Goal: Task Accomplishment & Management: Use online tool/utility

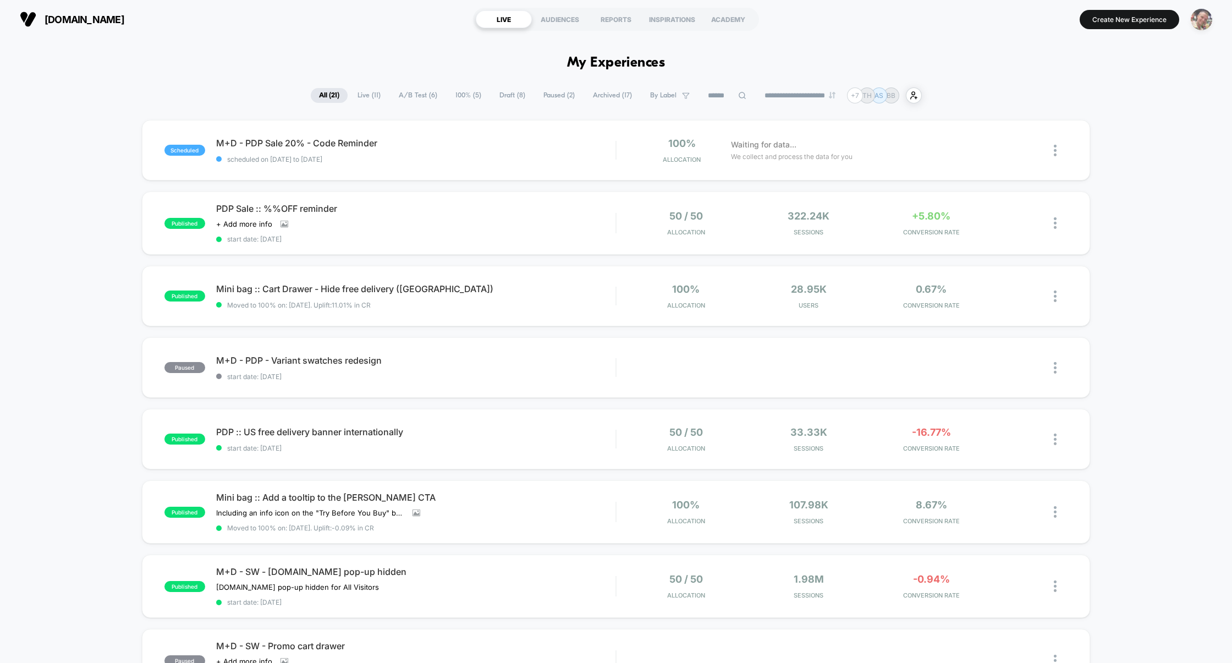
click at [1199, 16] on img "button" at bounding box center [1200, 19] width 21 height 21
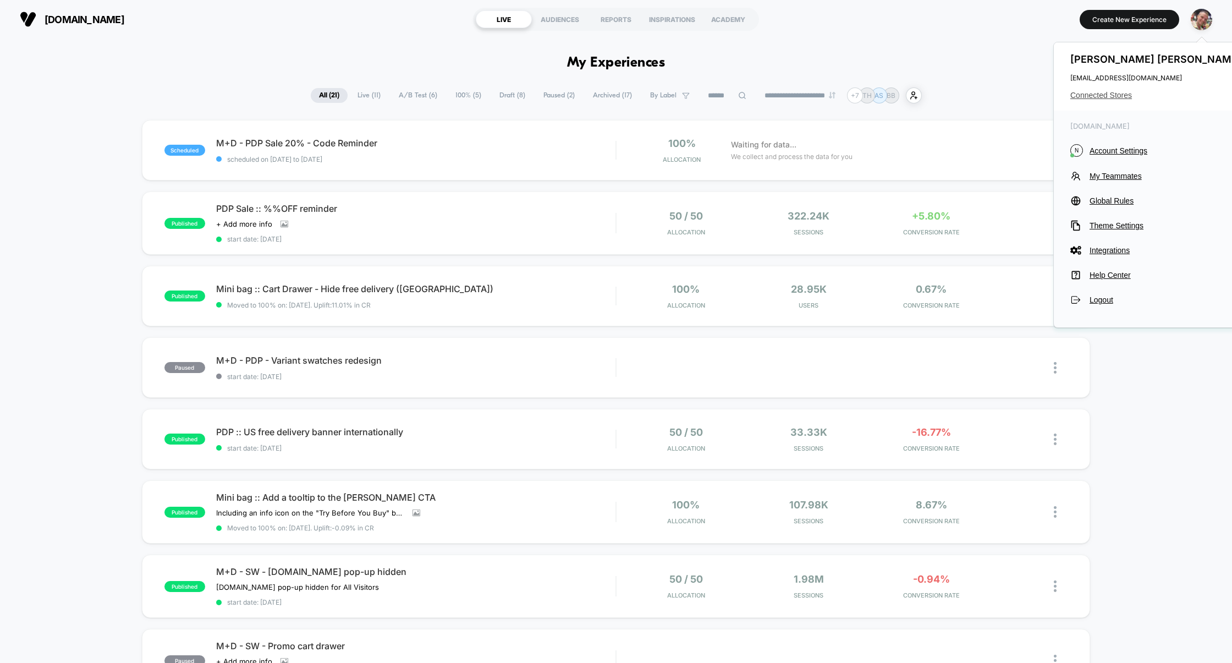
click at [1110, 98] on span "Connected Stores" at bounding box center [1157, 95] width 174 height 9
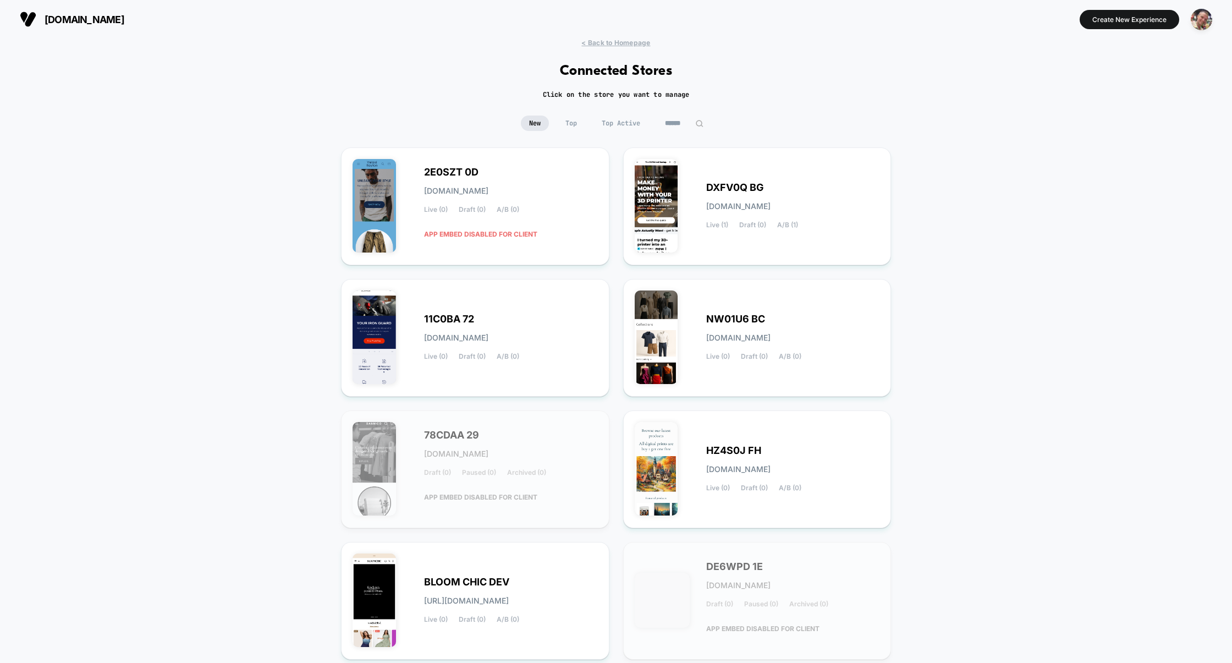
click at [677, 119] on input at bounding box center [684, 122] width 55 height 15
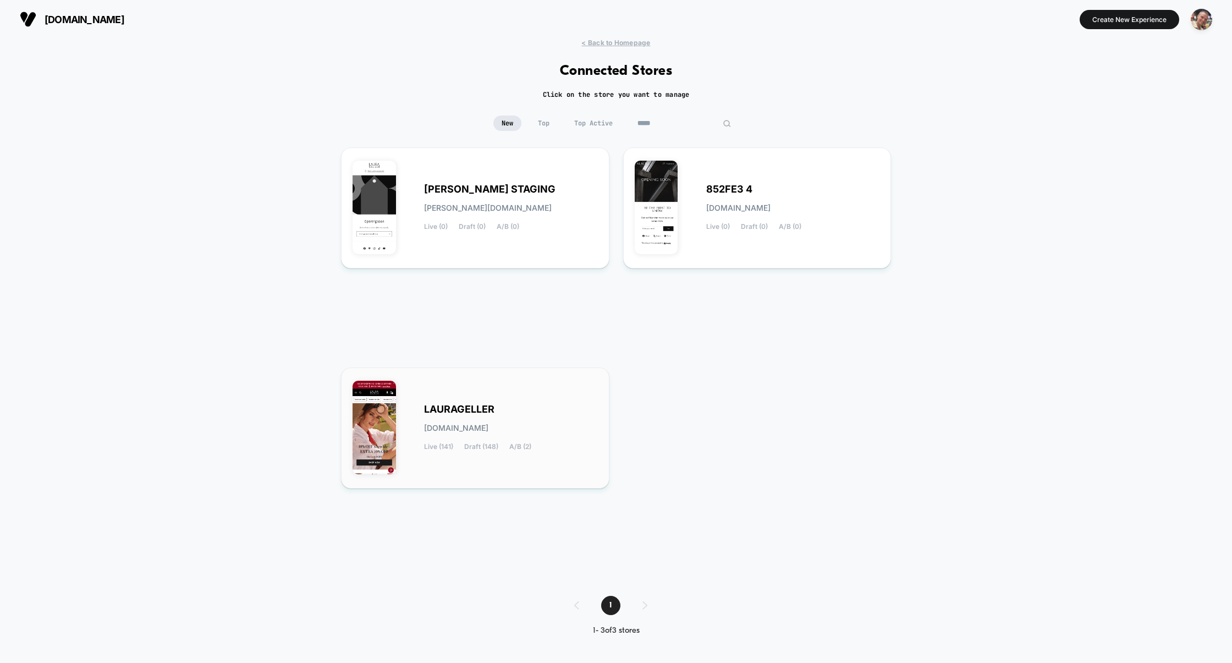
type input "*****"
click at [491, 418] on div "LAURAGELLER laurageller.myshopify.com Live (141) Draft (148) A/B (2)" at bounding box center [511, 427] width 174 height 45
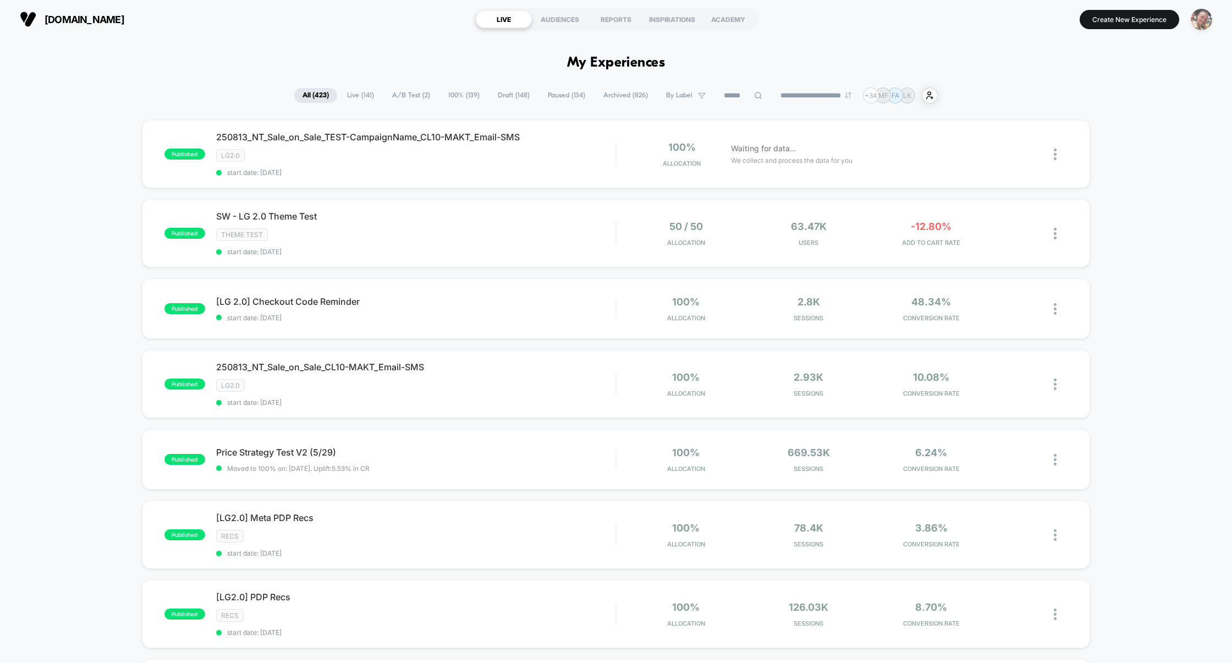
click at [1205, 16] on img "button" at bounding box center [1200, 19] width 21 height 21
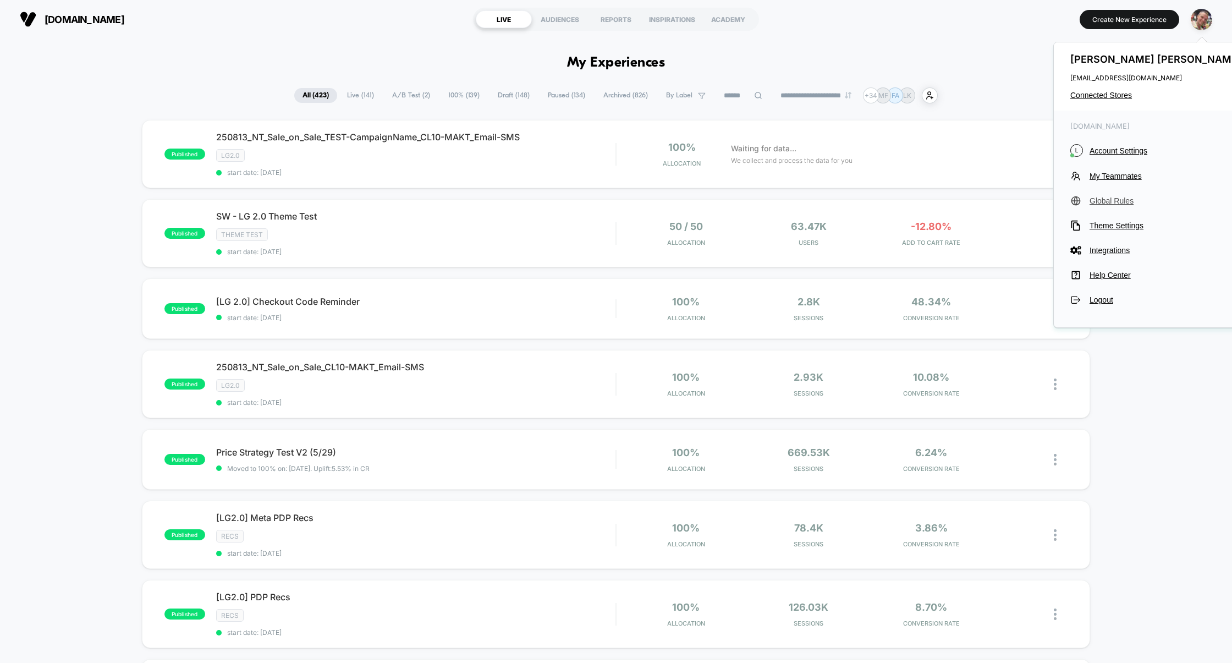
click at [1116, 198] on span "Global Rules" at bounding box center [1166, 200] width 155 height 9
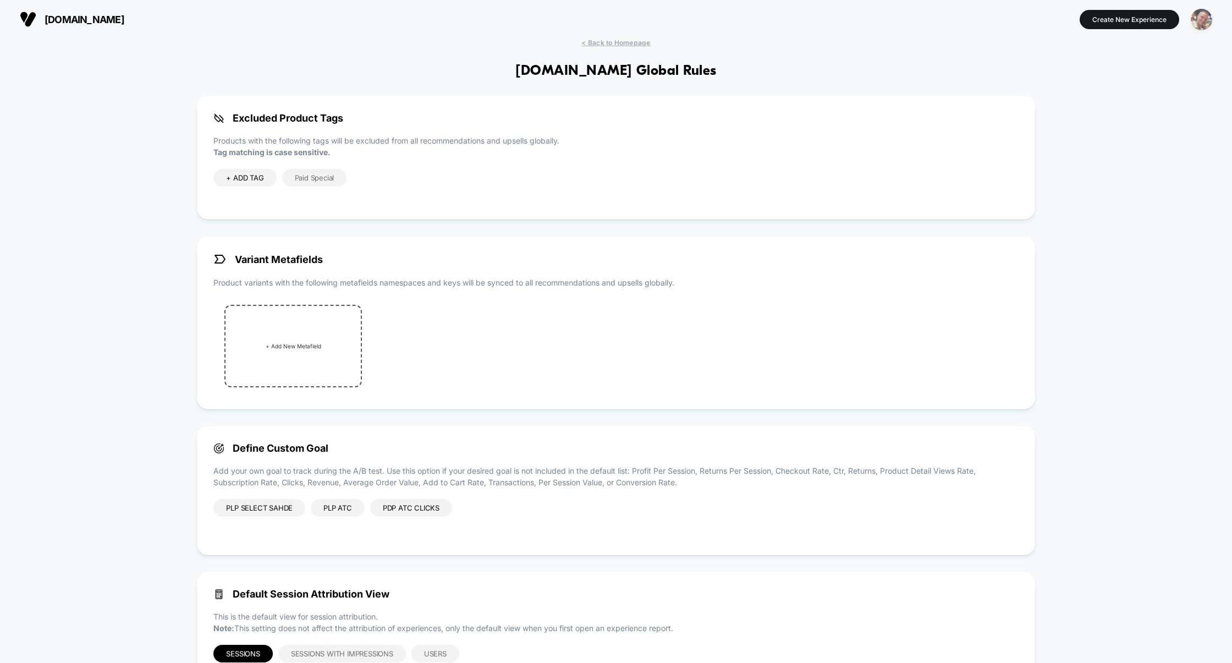
click at [1210, 16] on img "button" at bounding box center [1200, 19] width 21 height 21
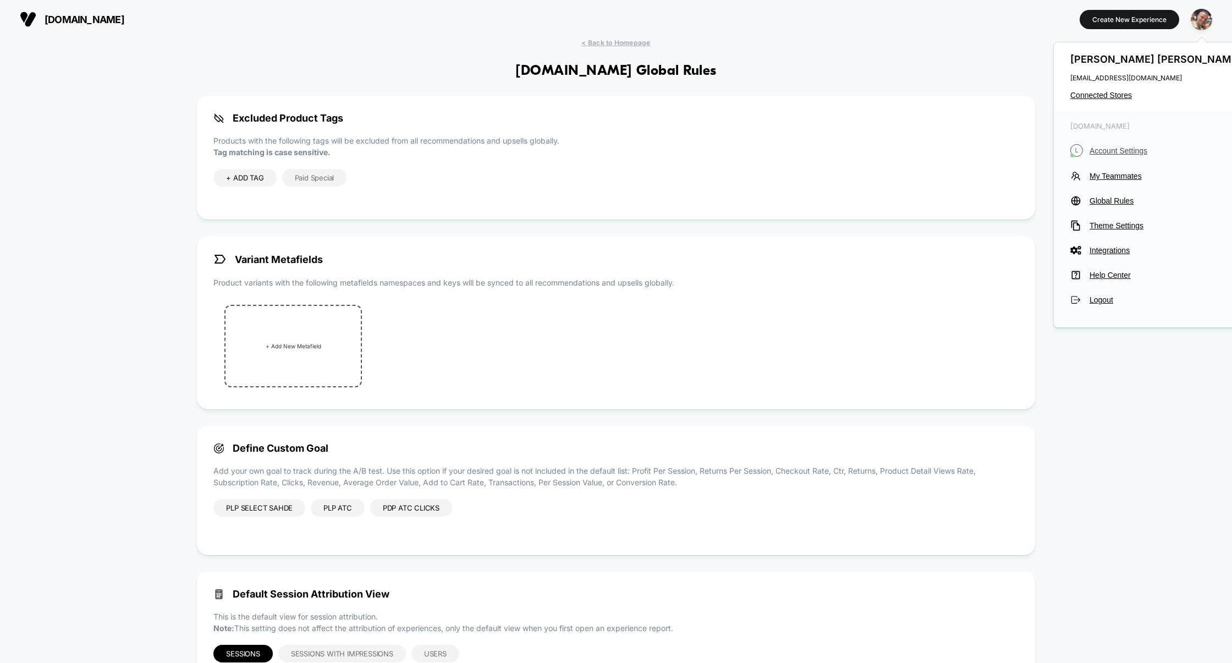
click at [1121, 149] on span "Account Settings" at bounding box center [1166, 150] width 155 height 9
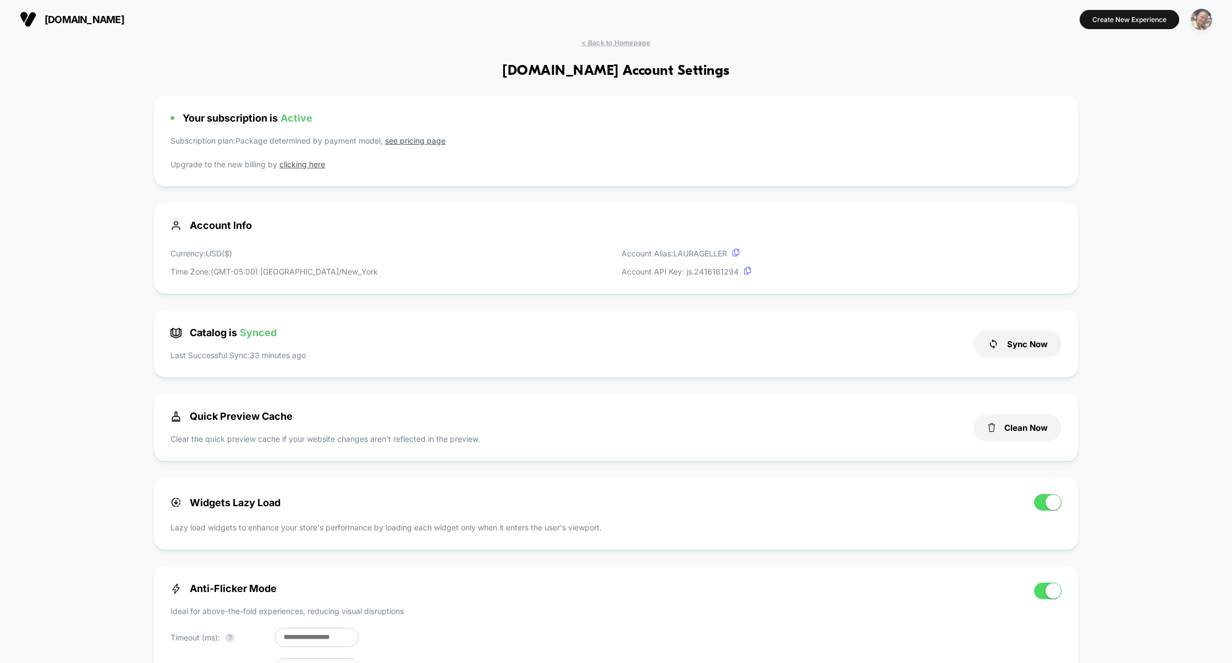
click at [1198, 12] on img "button" at bounding box center [1200, 19] width 21 height 21
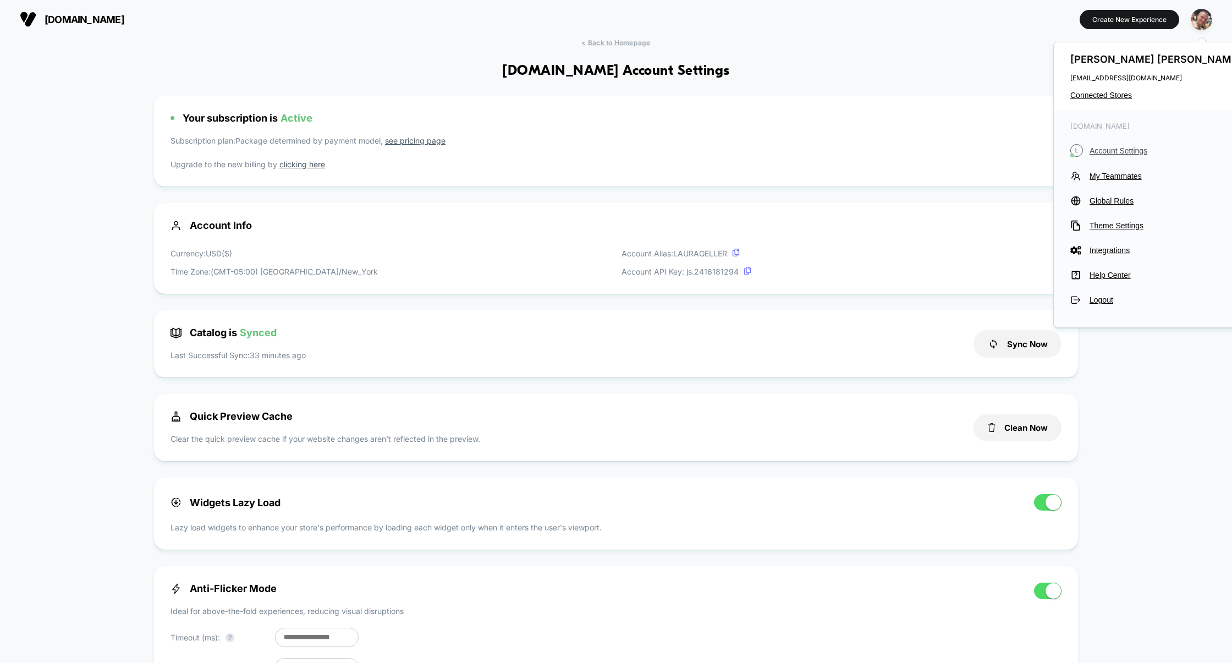
click at [1123, 146] on span "Account Settings" at bounding box center [1166, 150] width 155 height 9
click at [1112, 202] on span "Global Rules" at bounding box center [1166, 200] width 155 height 9
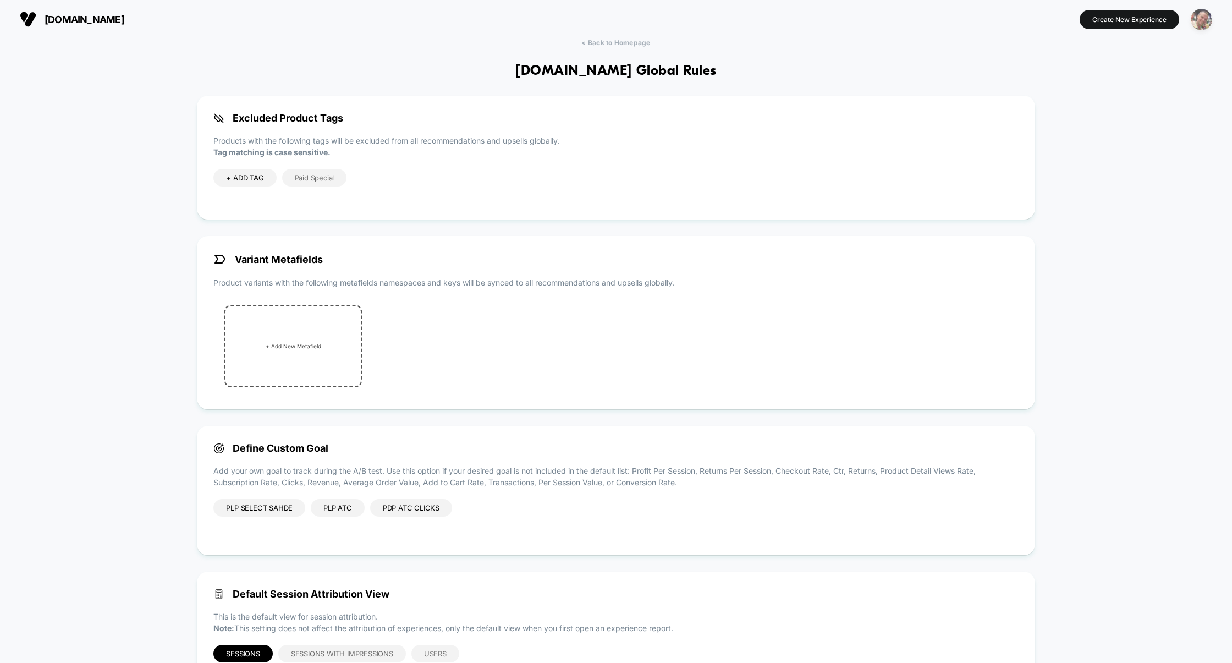
click at [1200, 14] on img "button" at bounding box center [1200, 19] width 21 height 21
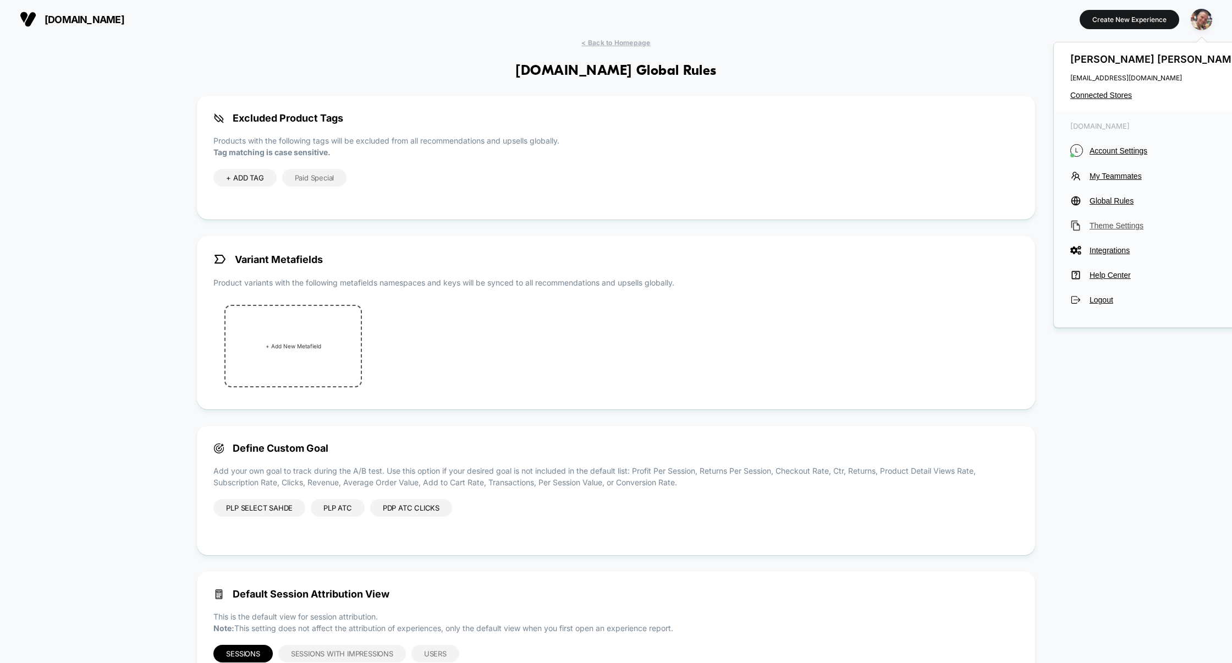
click at [1132, 226] on span "Theme Settings" at bounding box center [1166, 225] width 155 height 9
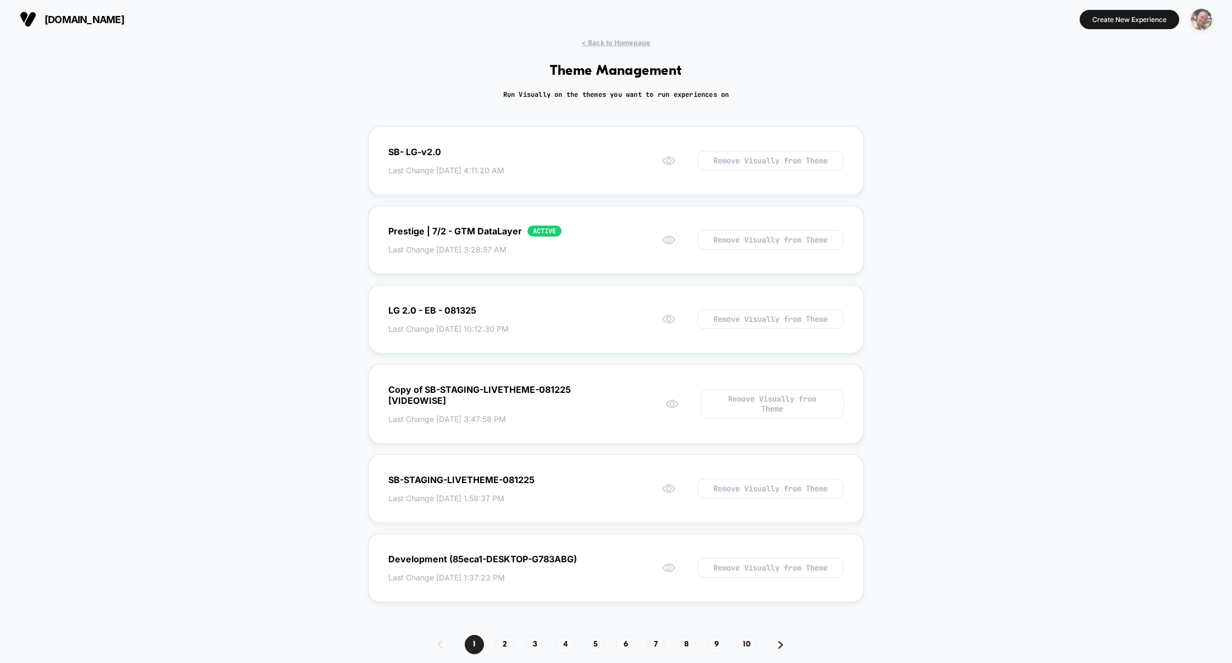
click at [1193, 23] on img "button" at bounding box center [1200, 19] width 21 height 21
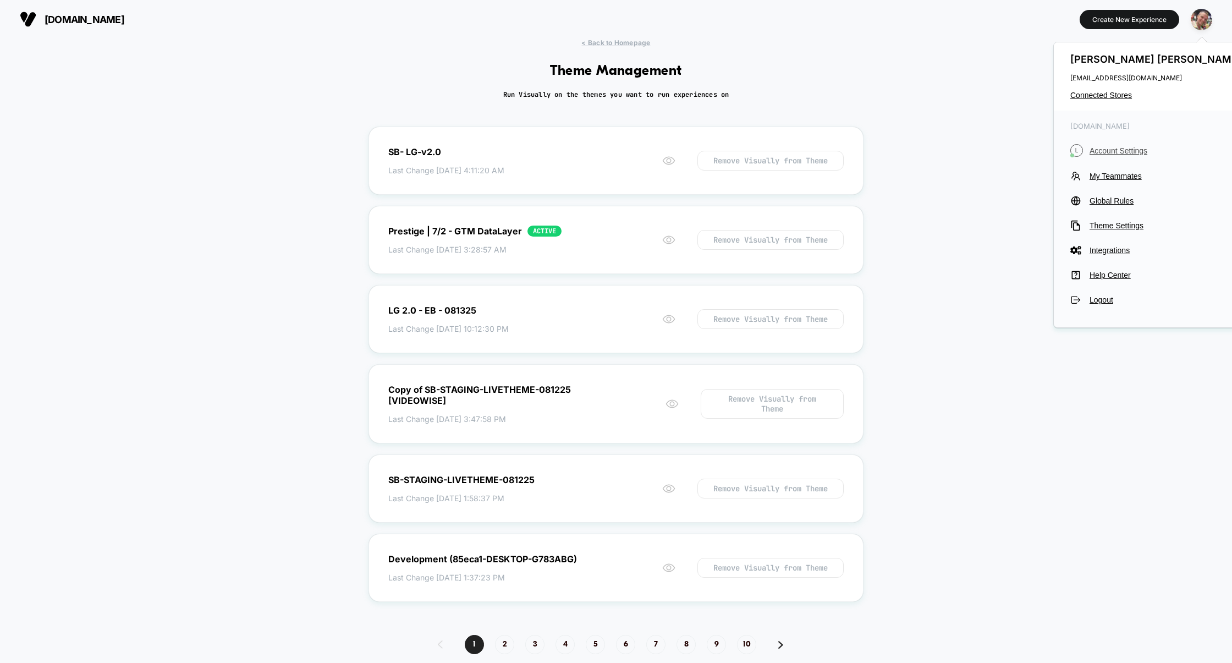
click at [1111, 150] on span "Account Settings" at bounding box center [1166, 150] width 155 height 9
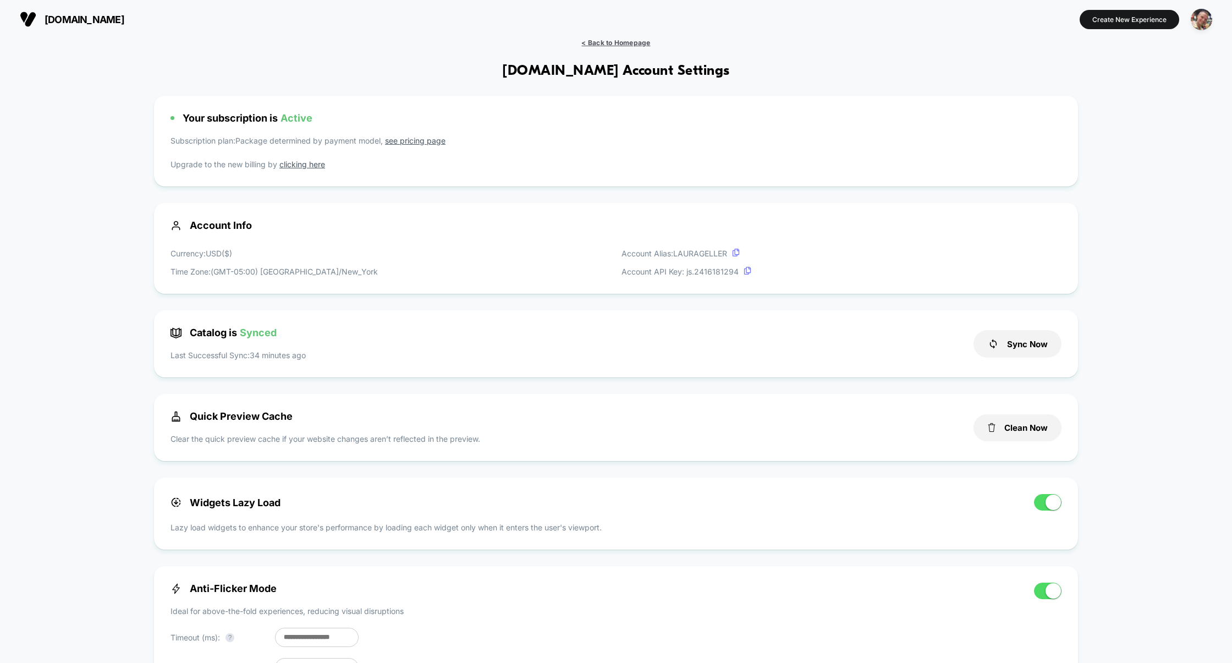
click at [589, 39] on span "< Back to Homepage" at bounding box center [615, 42] width 69 height 8
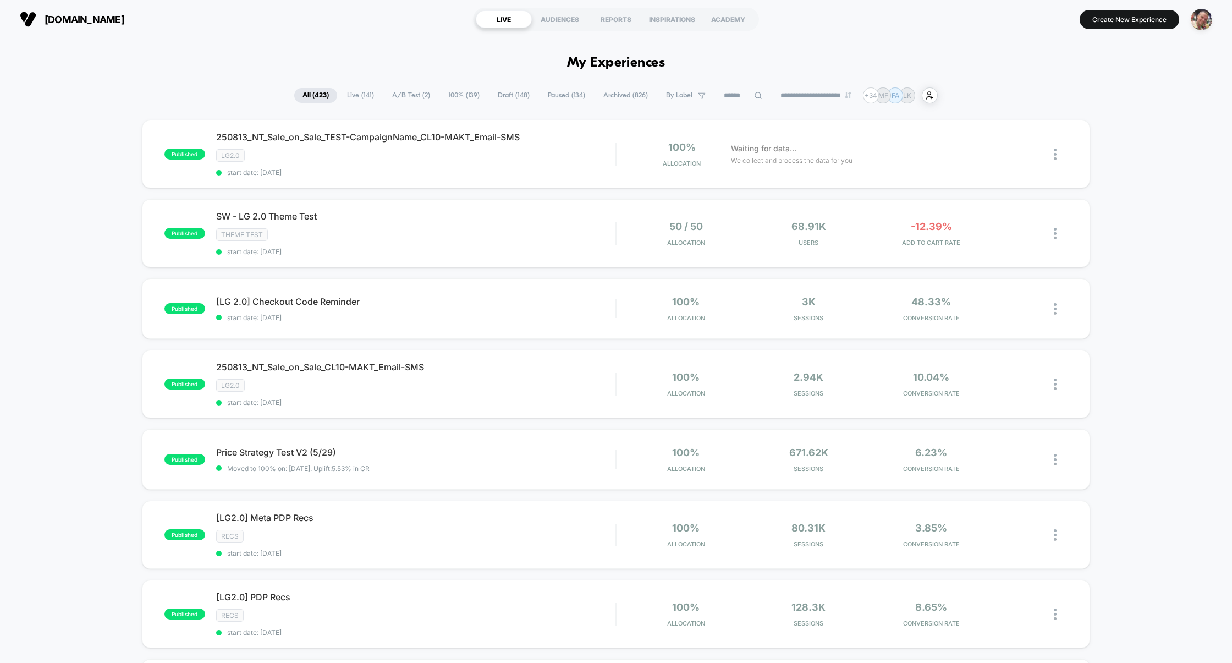
click at [735, 96] on input at bounding box center [742, 95] width 55 height 13
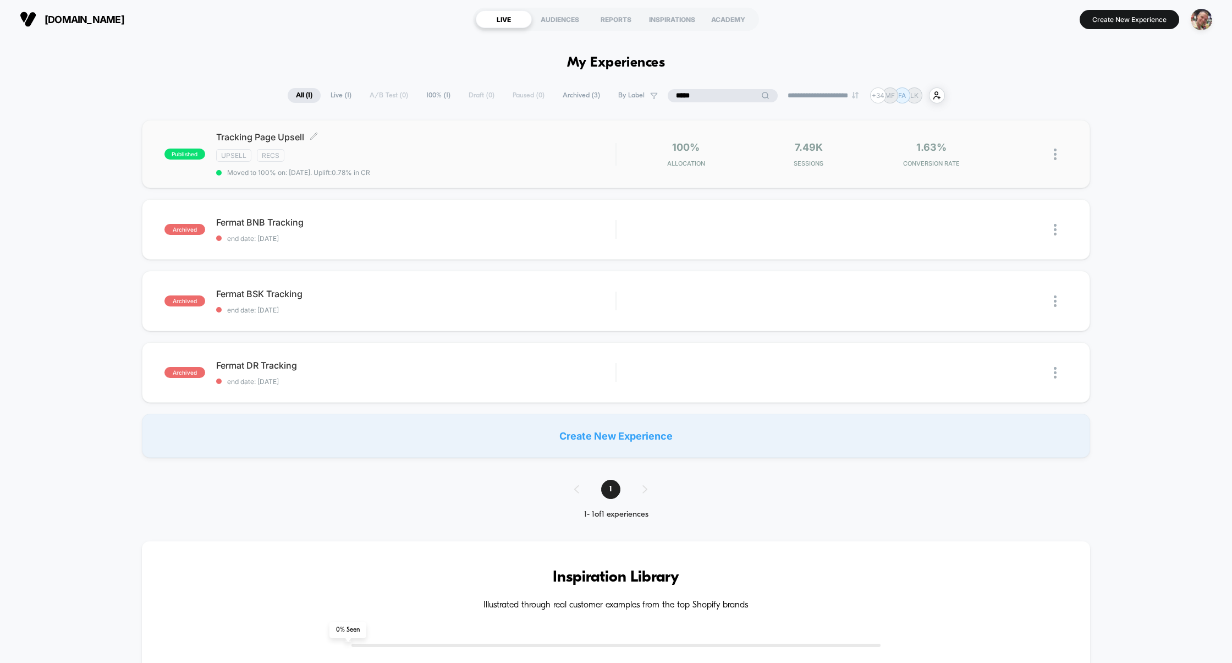
type input "*****"
click at [435, 163] on div "Tracking Page Upsell Click to edit experience details Click to edit experience …" at bounding box center [416, 153] width 400 height 45
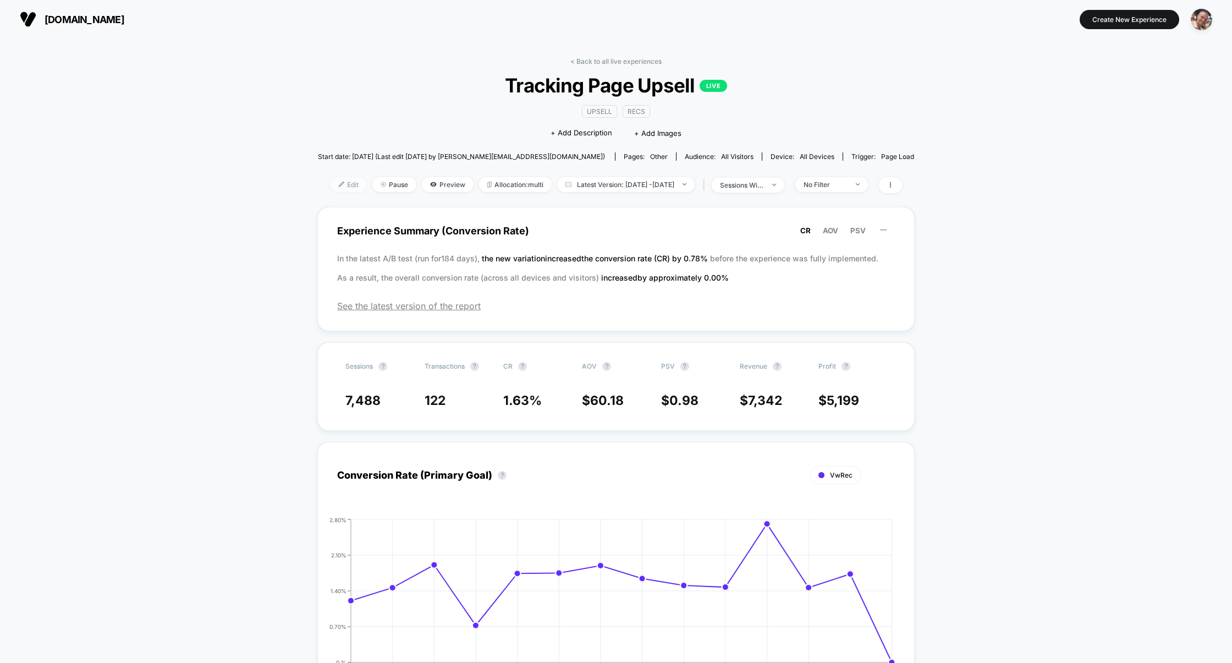
click at [335, 179] on span "Edit" at bounding box center [348, 184] width 36 height 15
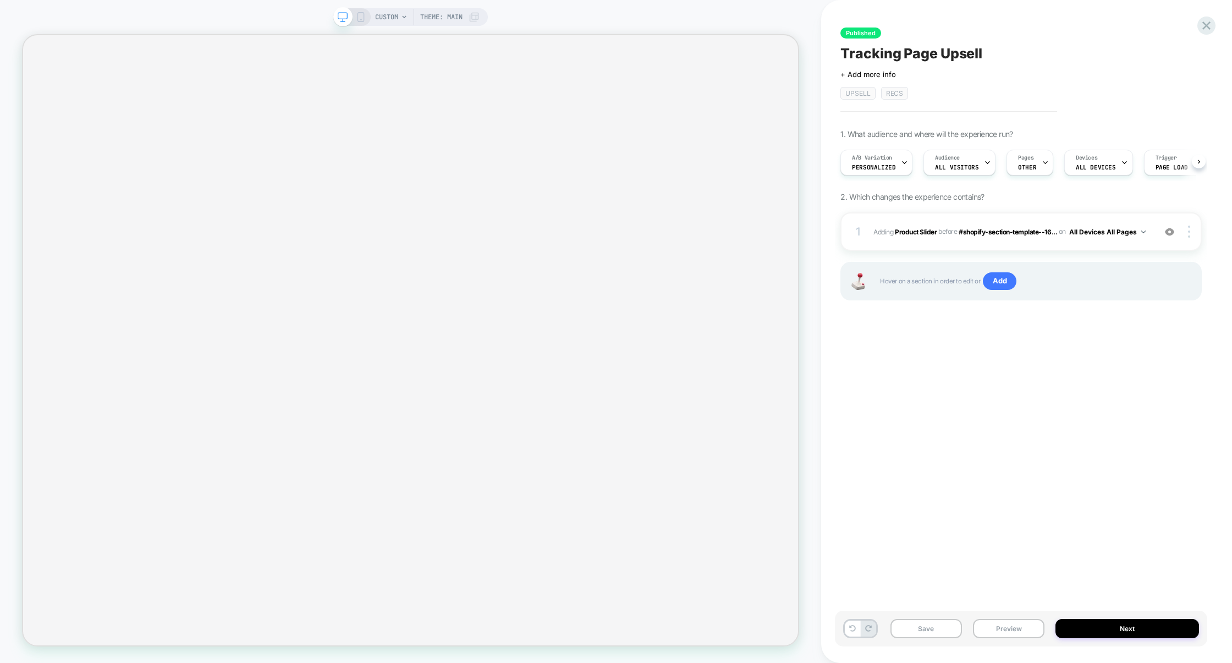
scroll to position [0, 1]
click at [950, 245] on div "1 #_loomi_addon_1738178642751 Adding Product Slider BEFORE #shopify-section-tem…" at bounding box center [1020, 231] width 361 height 38
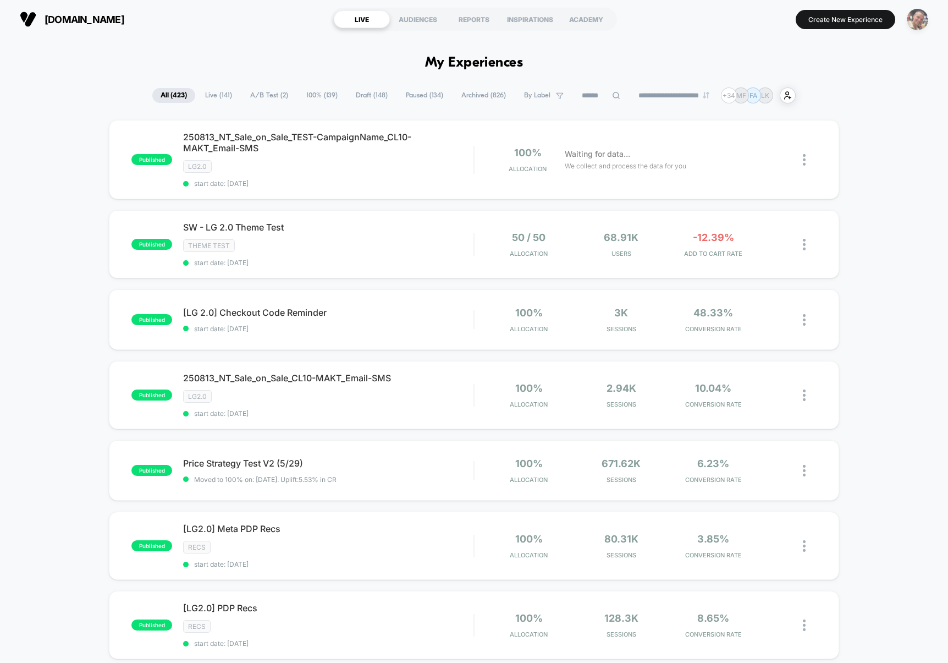
click at [919, 15] on img "button" at bounding box center [917, 19] width 21 height 21
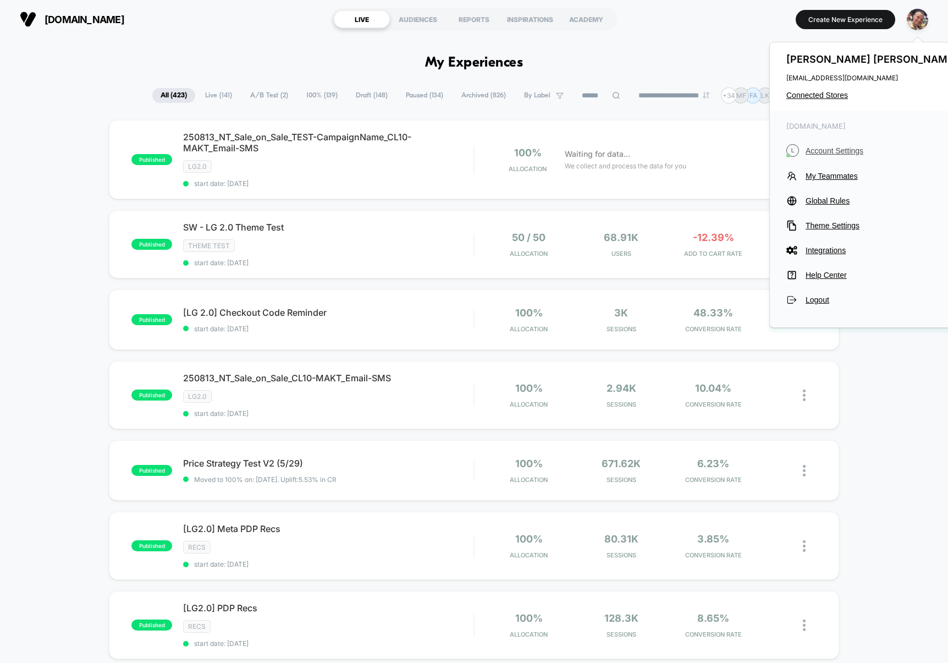
click at [843, 148] on span "Account Settings" at bounding box center [883, 150] width 155 height 9
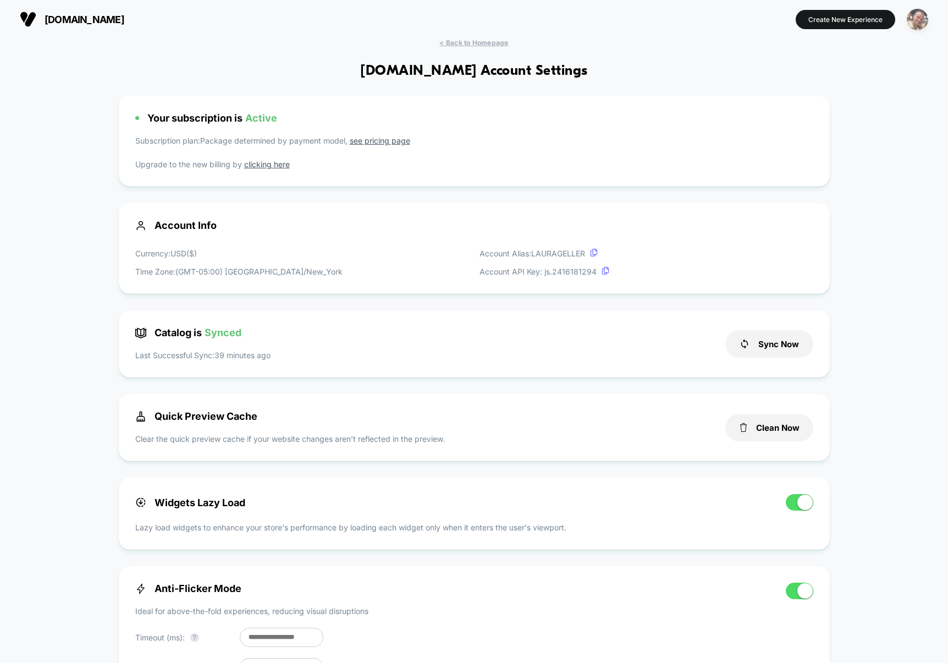
click at [913, 22] on img "button" at bounding box center [917, 19] width 21 height 21
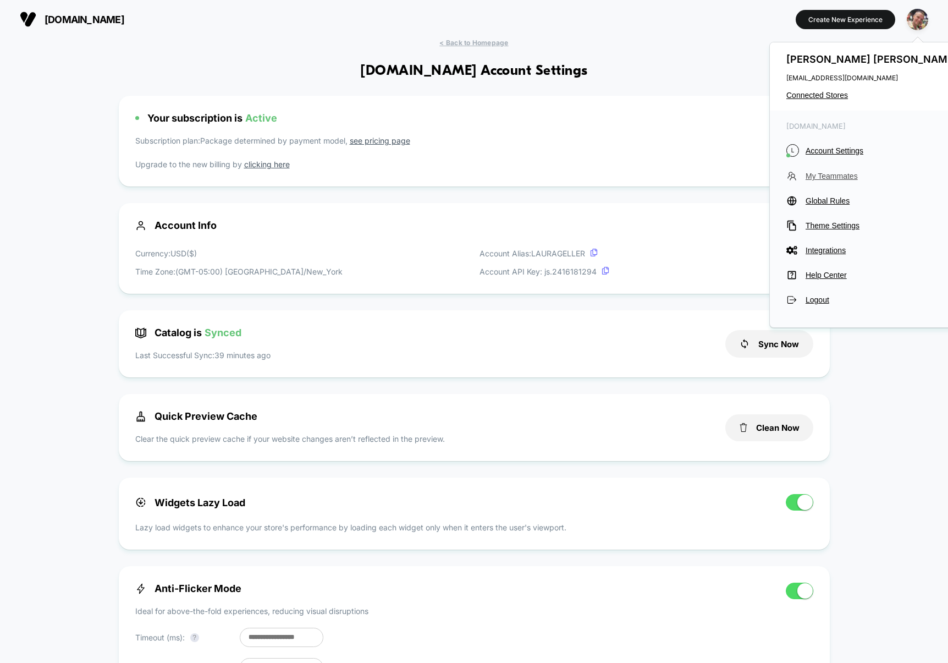
click at [836, 176] on span "My Teammates" at bounding box center [883, 176] width 155 height 9
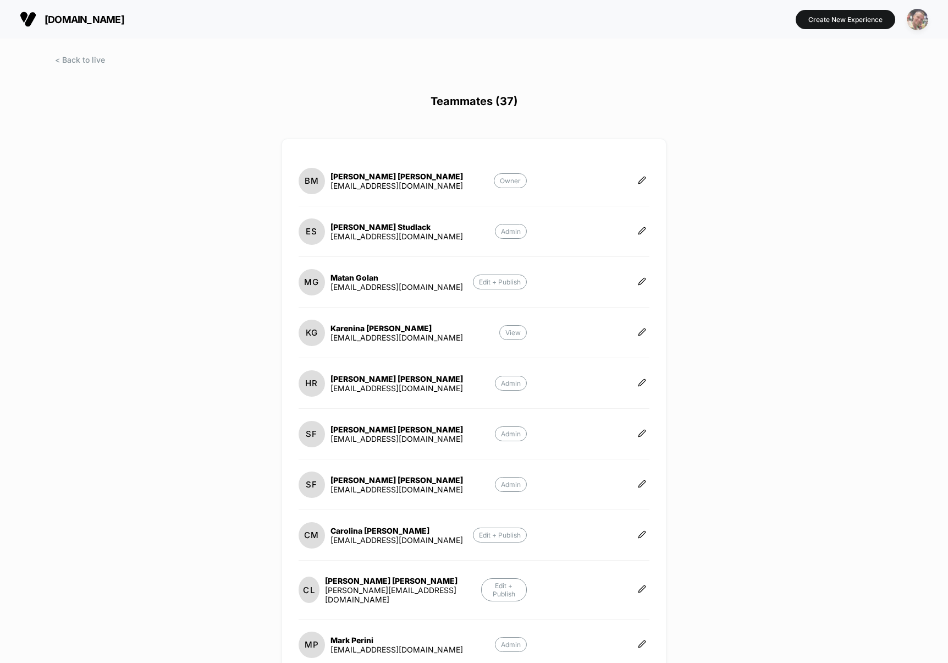
click at [922, 17] on img "button" at bounding box center [917, 19] width 21 height 21
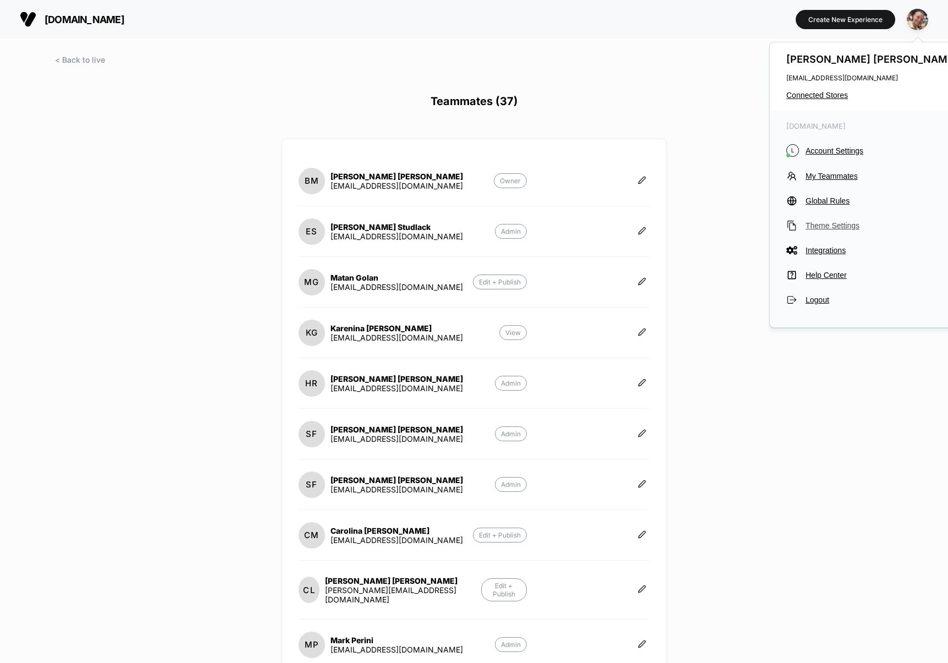
click at [830, 223] on span "Theme Settings" at bounding box center [883, 225] width 155 height 9
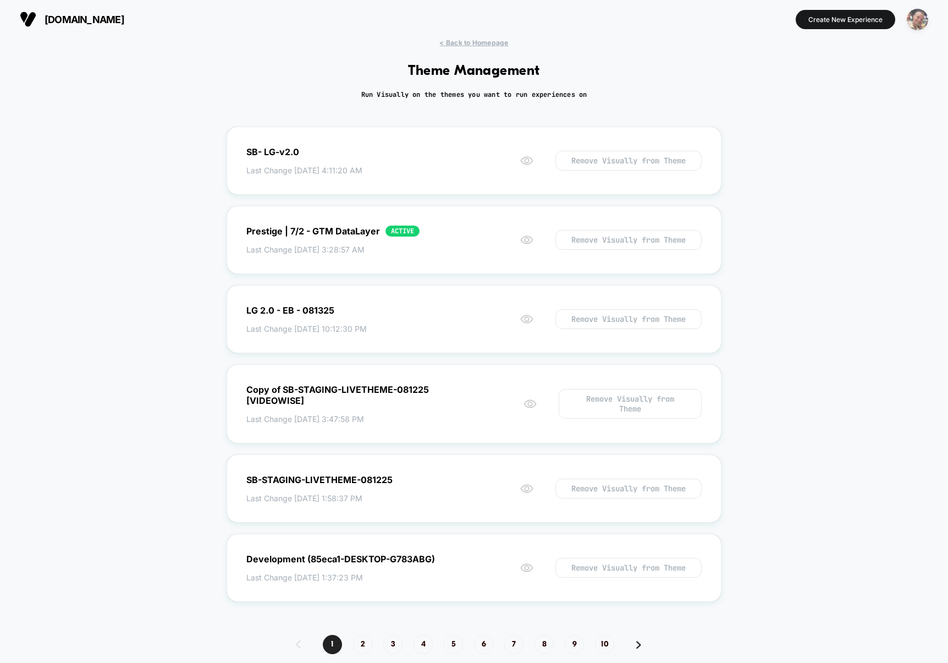
click at [918, 21] on img "button" at bounding box center [917, 19] width 21 height 21
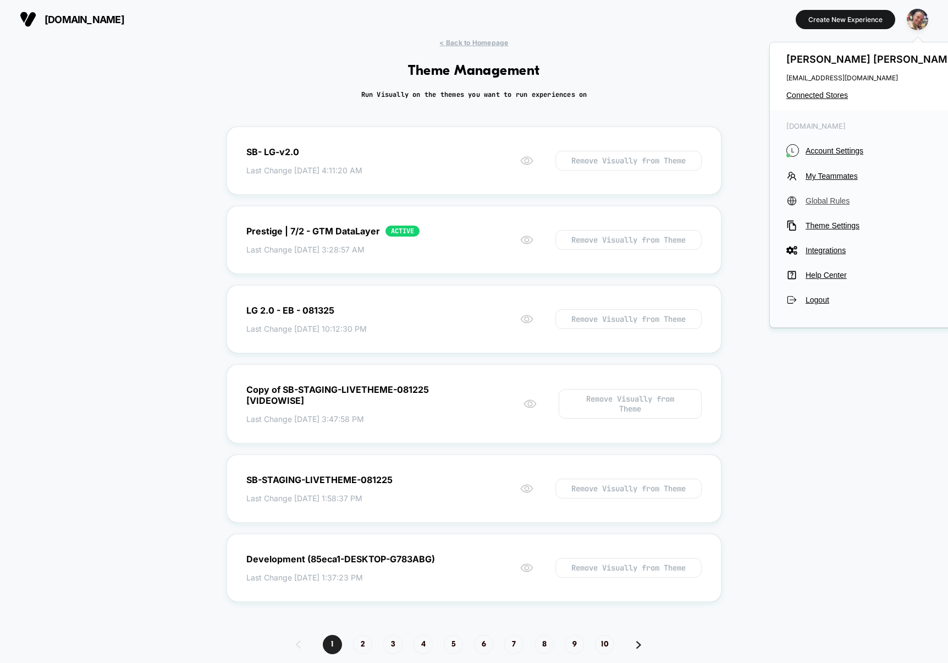
click at [830, 205] on button "Global Rules" at bounding box center [873, 200] width 174 height 11
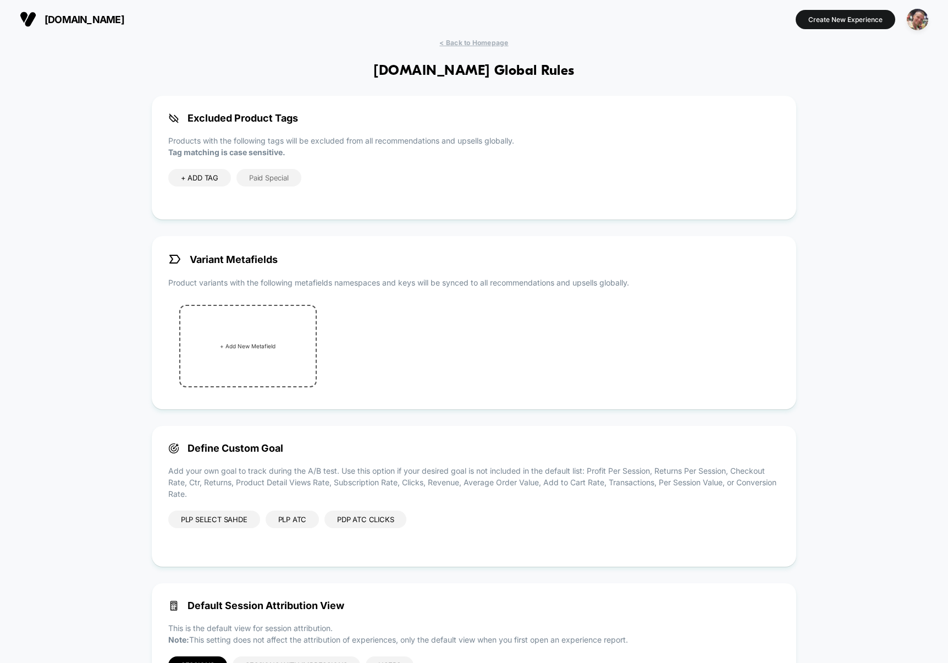
scroll to position [64, 0]
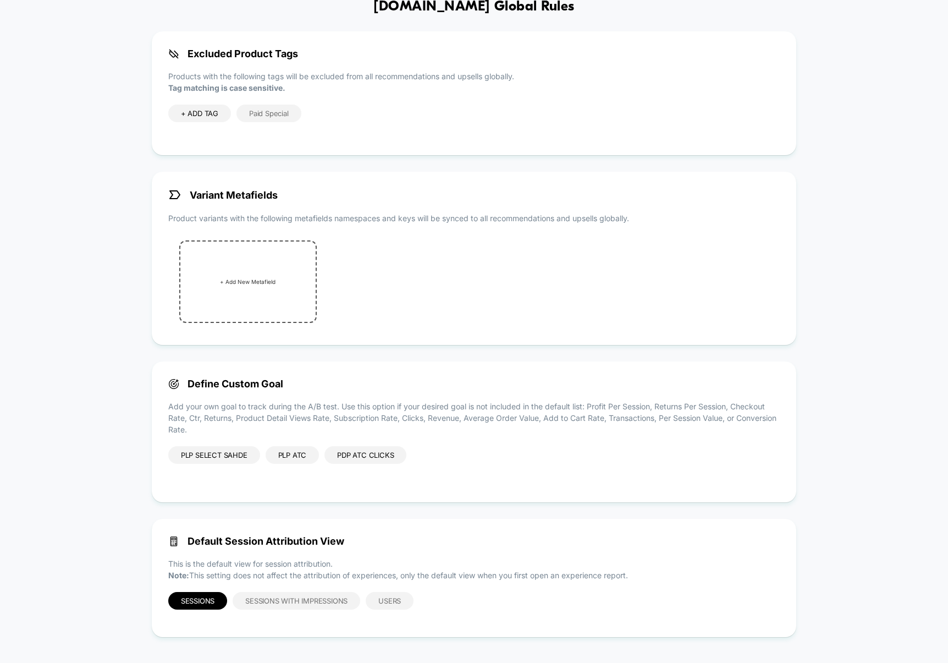
click at [343, 450] on div "PDP ATC Clicks" at bounding box center [365, 455] width 82 height 18
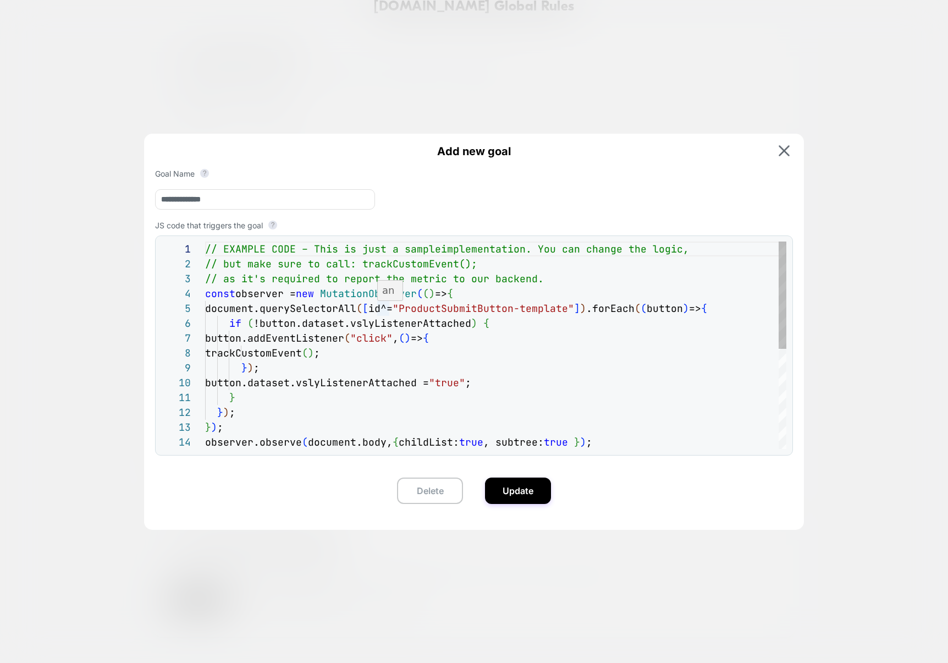
scroll to position [59, 172]
click at [378, 315] on div "// EXAMPLE CODE – This is just a sample implementation. You can change the logi…" at bounding box center [495, 441] width 581 height 400
click at [592, 308] on div "// EXAMPLE CODE – This is just a sample implementation. You can change the logi…" at bounding box center [495, 441] width 581 height 400
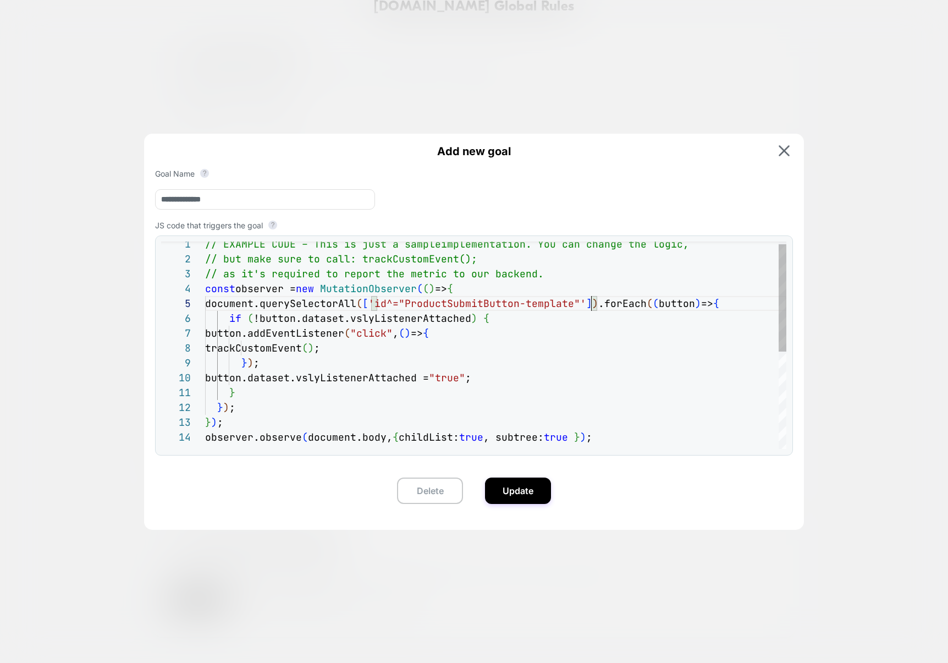
click at [623, 353] on div "const observer = new MutationObserver ( ( ) => { document.querySelectorAll ( [ …" at bounding box center [495, 436] width 581 height 400
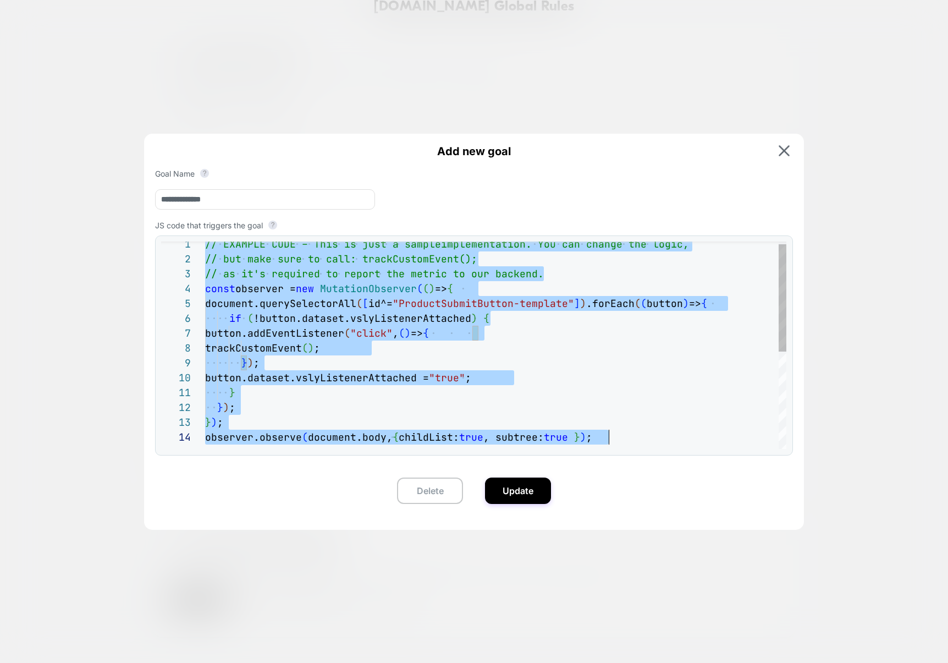
scroll to position [0, 404]
type textarea "**********"
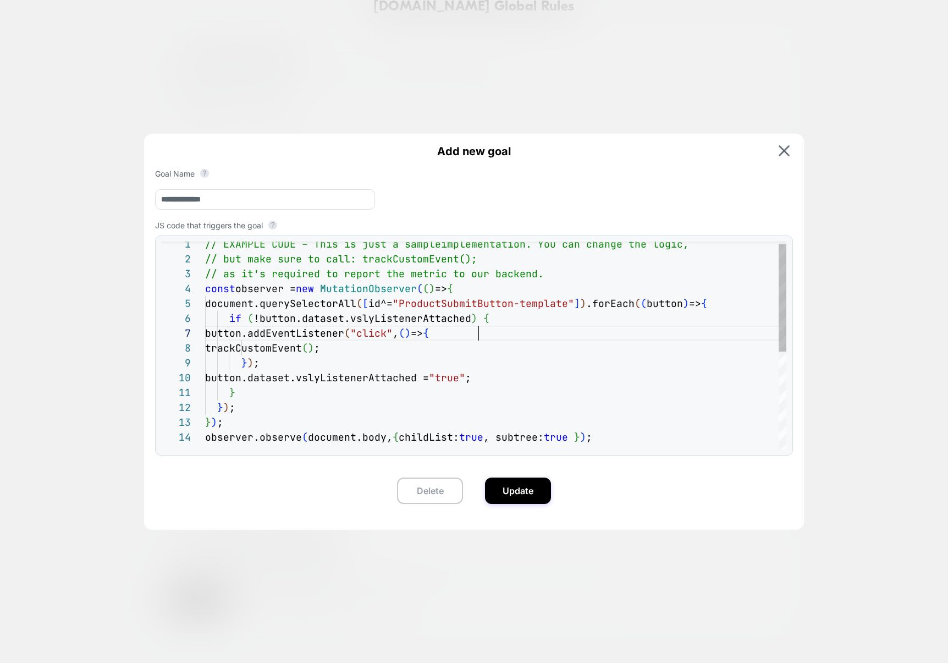
scroll to position [89, 273]
click at [554, 330] on div "const observer = new MutationObserver ( ( ) => { document.querySelectorAll ( [ …" at bounding box center [495, 436] width 581 height 400
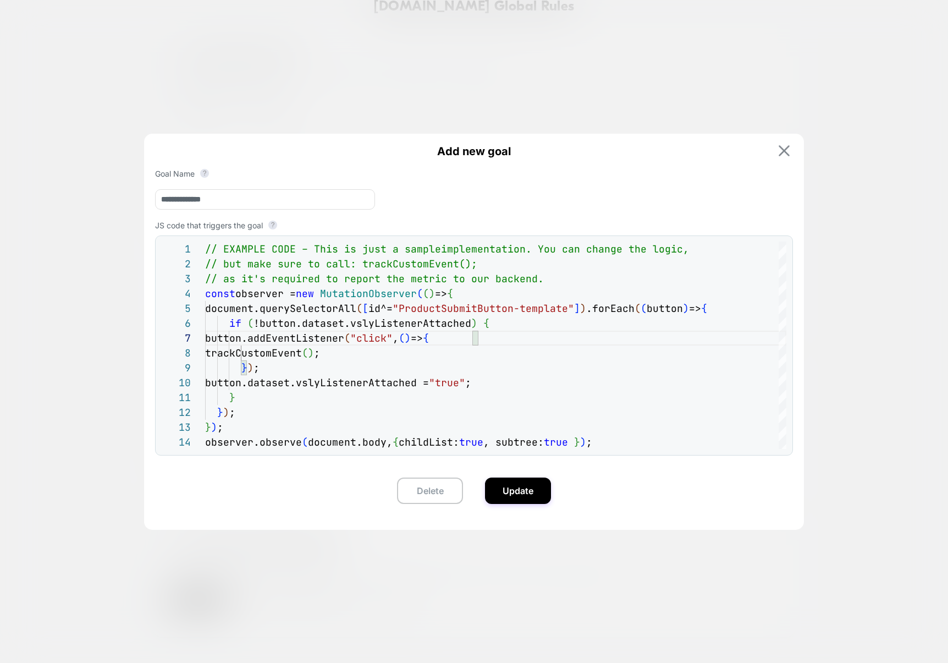
click at [785, 146] on img at bounding box center [784, 150] width 11 height 11
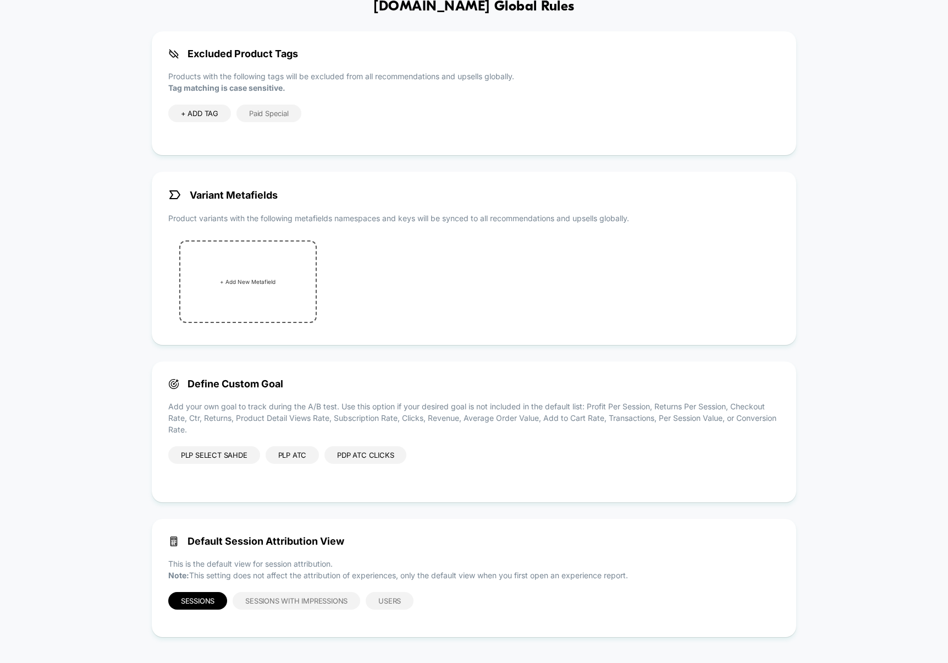
click at [282, 454] on div "PLP ATC" at bounding box center [293, 455] width 54 height 18
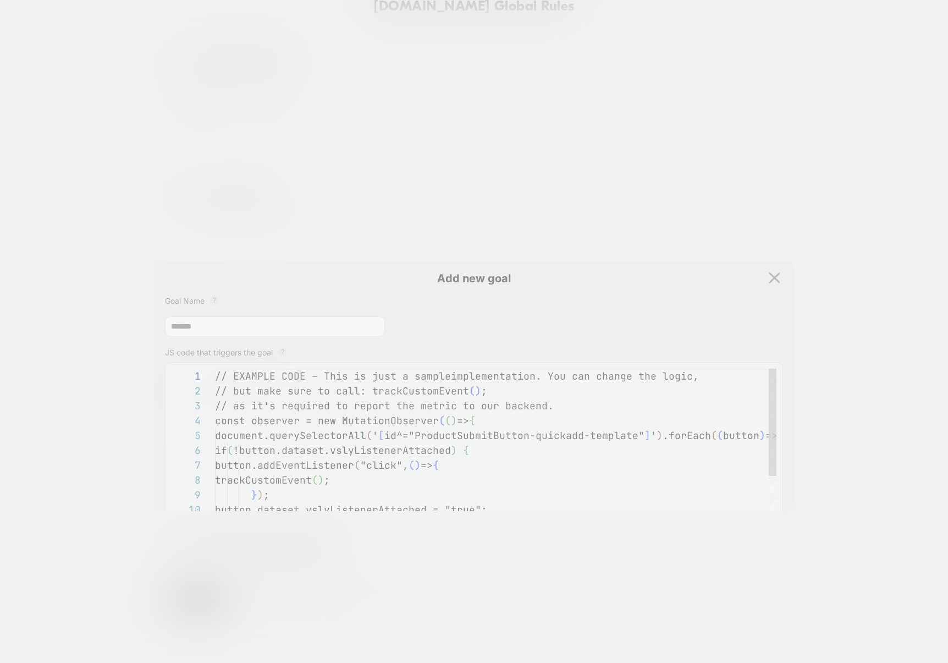
scroll to position [133, 0]
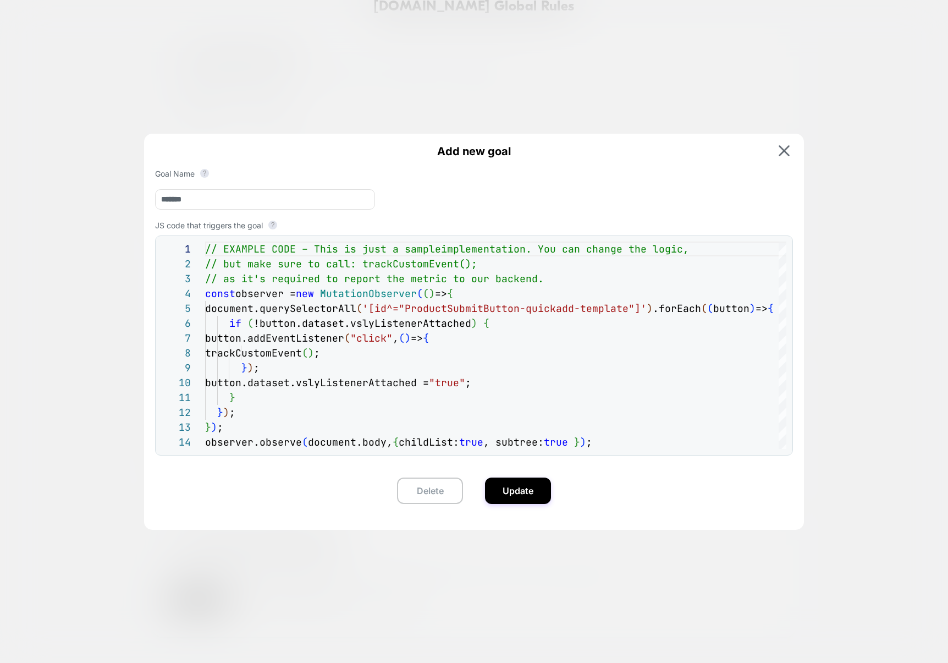
click at [852, 213] on div at bounding box center [474, 331] width 948 height 663
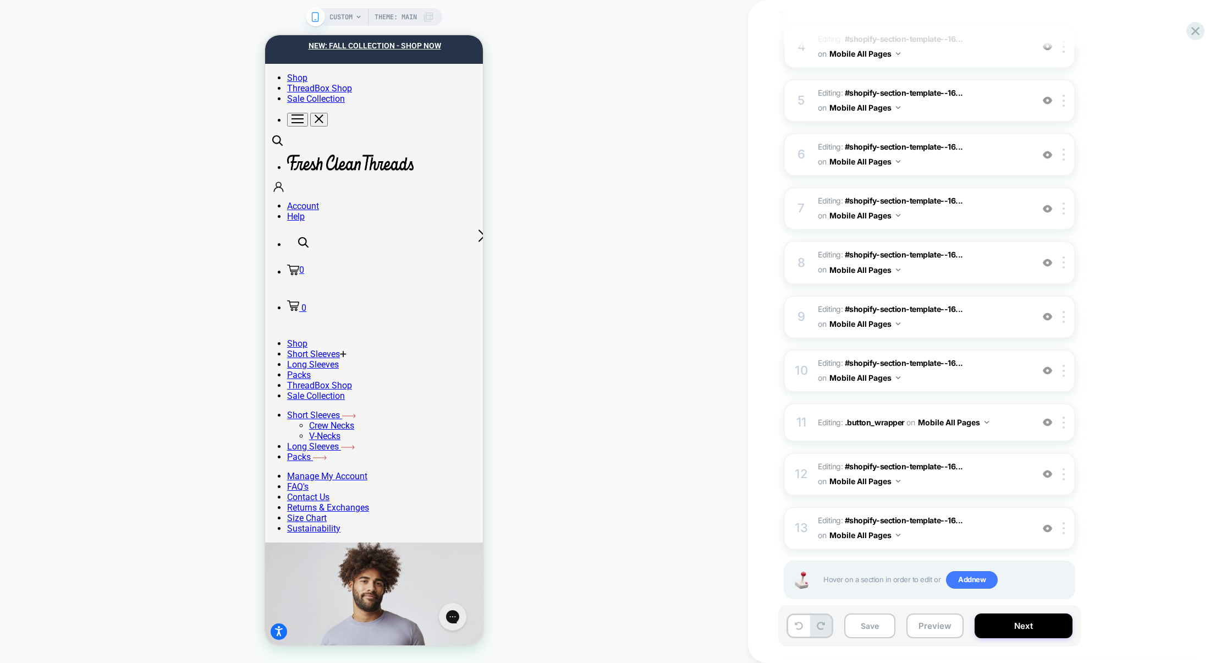
scroll to position [328, 0]
click at [878, 432] on div "11 Editing : .button_wrapper .button_wrapper on Mobile All Pages Add Before Add…" at bounding box center [929, 423] width 291 height 38
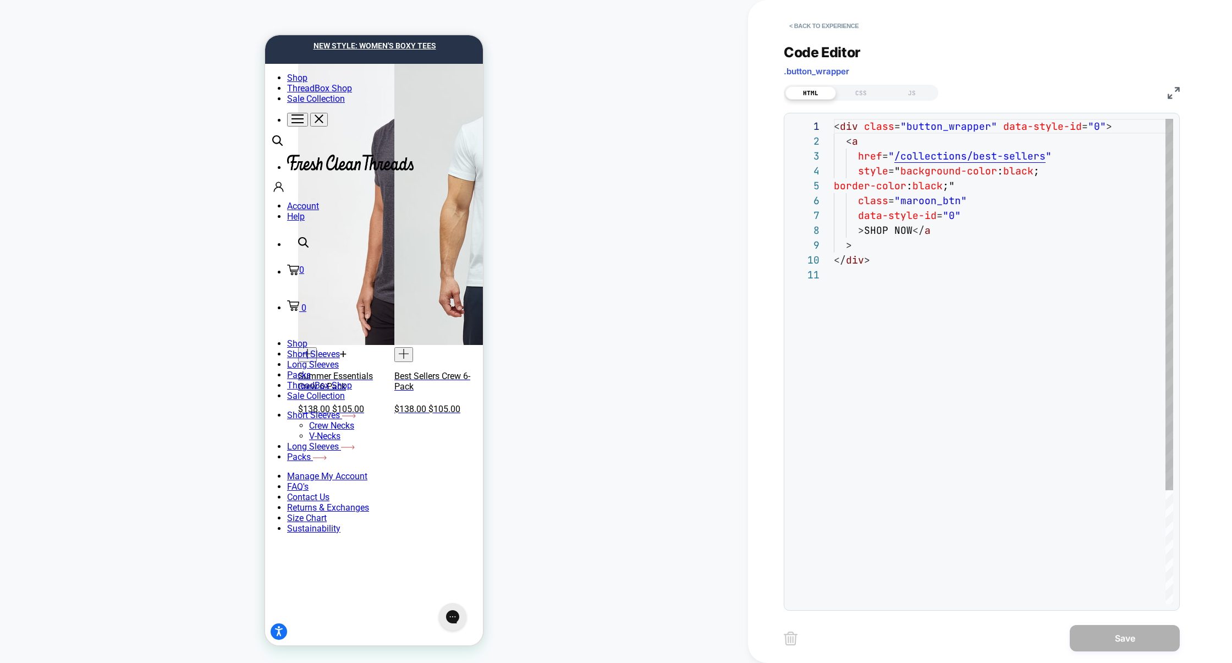
scroll to position [3182, 0]
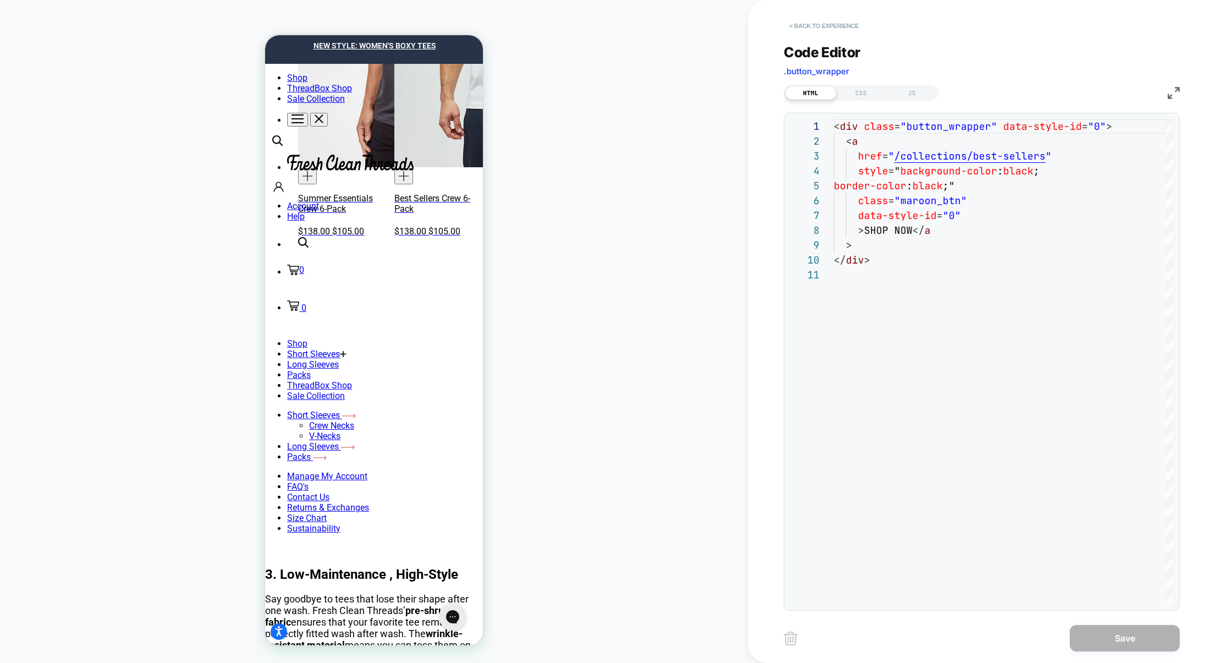
click at [823, 24] on button "< Back to experience" at bounding box center [824, 26] width 80 height 18
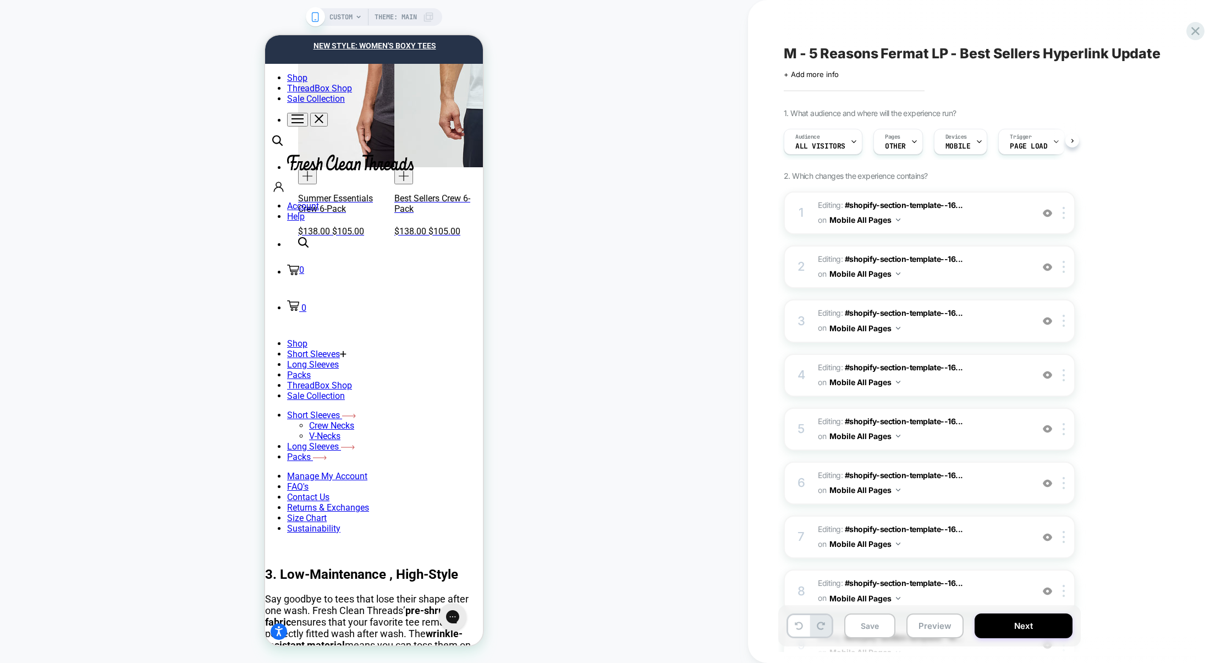
scroll to position [0, 1]
click at [1044, 211] on img at bounding box center [1047, 212] width 9 height 9
click at [1049, 264] on img at bounding box center [1047, 266] width 9 height 9
click at [1045, 324] on div at bounding box center [1047, 321] width 18 height 12
click at [1046, 370] on img at bounding box center [1047, 374] width 9 height 9
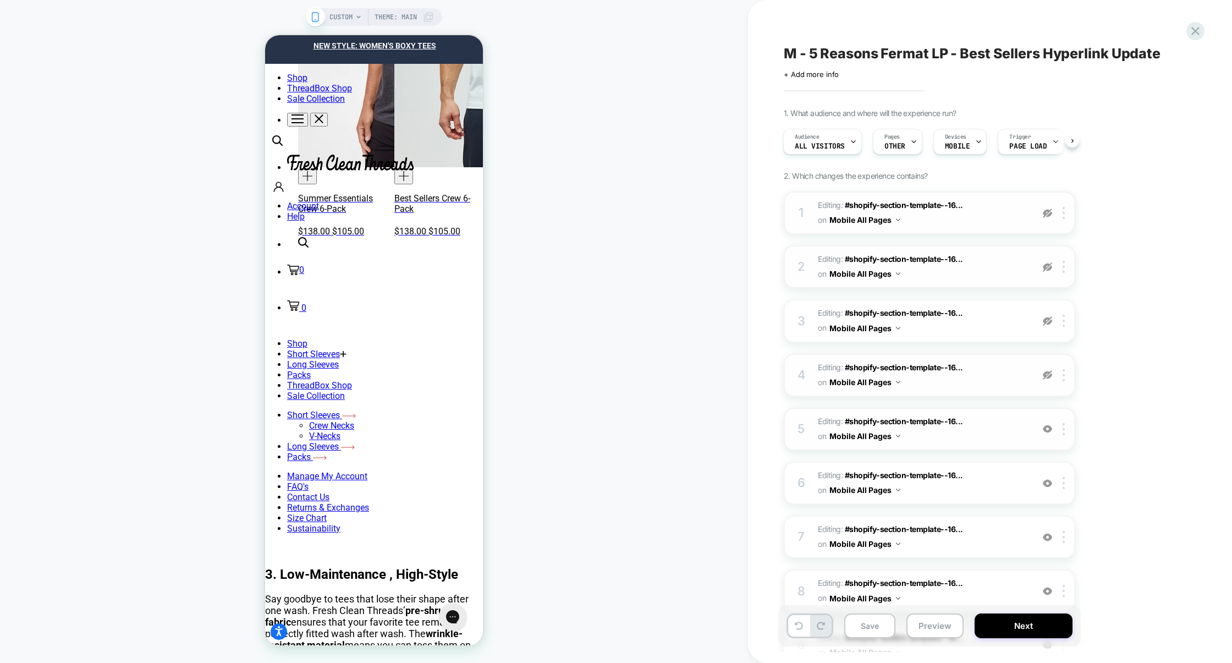
click at [1051, 430] on img at bounding box center [1047, 428] width 9 height 9
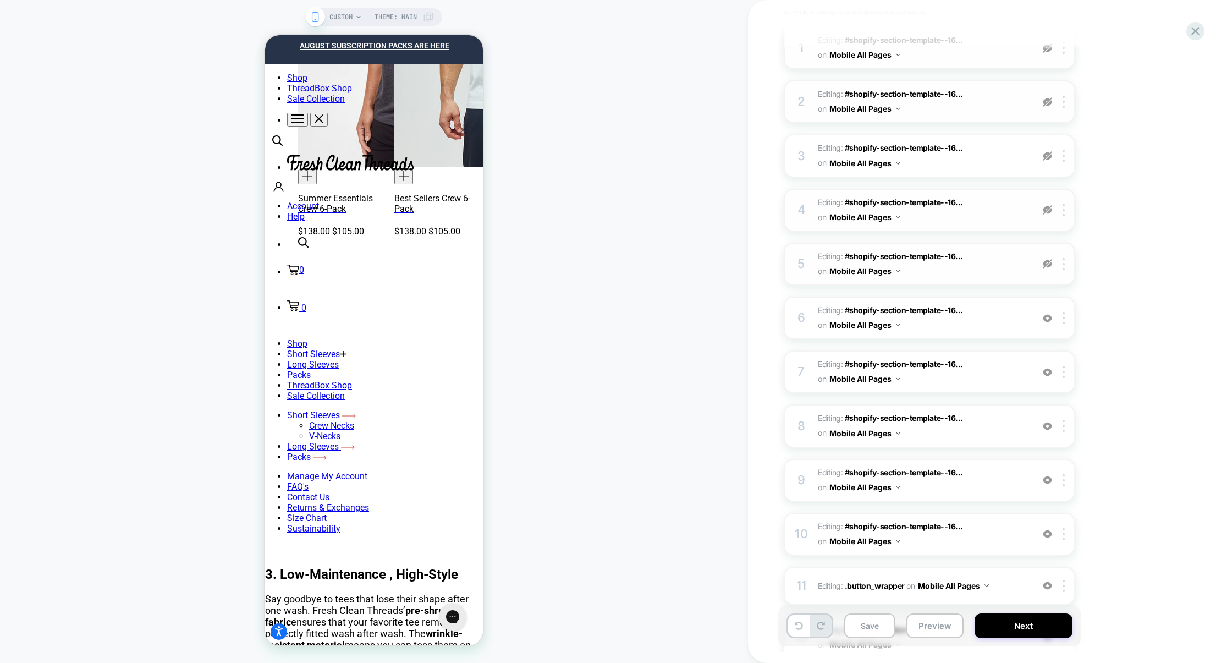
scroll to position [341, 0]
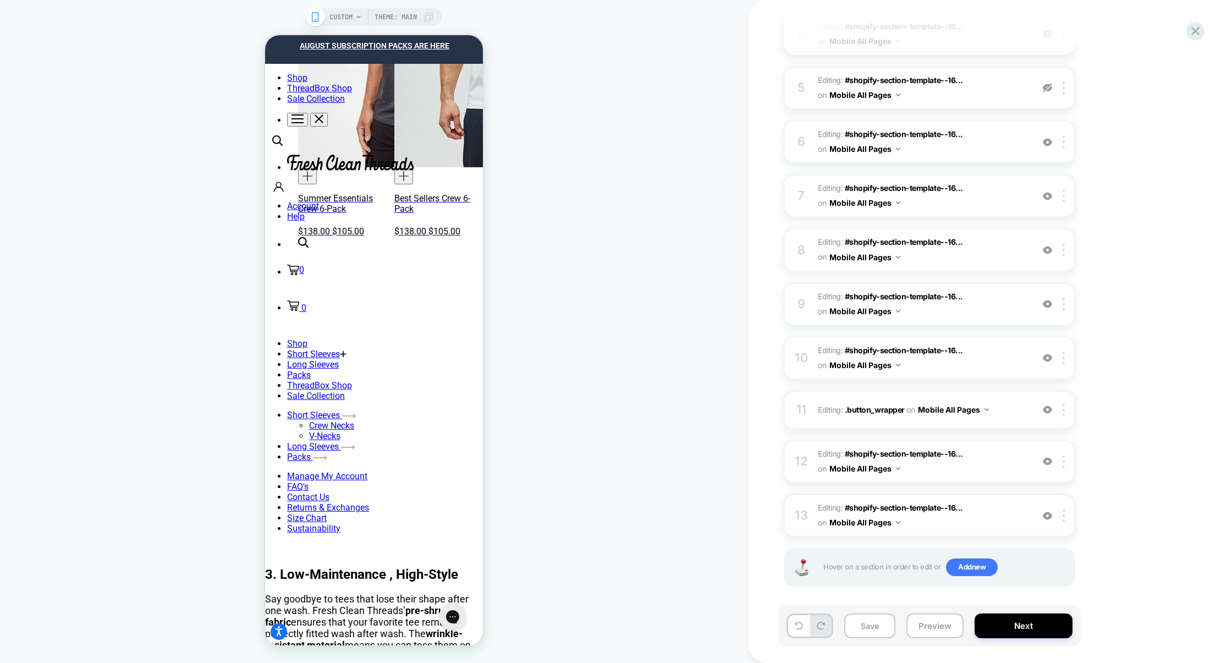
click at [1051, 511] on img at bounding box center [1047, 515] width 9 height 9
click at [1047, 459] on img at bounding box center [1047, 460] width 9 height 9
click at [1046, 405] on img at bounding box center [1047, 409] width 9 height 9
click at [1049, 353] on img at bounding box center [1047, 357] width 9 height 9
click at [1047, 301] on img at bounding box center [1047, 303] width 9 height 9
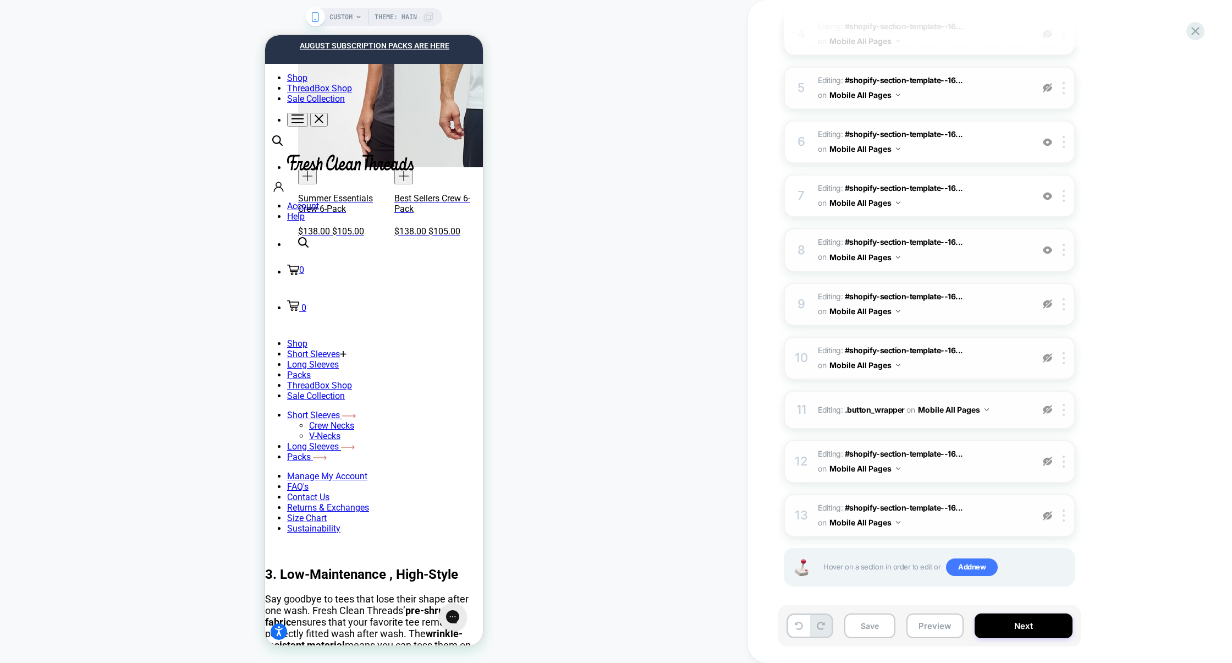
click at [1051, 246] on img at bounding box center [1047, 249] width 9 height 9
click at [1045, 191] on img at bounding box center [1047, 195] width 9 height 9
click at [1045, 143] on img at bounding box center [1047, 141] width 9 height 9
click at [945, 624] on button "Preview" at bounding box center [934, 625] width 57 height 25
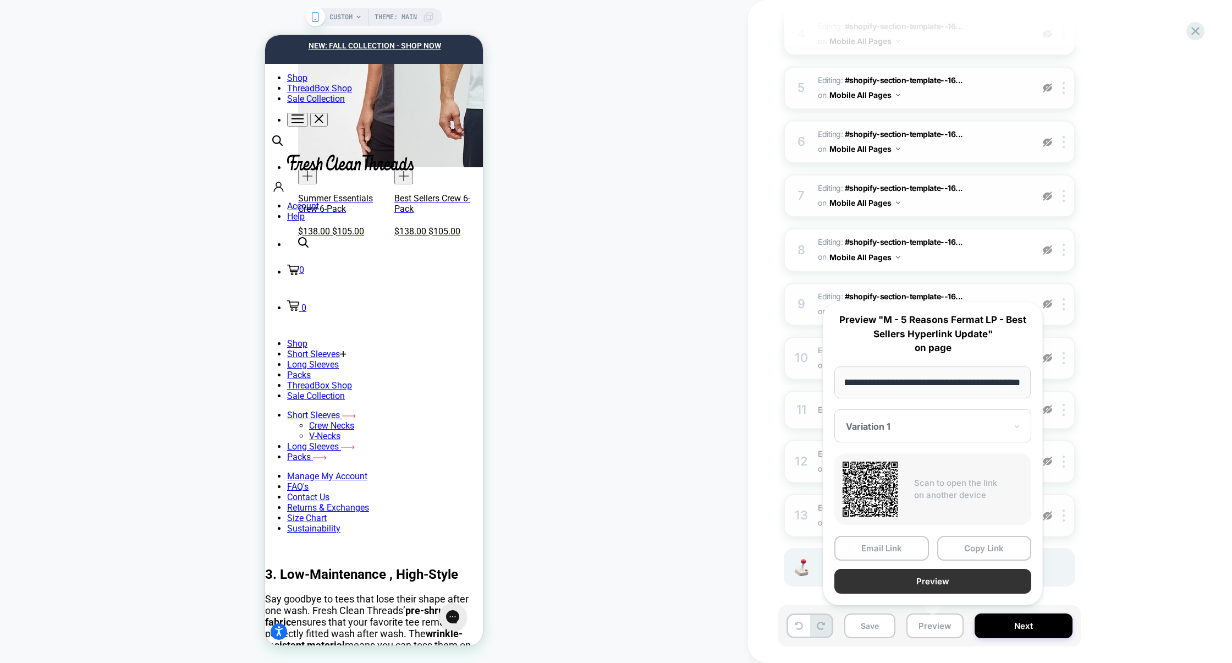
scroll to position [0, 0]
click at [944, 586] on button "Preview" at bounding box center [932, 581] width 197 height 25
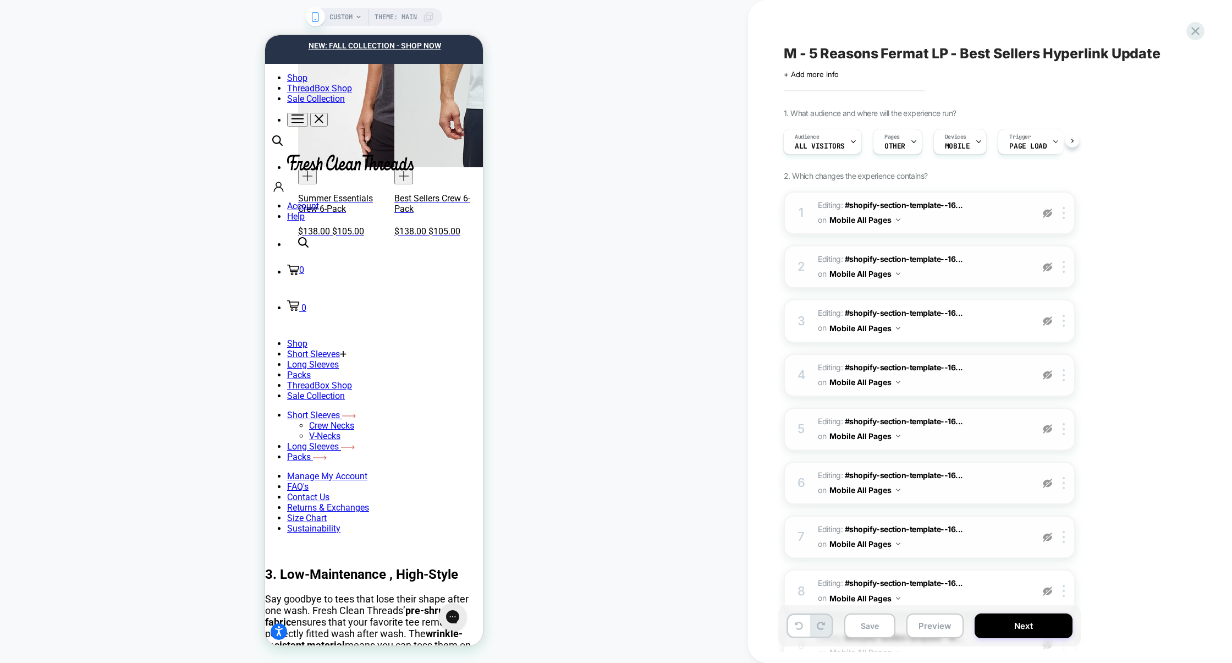
click at [1043, 213] on img at bounding box center [1047, 212] width 9 height 9
click at [988, 224] on span "Editing : #shopify-section-template--16... #shopify-section-template--167948346…" at bounding box center [922, 213] width 209 height 30
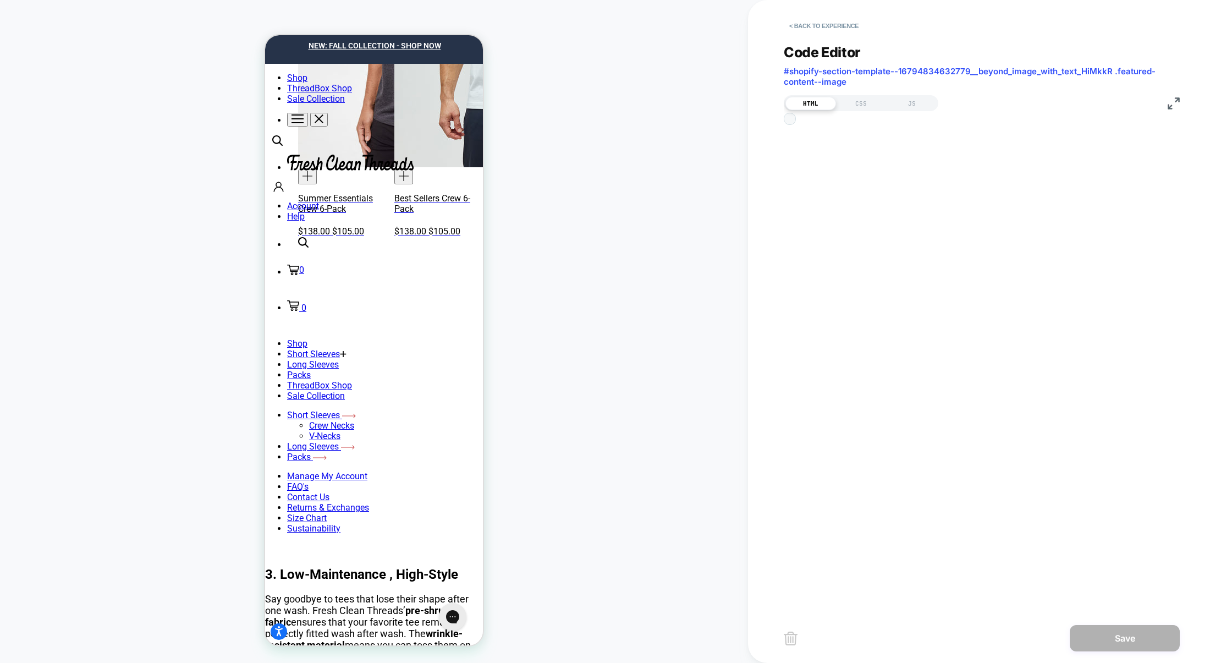
scroll to position [148, 0]
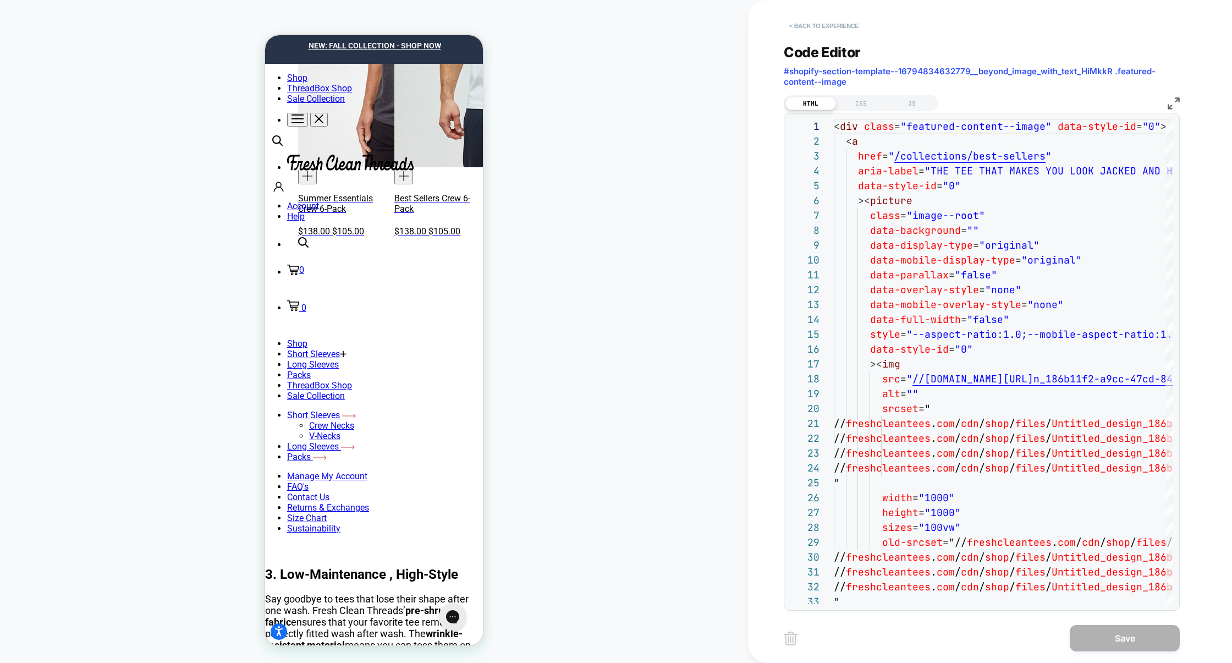
click at [810, 20] on button "< Back to experience" at bounding box center [824, 26] width 80 height 18
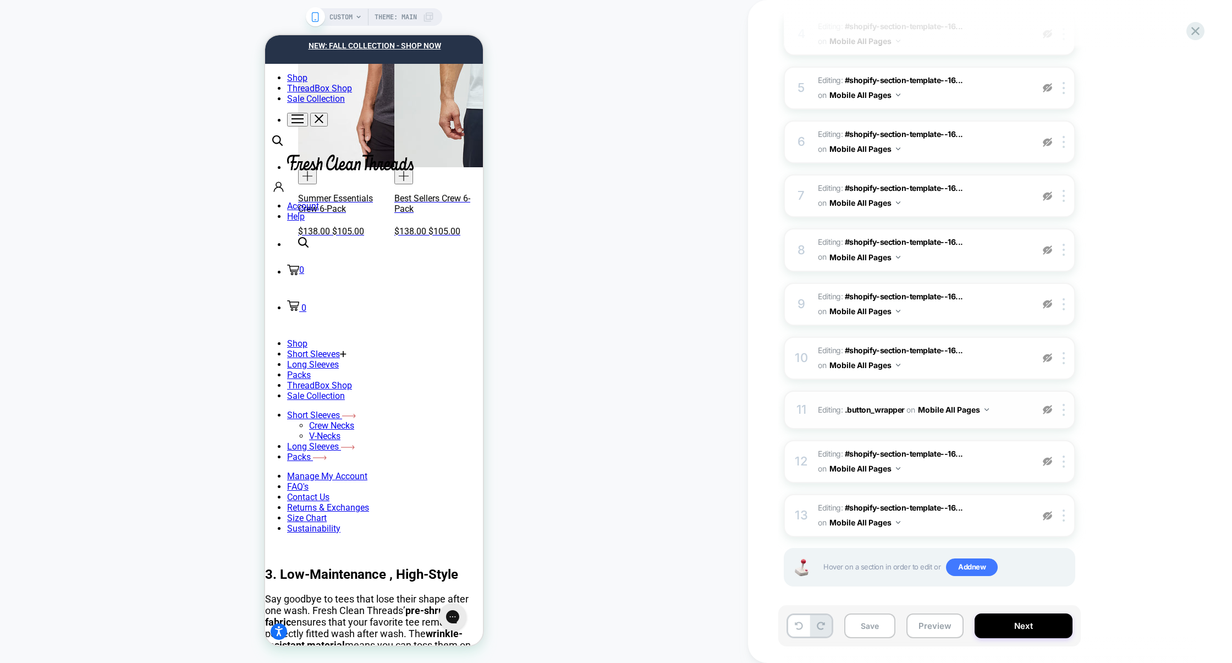
scroll to position [0, 0]
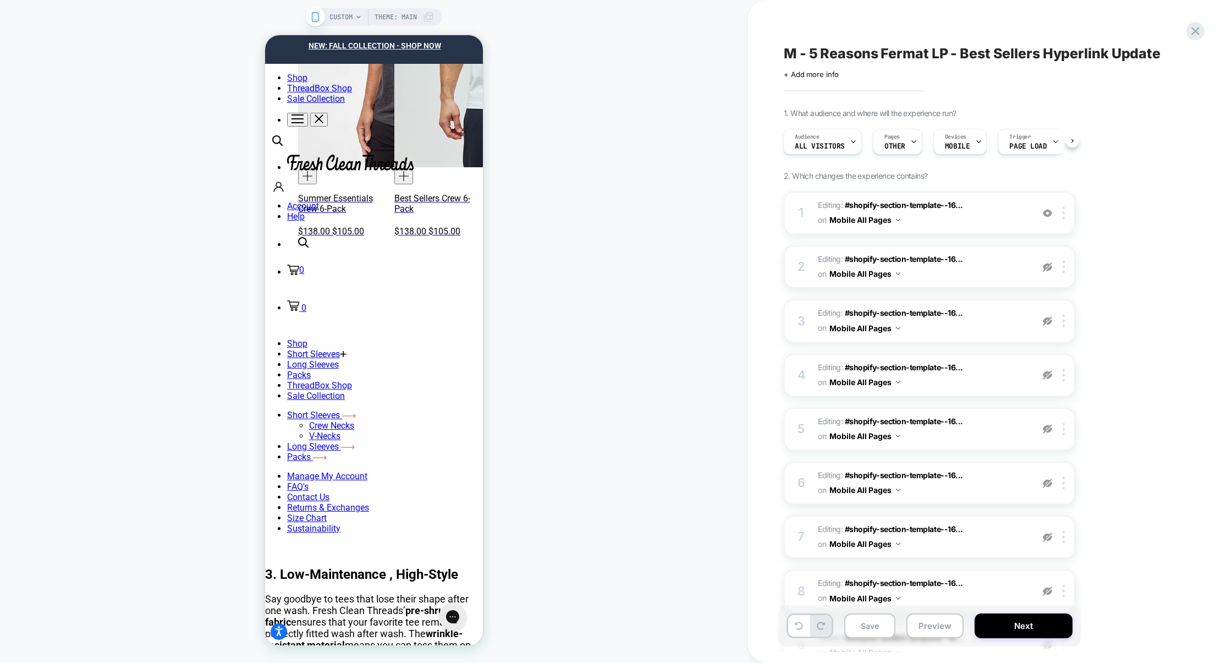
click at [1043, 262] on img at bounding box center [1047, 266] width 9 height 9
click at [1044, 310] on div "3 Editing : #shopify-section-template--16... #shopify-section-template--1679483…" at bounding box center [929, 320] width 291 height 43
click at [1048, 321] on img at bounding box center [1047, 320] width 9 height 9
click at [1051, 376] on img at bounding box center [1047, 374] width 9 height 9
click at [1051, 424] on img at bounding box center [1047, 428] width 9 height 9
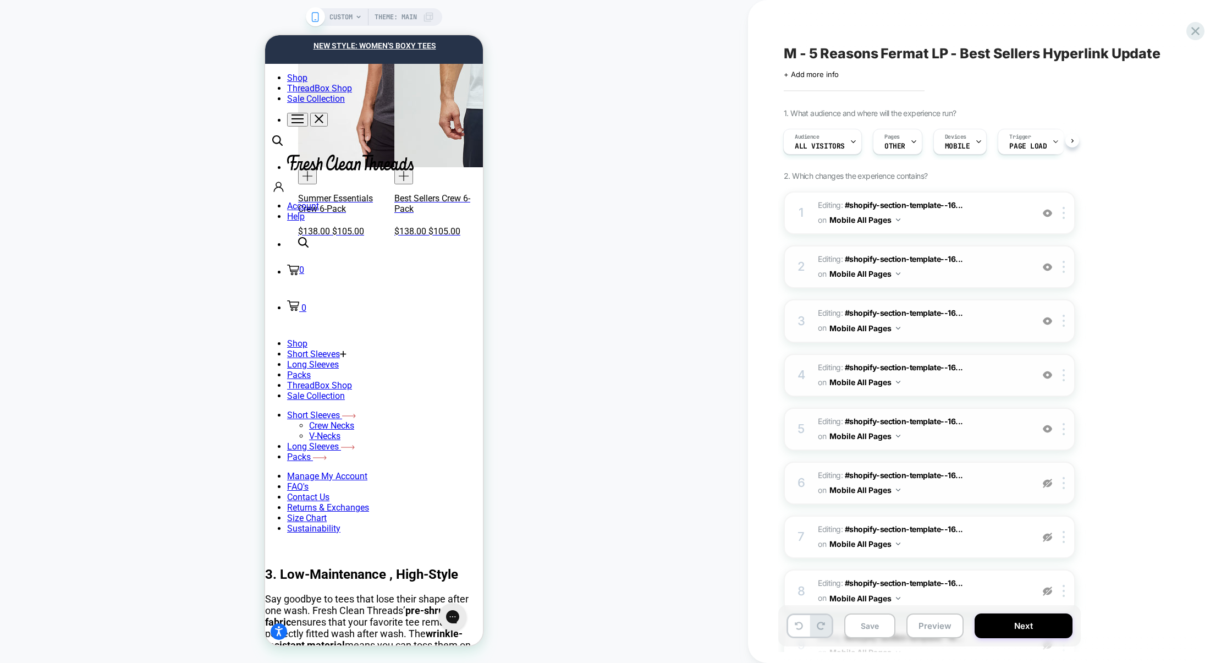
click at [1046, 485] on div at bounding box center [1047, 483] width 18 height 12
click at [1046, 525] on div "7 Editing : #shopify-section-template--16... #shopify-section-template--1679483…" at bounding box center [929, 536] width 291 height 43
click at [1045, 539] on div at bounding box center [1047, 537] width 18 height 12
click at [1047, 589] on img at bounding box center [1047, 590] width 9 height 9
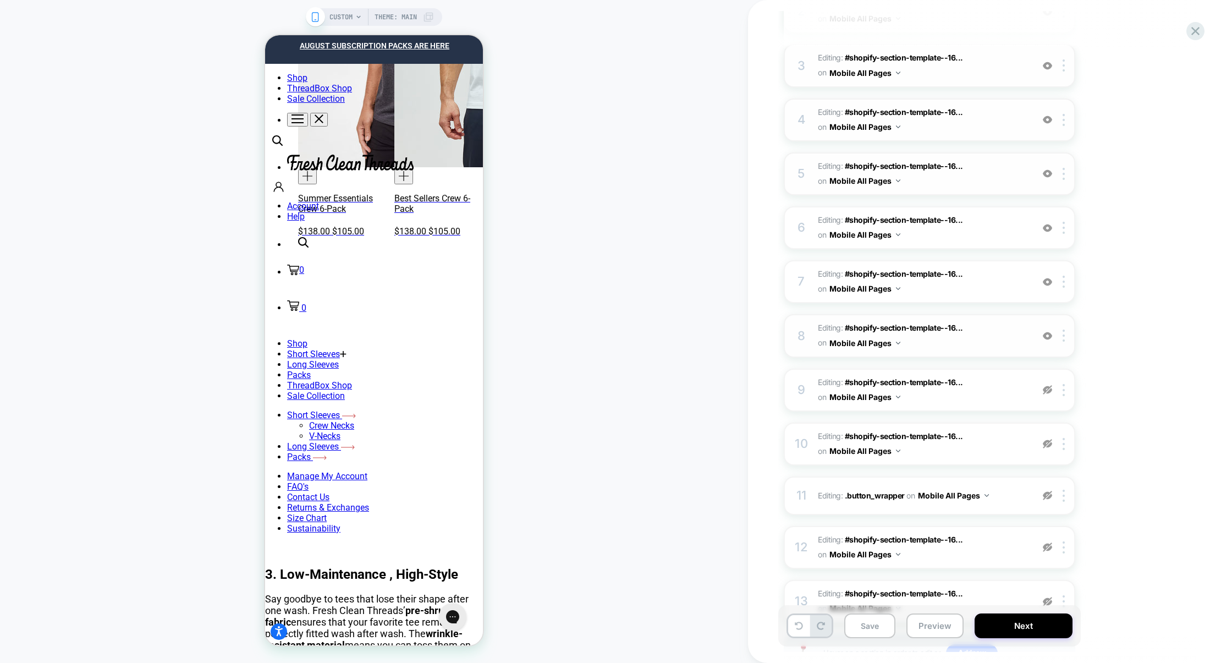
scroll to position [341, 0]
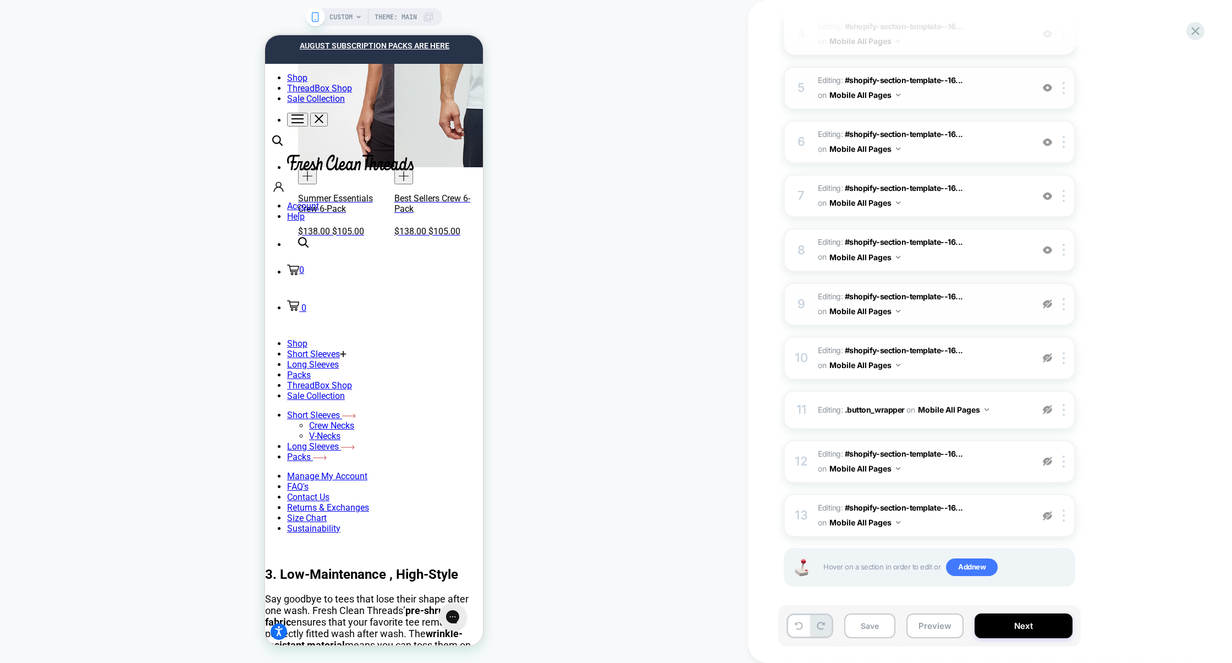
click at [1051, 300] on img at bounding box center [1047, 303] width 9 height 9
click at [1045, 353] on img at bounding box center [1047, 357] width 9 height 9
click at [1049, 409] on img at bounding box center [1047, 409] width 9 height 9
click at [1044, 456] on img at bounding box center [1047, 460] width 9 height 9
click at [1051, 513] on img at bounding box center [1047, 515] width 9 height 9
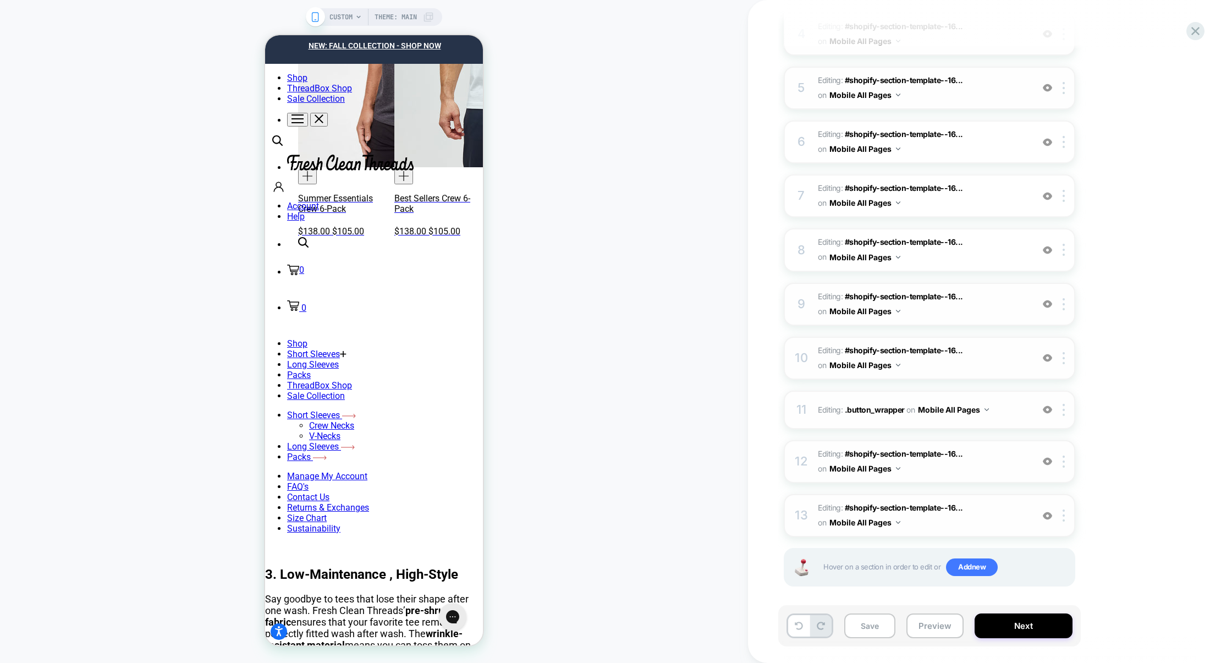
scroll to position [0, 0]
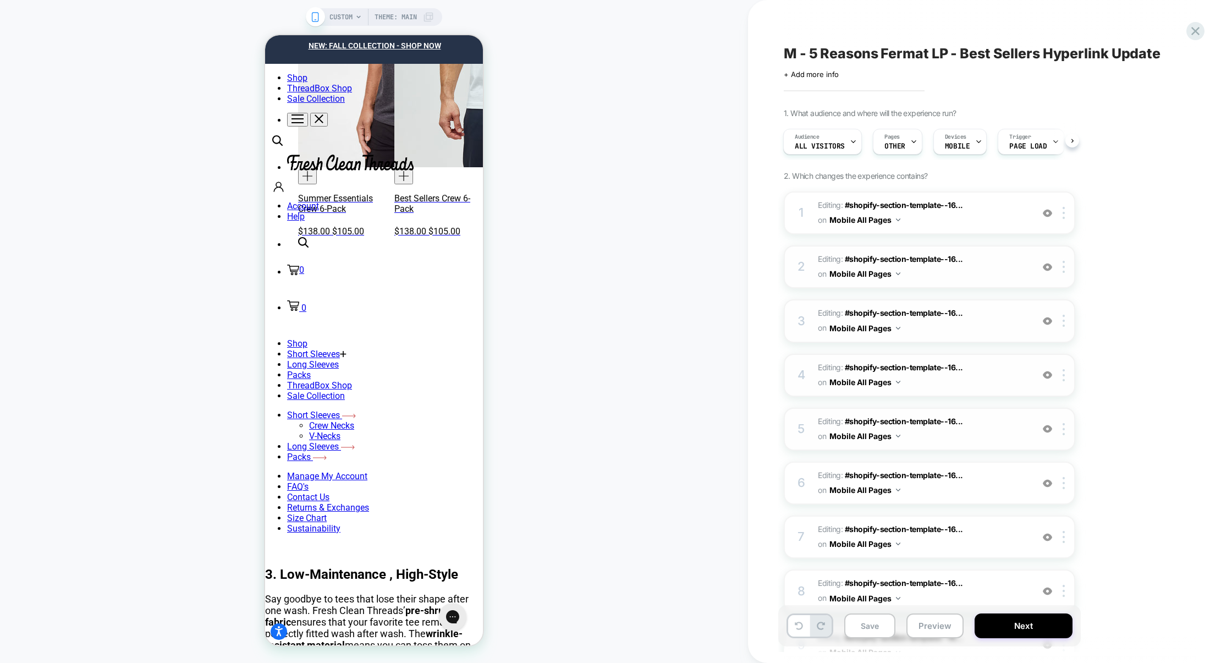
click at [989, 247] on div "2 Editing : #shopify-section-template--16... #shopify-section-template--1679483…" at bounding box center [929, 266] width 291 height 43
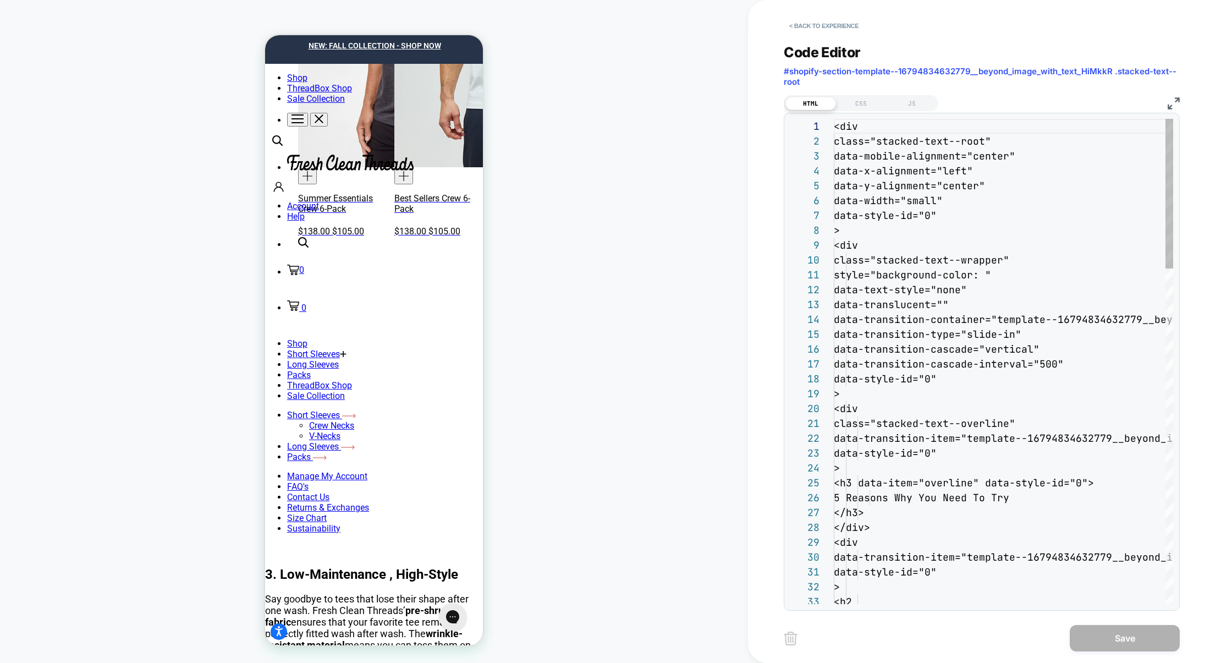
scroll to position [148, 0]
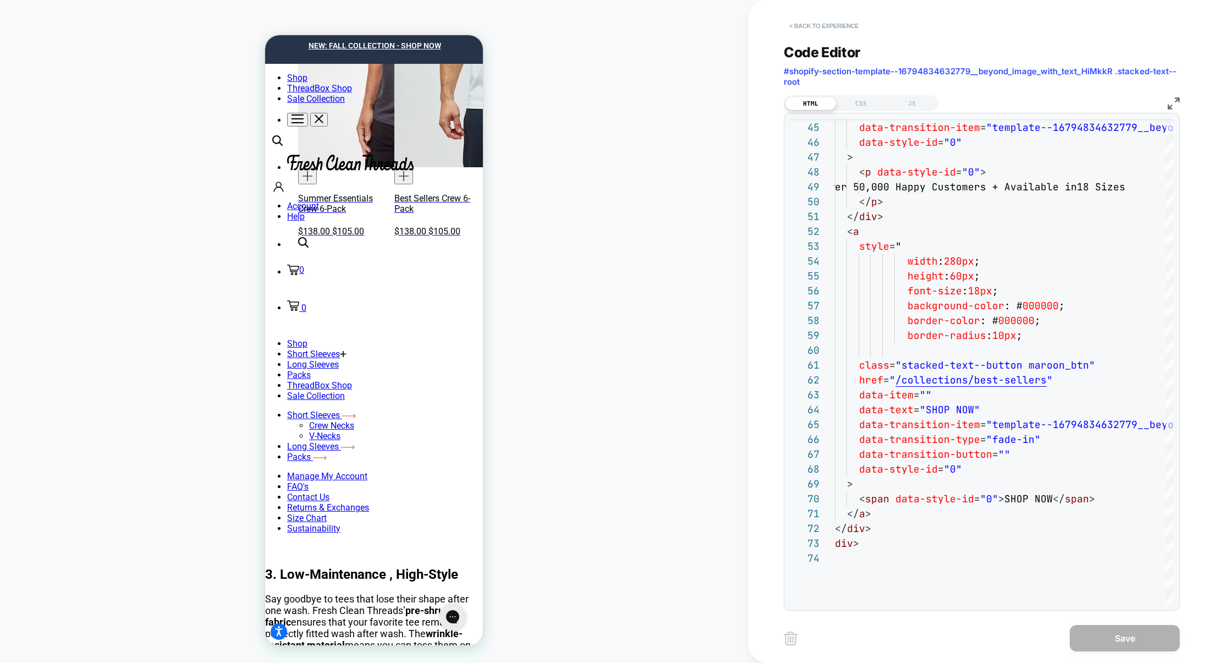
click at [837, 30] on button "< Back to experience" at bounding box center [824, 26] width 80 height 18
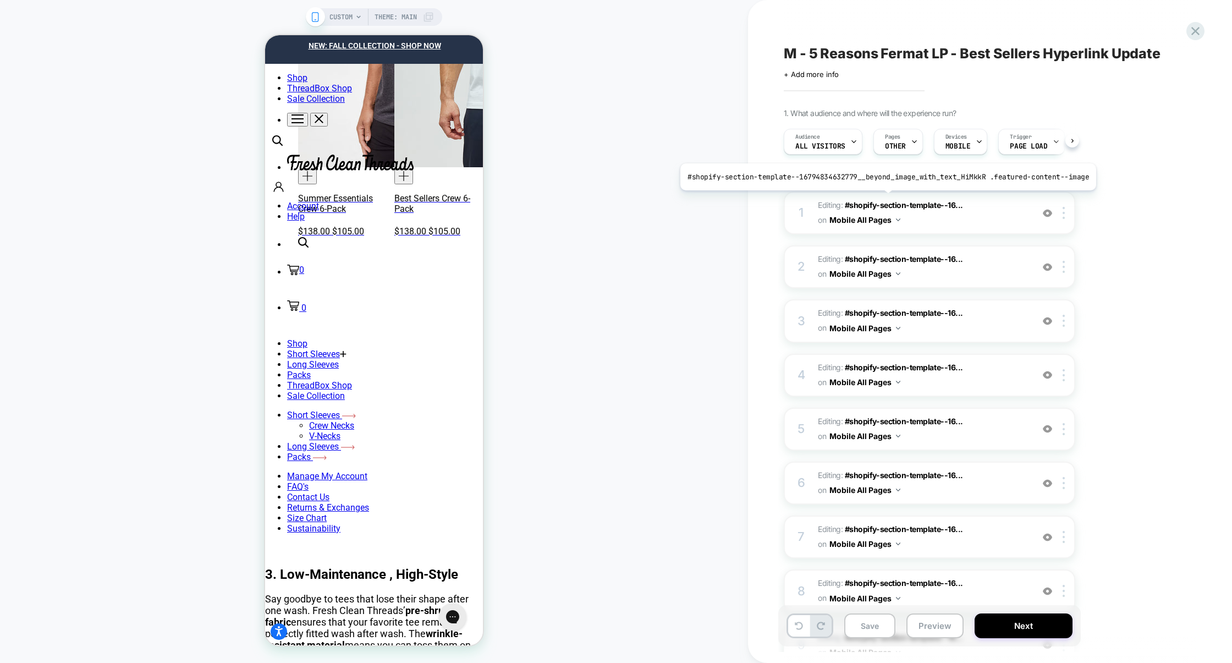
scroll to position [0, 1]
click at [986, 254] on span "Editing : #shopify-section-template--16... #shopify-section-template--167948346…" at bounding box center [922, 267] width 209 height 30
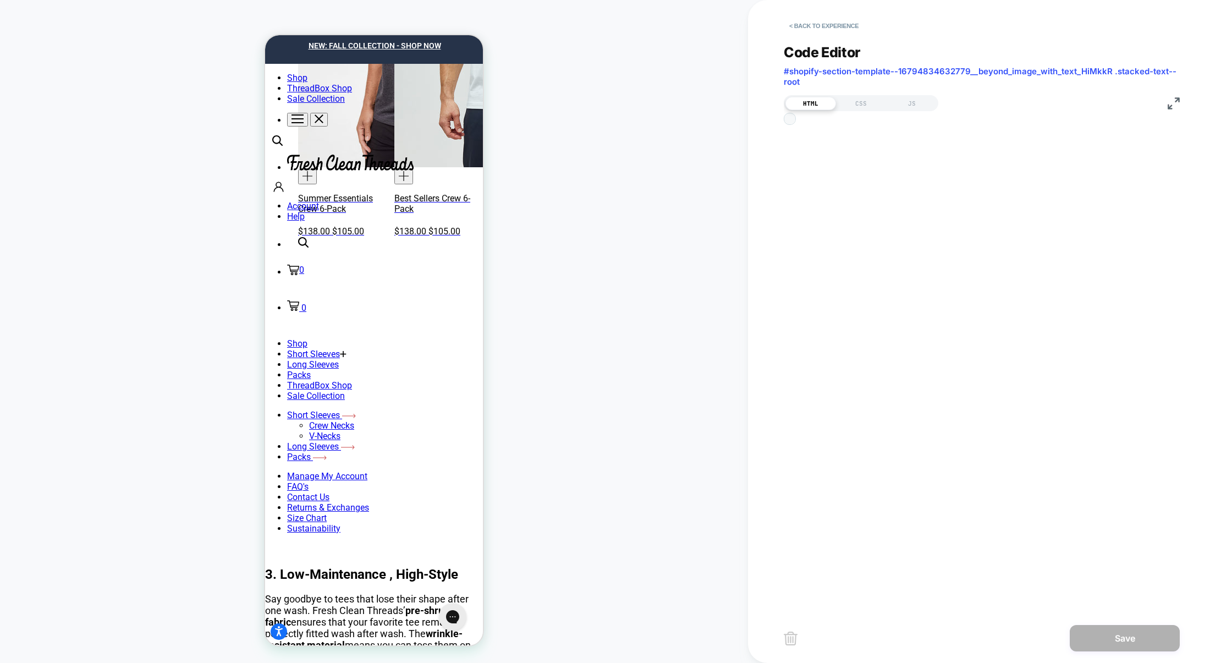
scroll to position [148, 0]
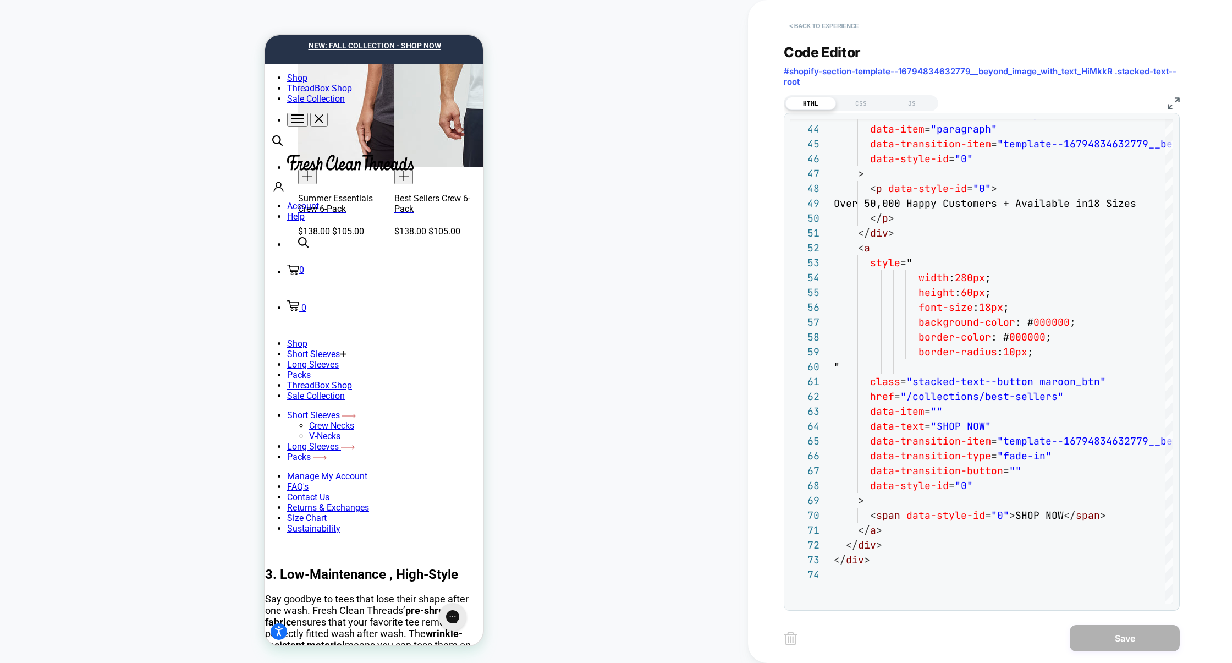
click at [825, 26] on button "< Back to experience" at bounding box center [824, 26] width 80 height 18
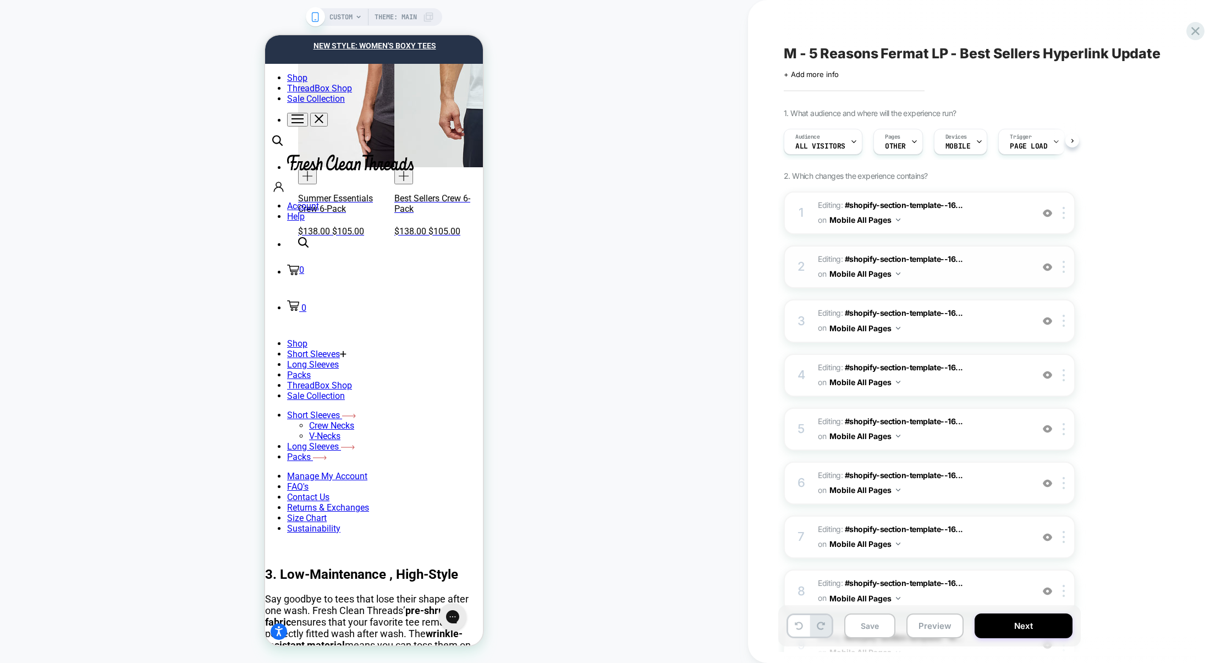
scroll to position [0, 1]
click at [988, 303] on div "3 Editing : #shopify-section-template--16... #shopify-section-template--1679483…" at bounding box center [929, 320] width 291 height 43
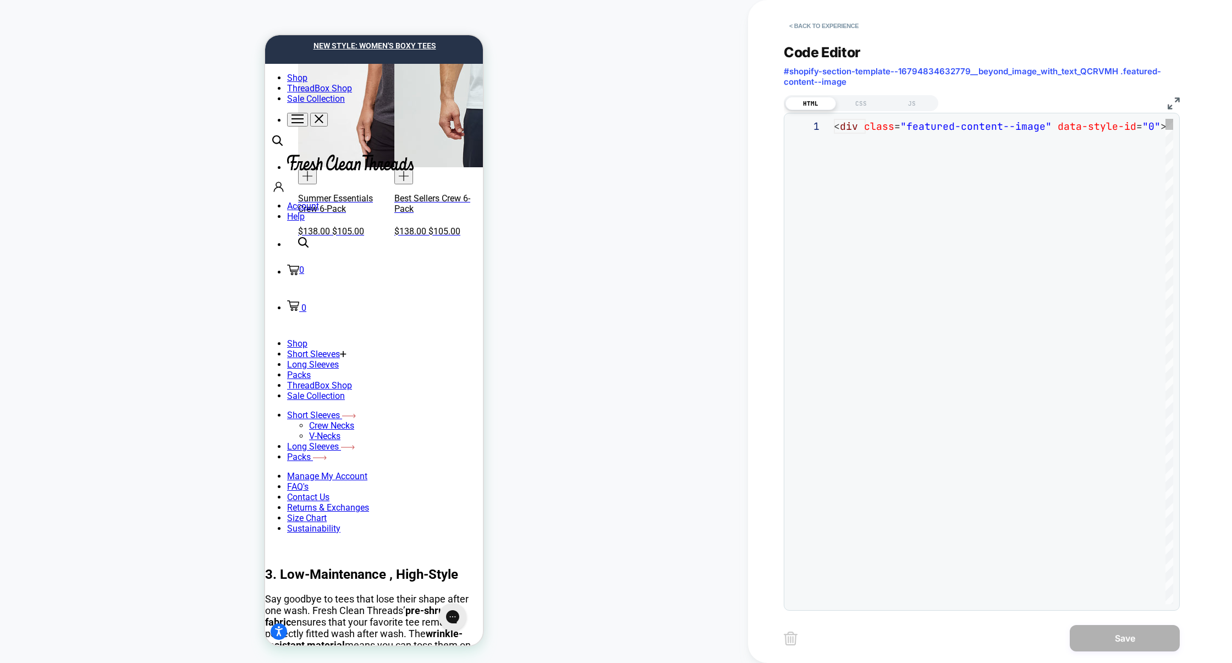
scroll to position [148, 0]
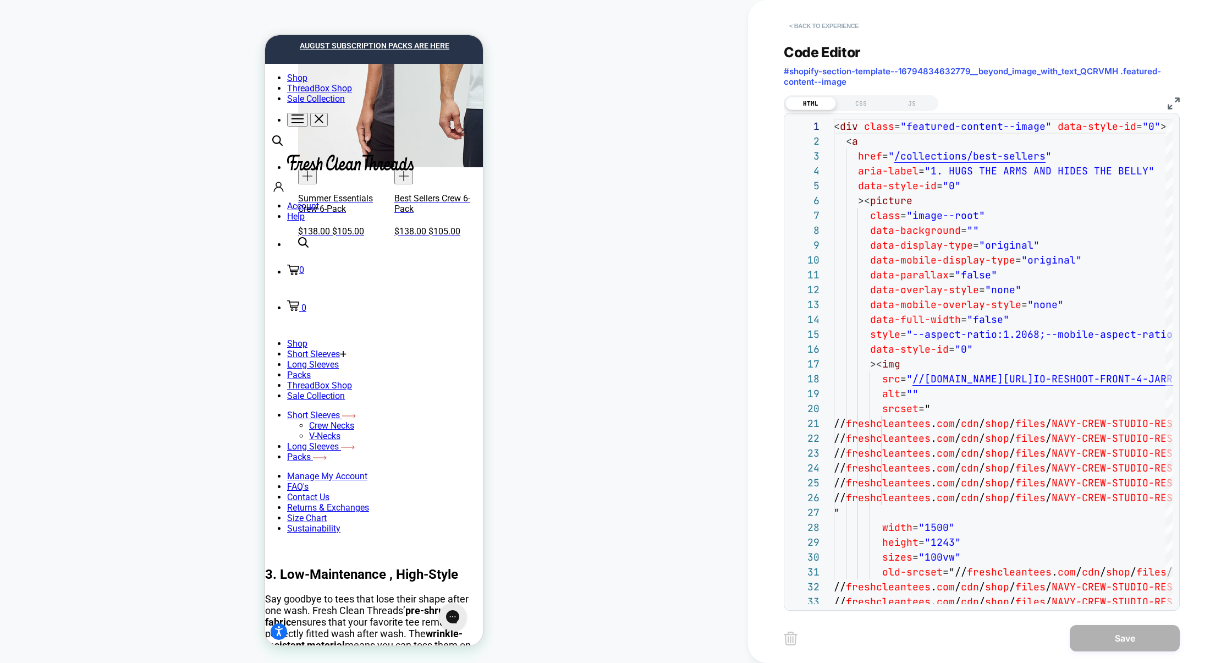
click at [825, 26] on button "< Back to experience" at bounding box center [824, 26] width 80 height 18
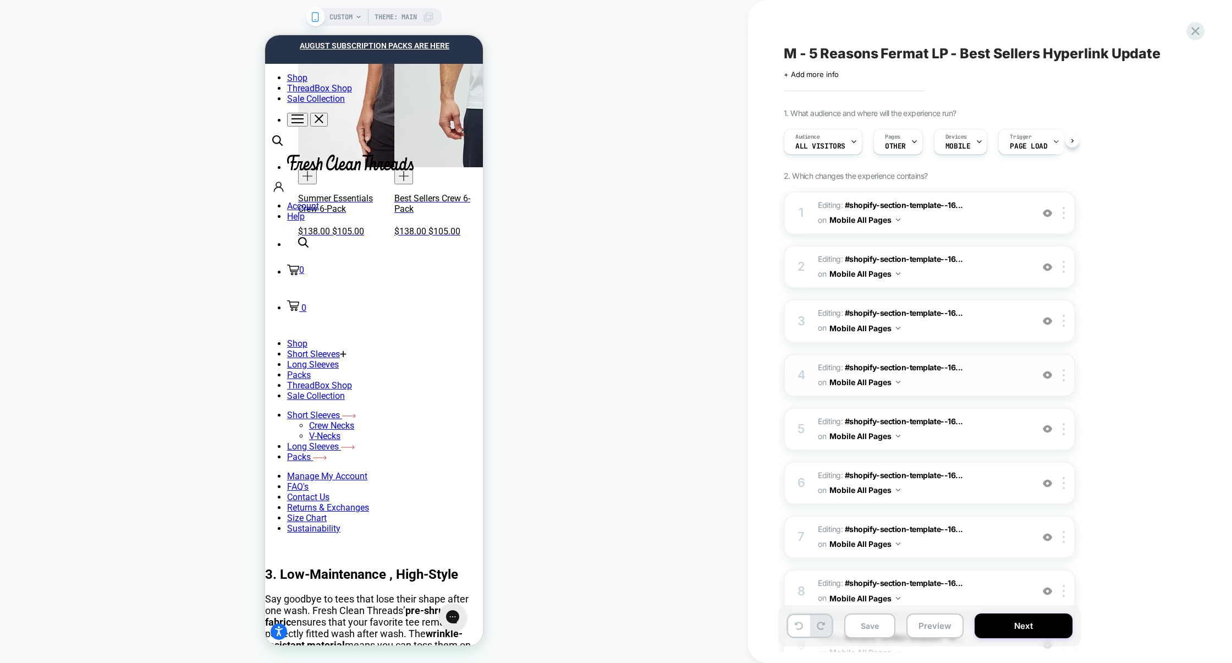
scroll to position [0, 1]
click at [985, 377] on span "Editing : #shopify-section-template--16... #shopify-section-template--167948346…" at bounding box center [922, 375] width 209 height 30
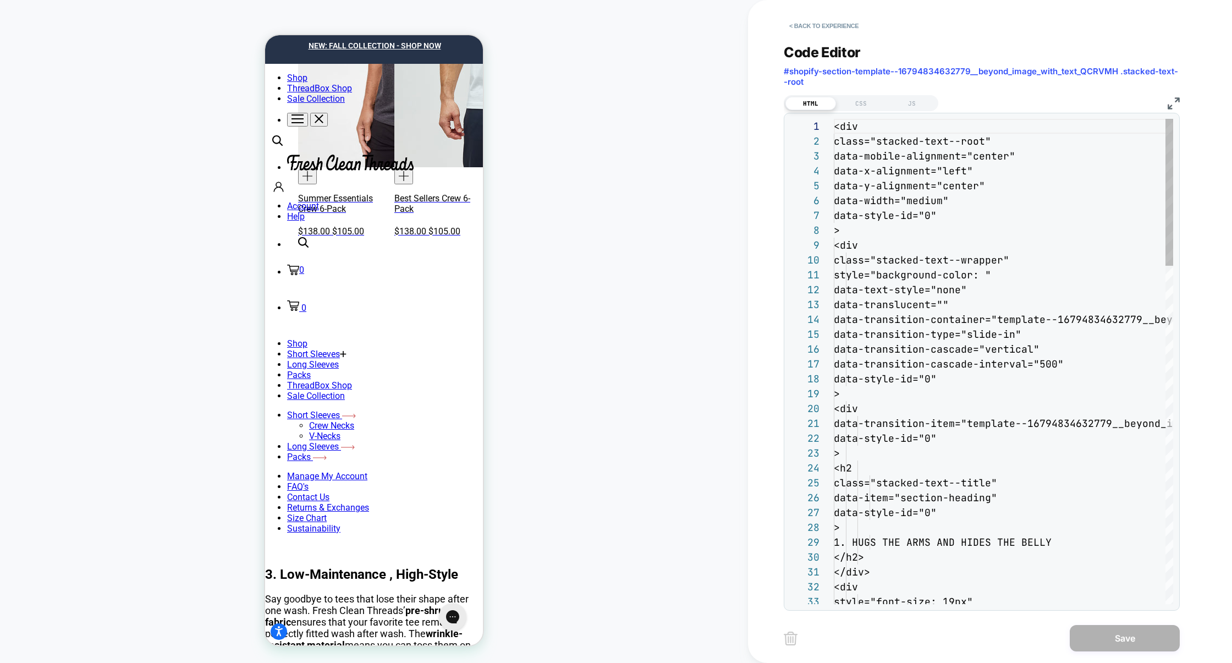
scroll to position [148, 0]
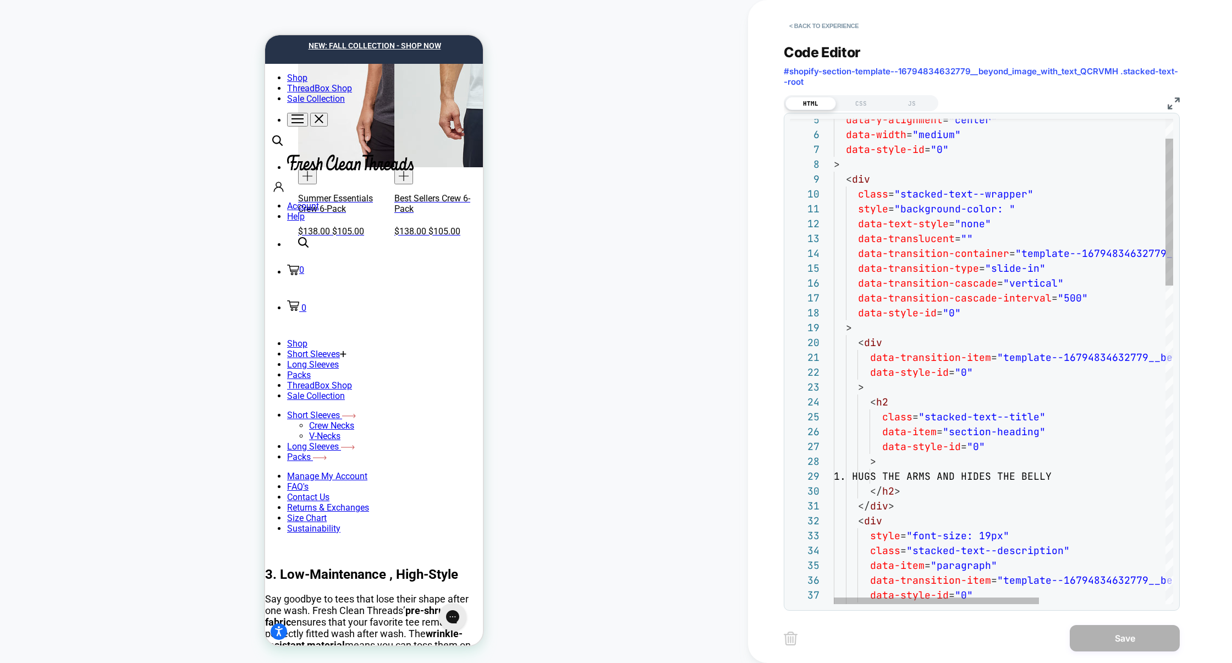
type textarea "**********"
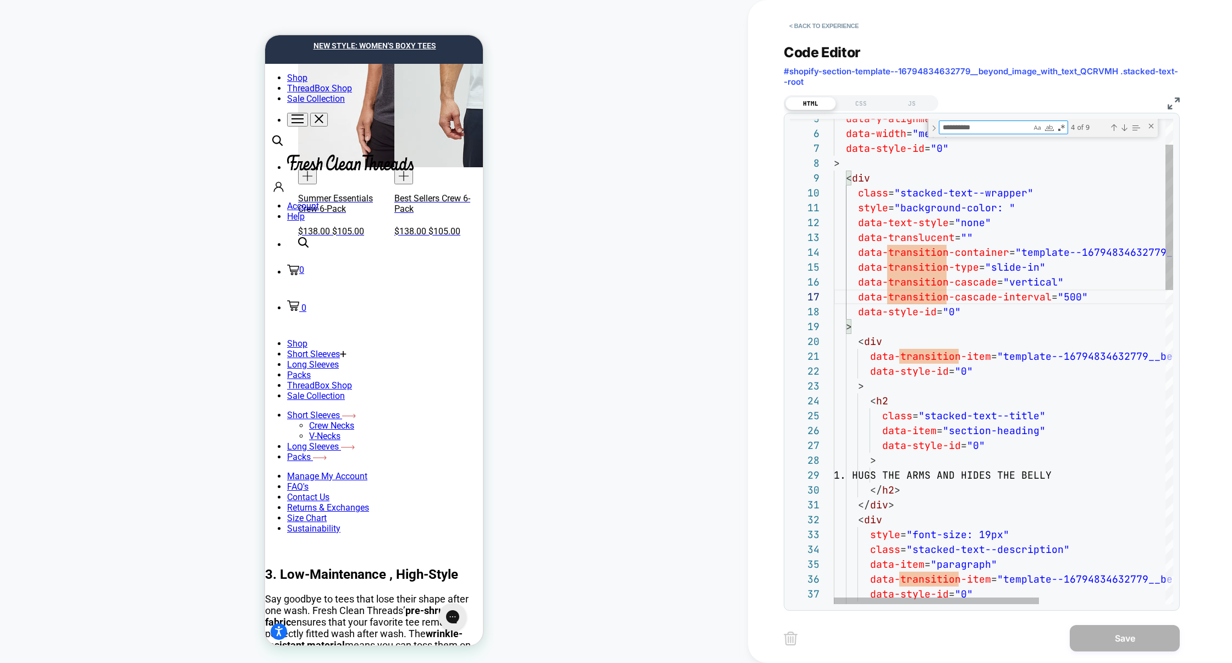
type textarea "*"
type textarea "**********"
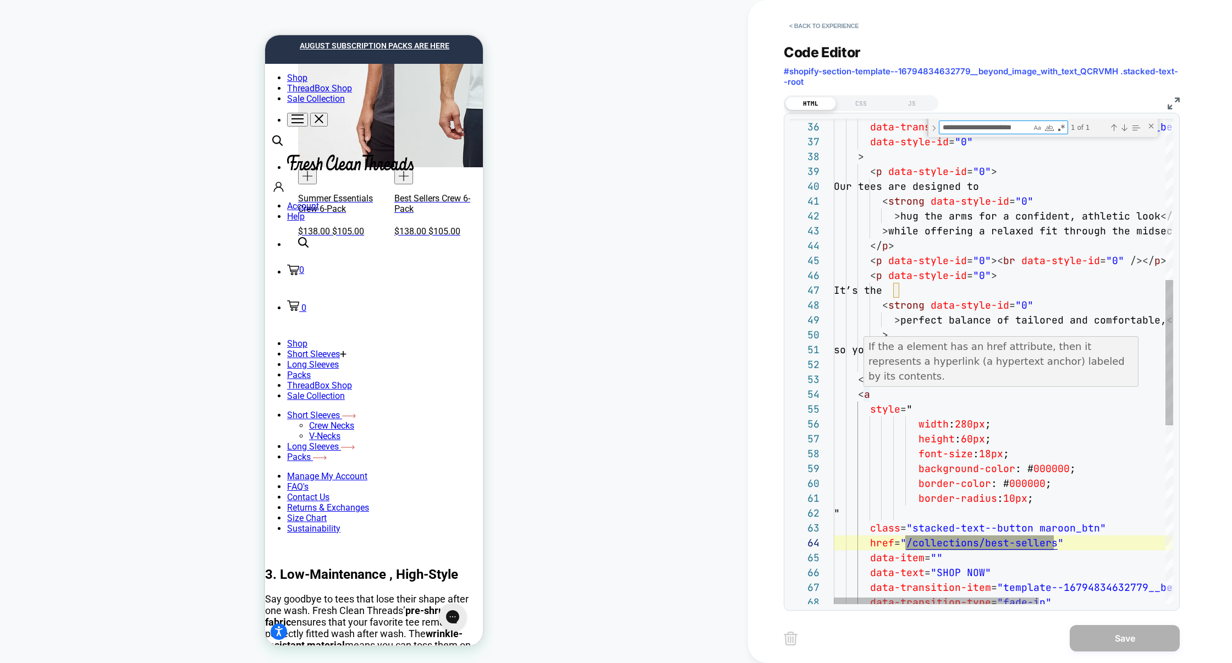
type textarea "**********"
click at [858, 397] on div "< strong data-style-id = "0" > perfect balance of tailored and comfortable, </ …" at bounding box center [1108, 390] width 548 height 1617
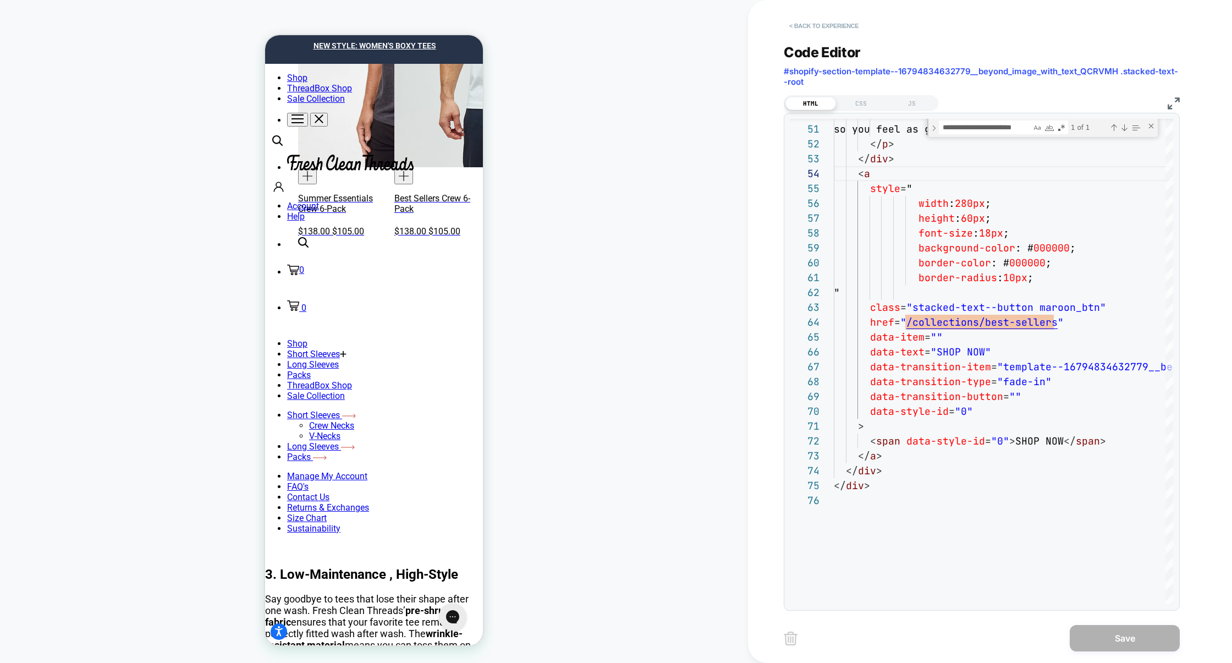
click at [846, 30] on button "< Back to experience" at bounding box center [824, 26] width 80 height 18
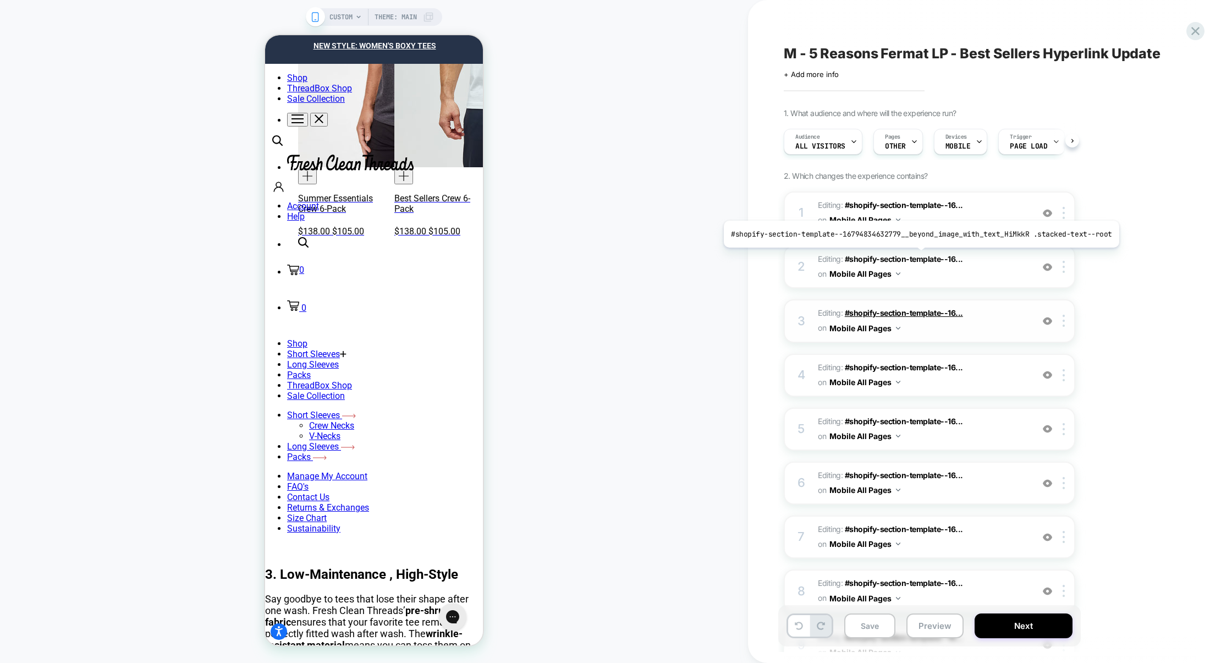
scroll to position [0, 1]
click at [983, 360] on span "Editing : #shopify-section-template--16... #shopify-section-template--167948346…" at bounding box center [922, 375] width 209 height 30
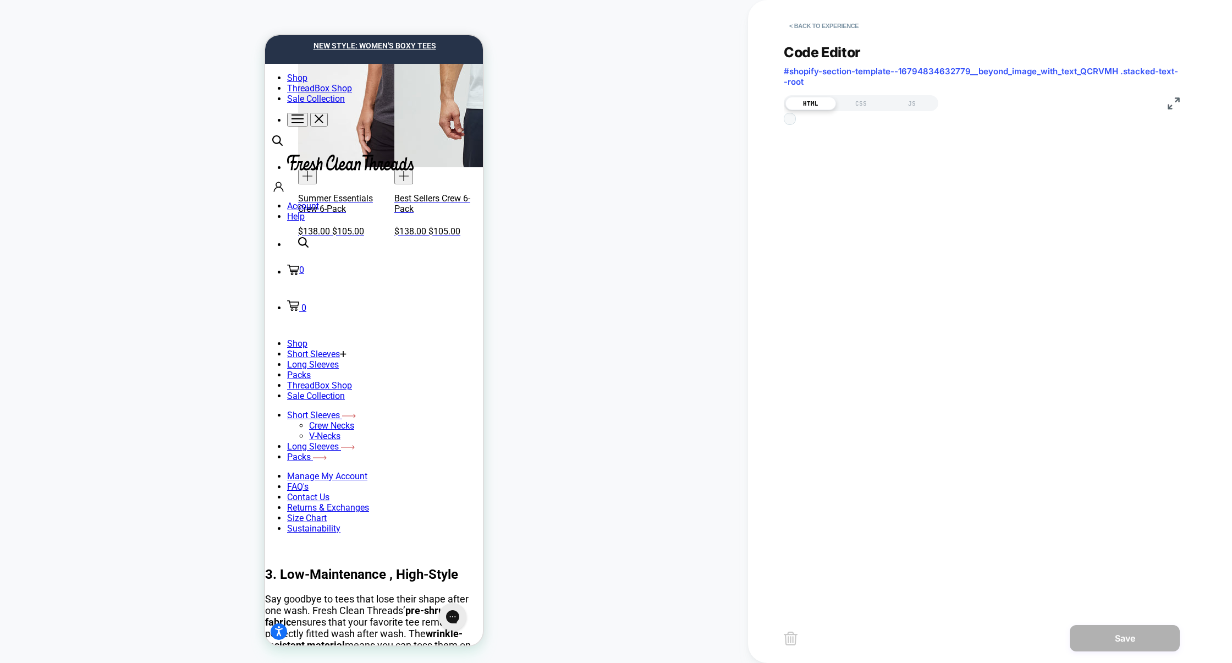
scroll to position [148, 0]
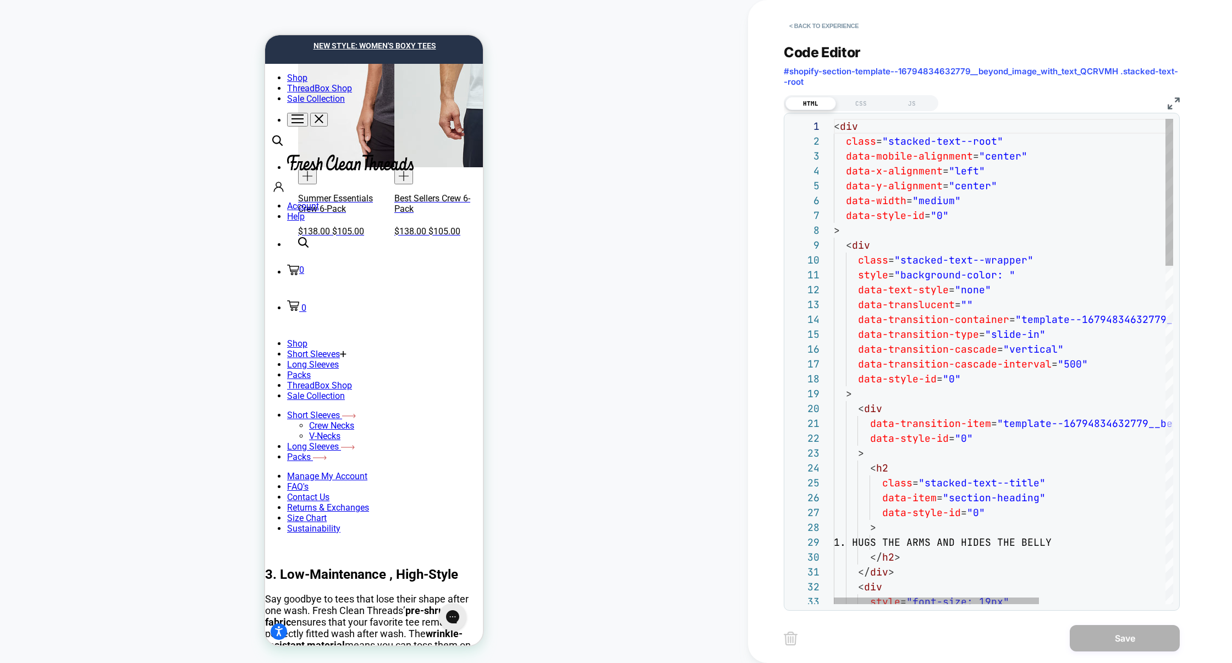
type textarea "**********"
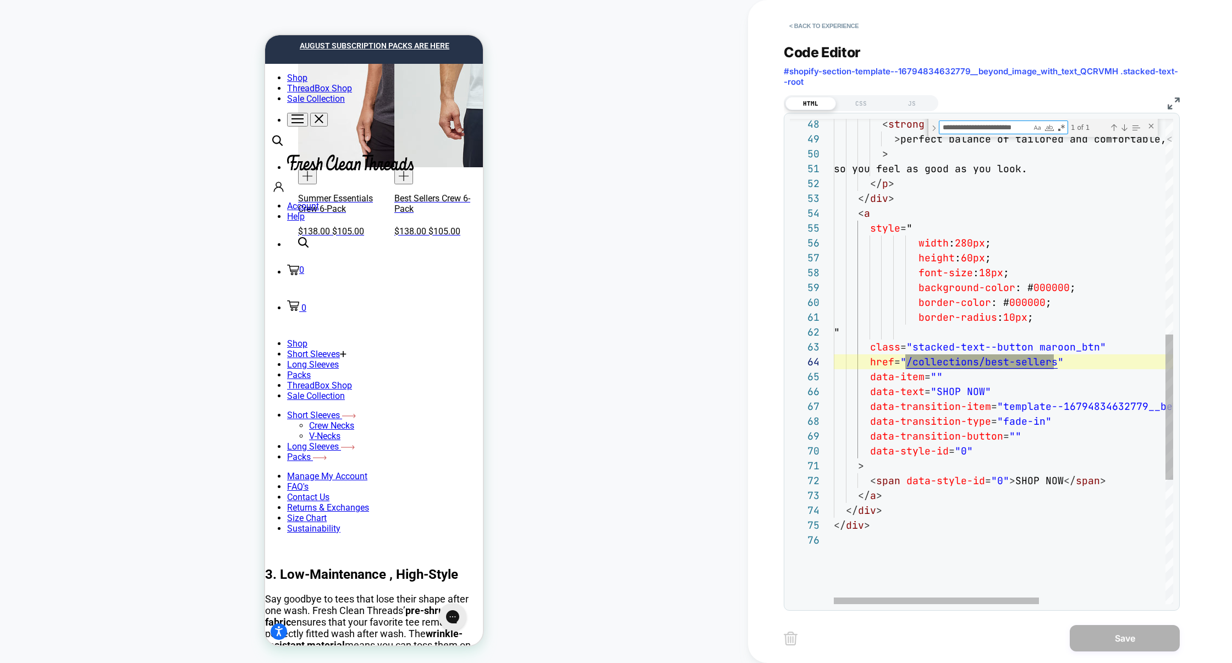
scroll to position [148, 220]
type textarea "**********"
click at [833, 24] on button "< Back to experience" at bounding box center [824, 26] width 80 height 18
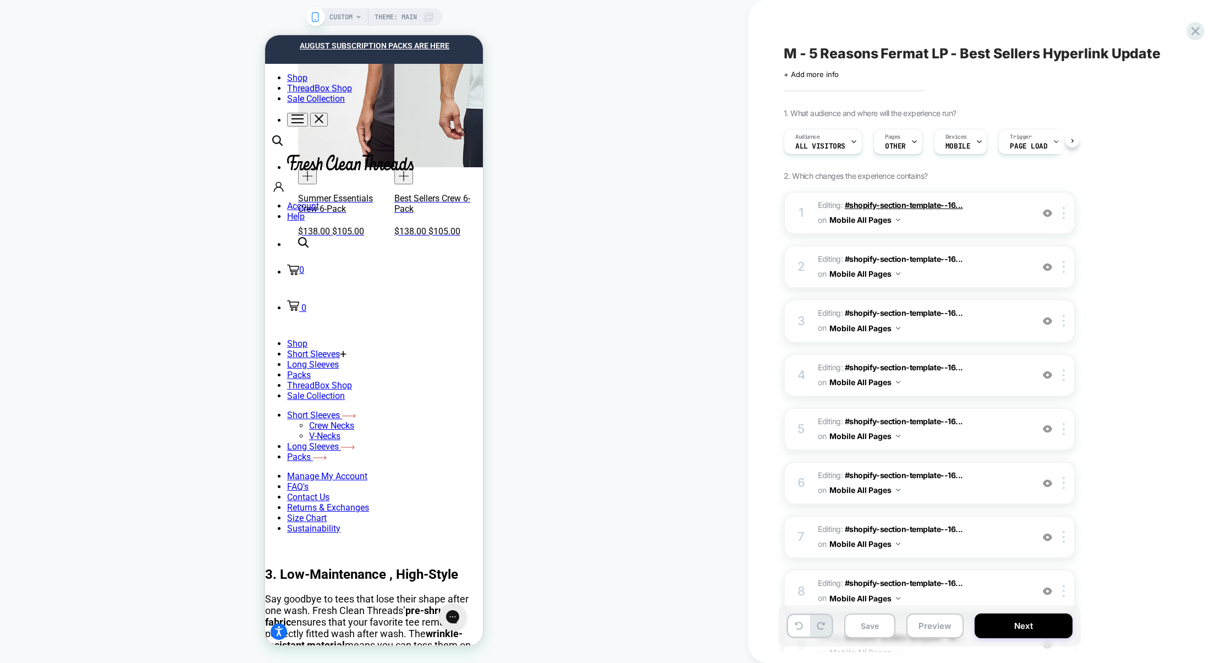
scroll to position [0, 1]
click at [995, 368] on span "Editing : #shopify-section-template--16... #shopify-section-template--167948346…" at bounding box center [922, 375] width 209 height 30
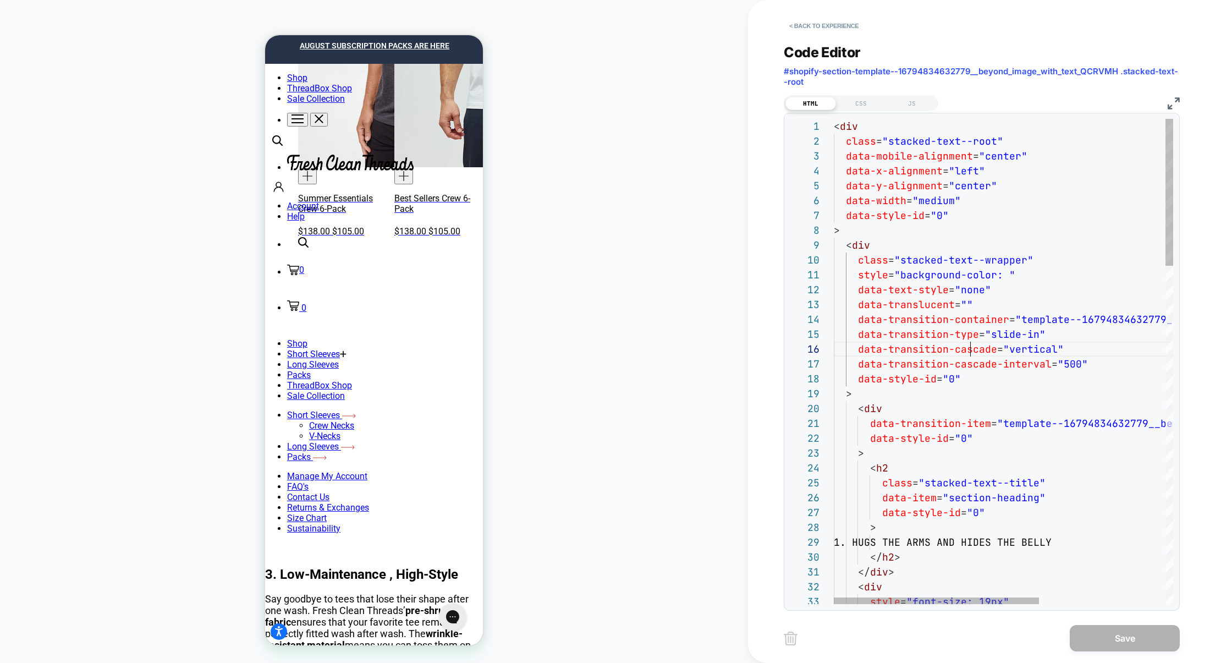
scroll to position [74, 136]
type textarea "**********"
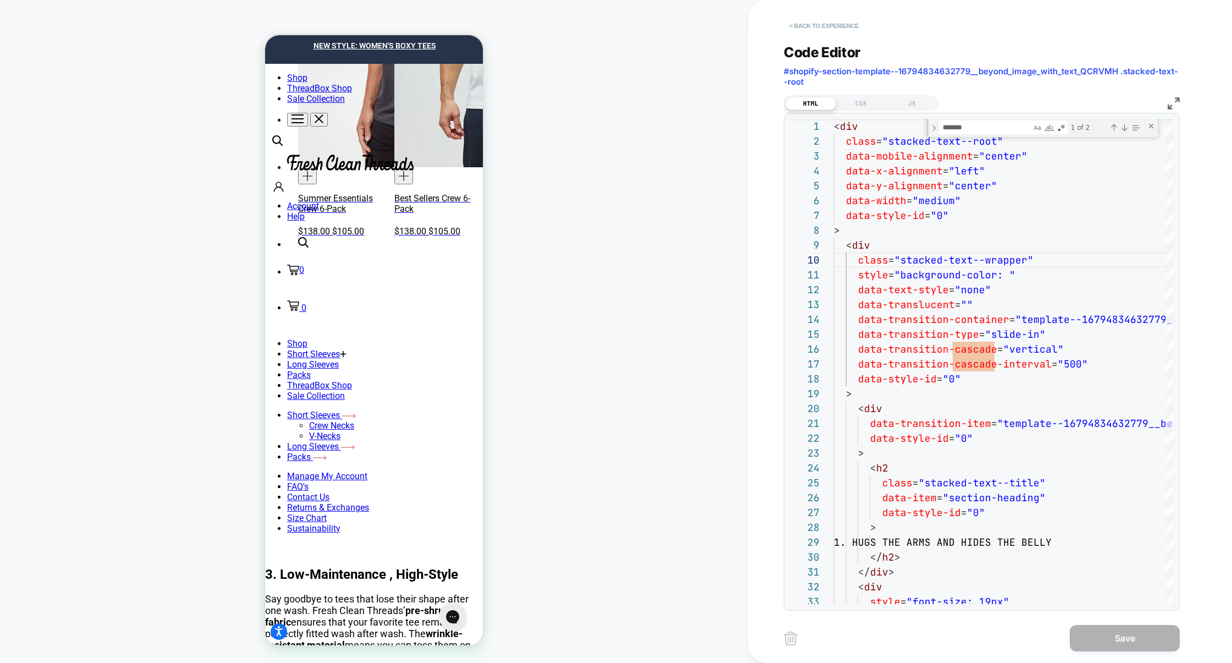
click at [836, 30] on button "< Back to experience" at bounding box center [824, 26] width 80 height 18
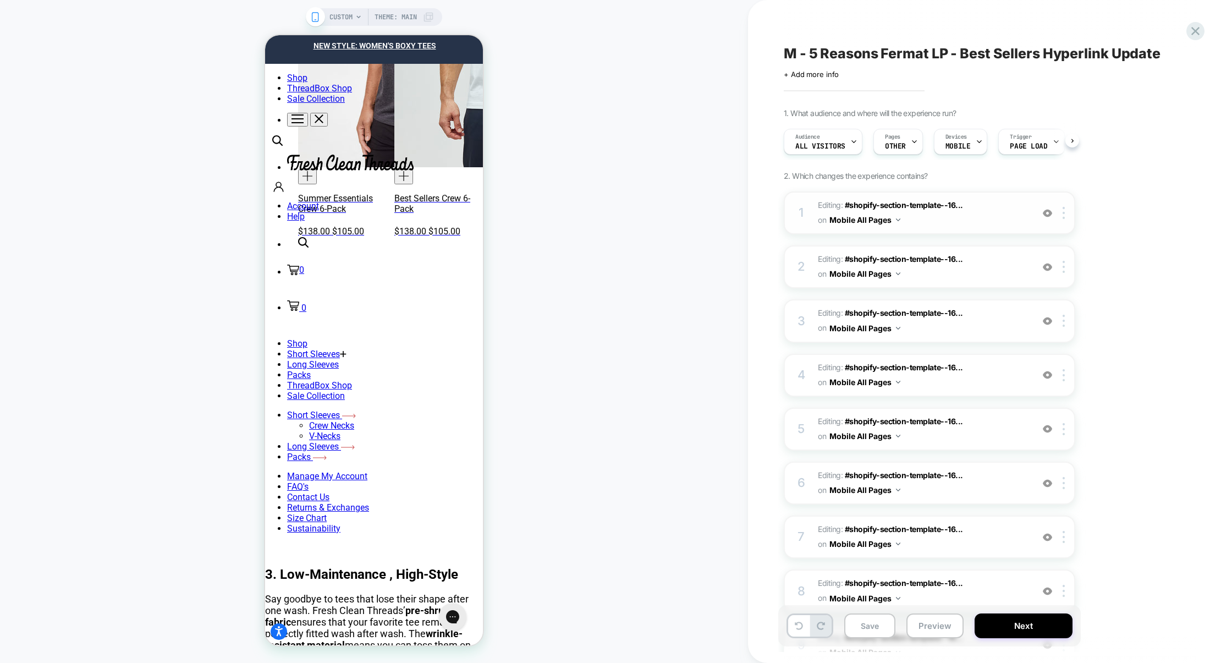
scroll to position [0, 1]
click at [969, 219] on span "Editing : #shopify-section-template--16... #shopify-section-template--167948346…" at bounding box center [922, 213] width 209 height 30
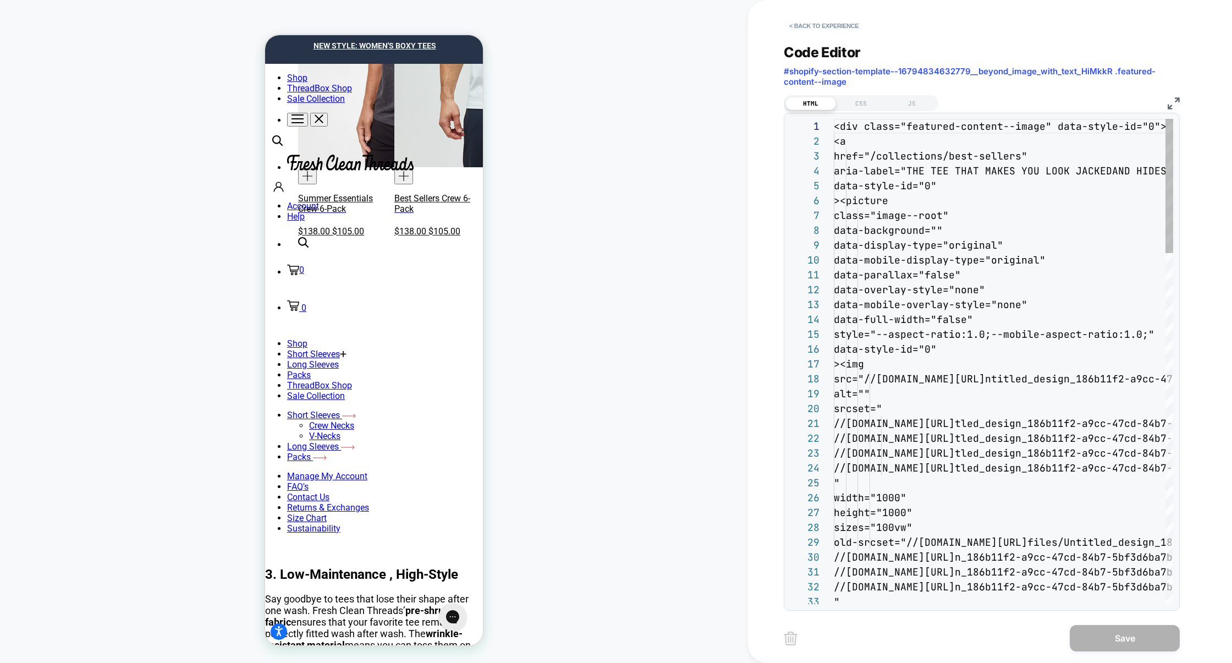
scroll to position [148, 0]
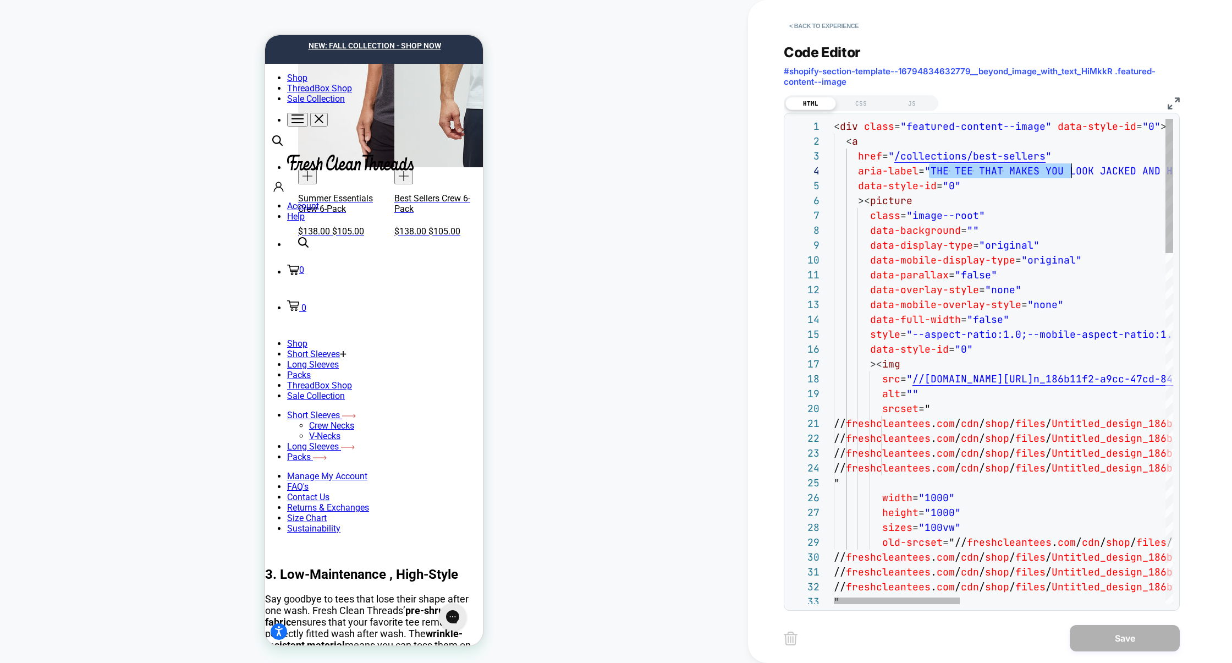
drag, startPoint x: 928, startPoint y: 171, endPoint x: 1080, endPoint y: 171, distance: 151.8
click at [1079, 171] on span ""THE TEE THAT MAKES YOU LOOK JACKED AND HIDES YOUR" at bounding box center [1075, 170] width 302 height 13
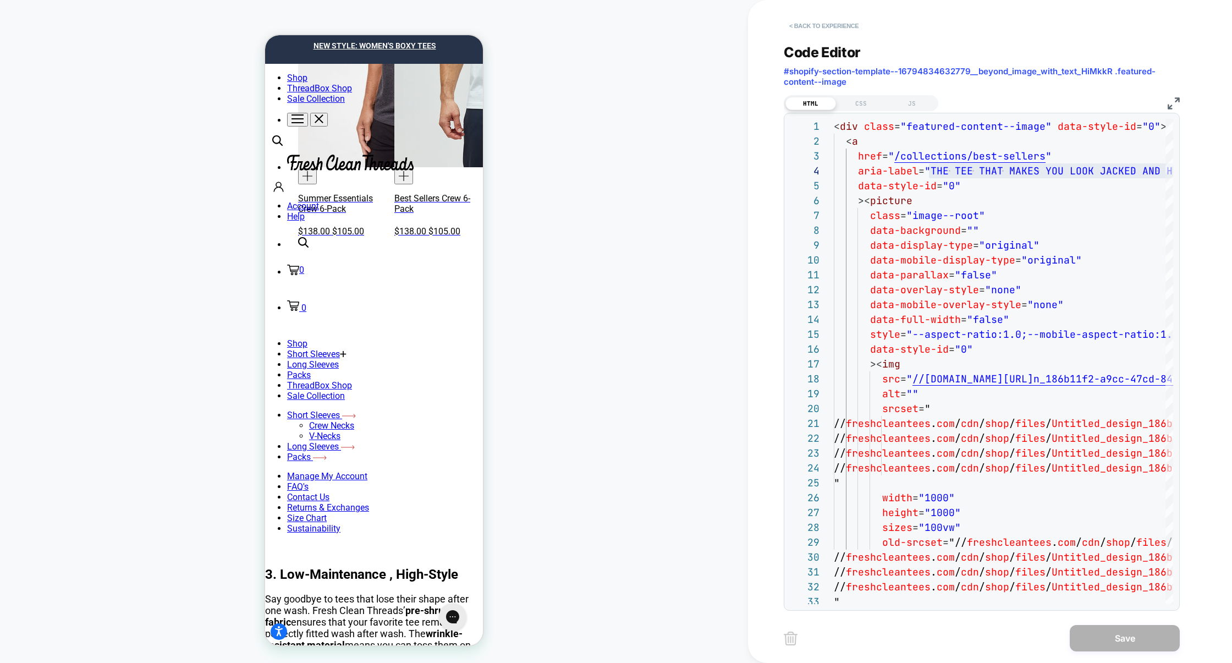
click at [843, 28] on button "< Back to experience" at bounding box center [824, 26] width 80 height 18
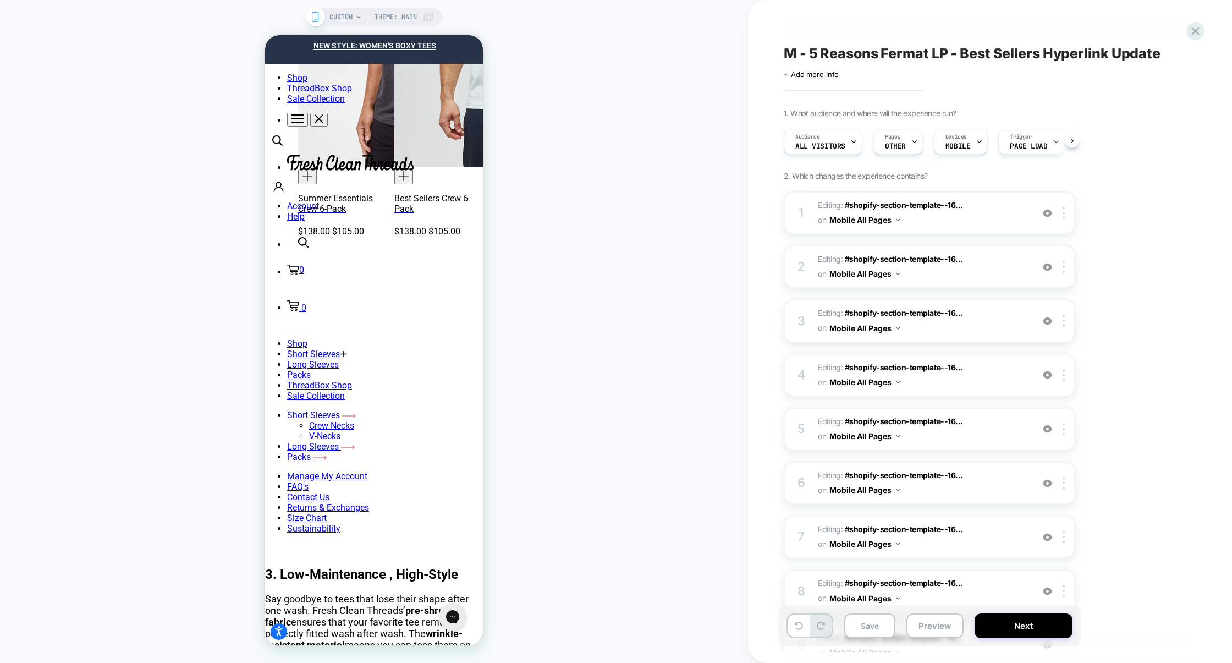
scroll to position [0, 1]
click at [978, 266] on span "Editing : #shopify-section-template--16... #shopify-section-template--167948346…" at bounding box center [922, 267] width 209 height 30
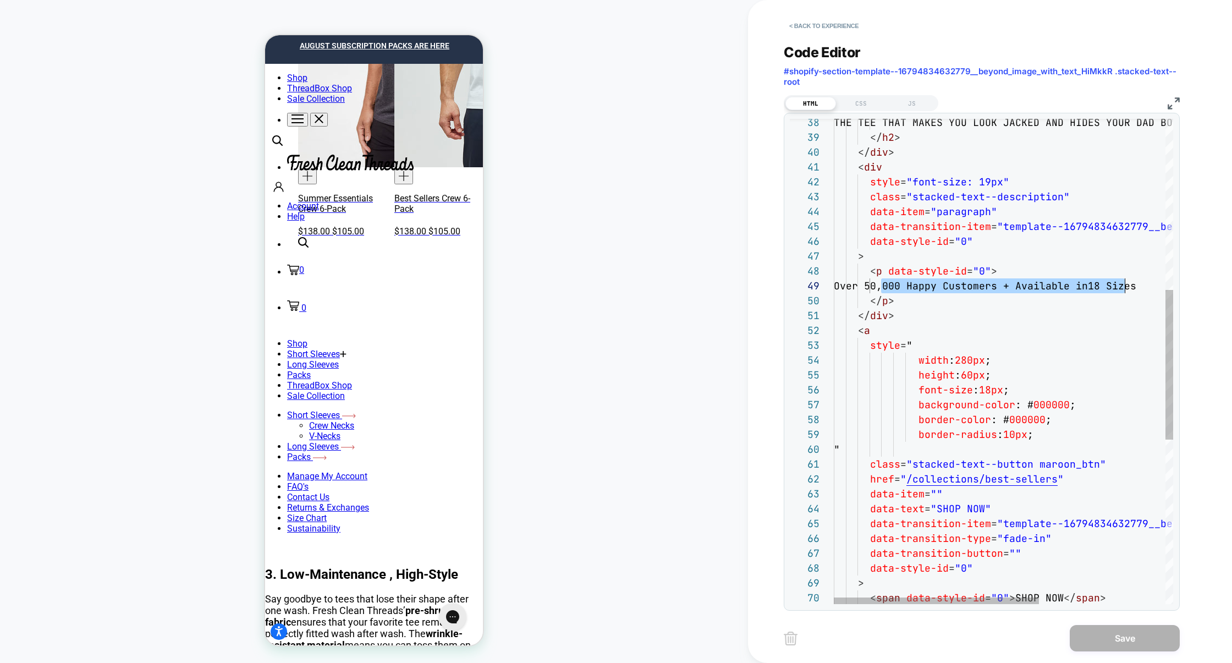
scroll to position [119, 279]
drag, startPoint x: 881, startPoint y: 284, endPoint x: 1113, endPoint y: 288, distance: 231.5
type textarea "**********"
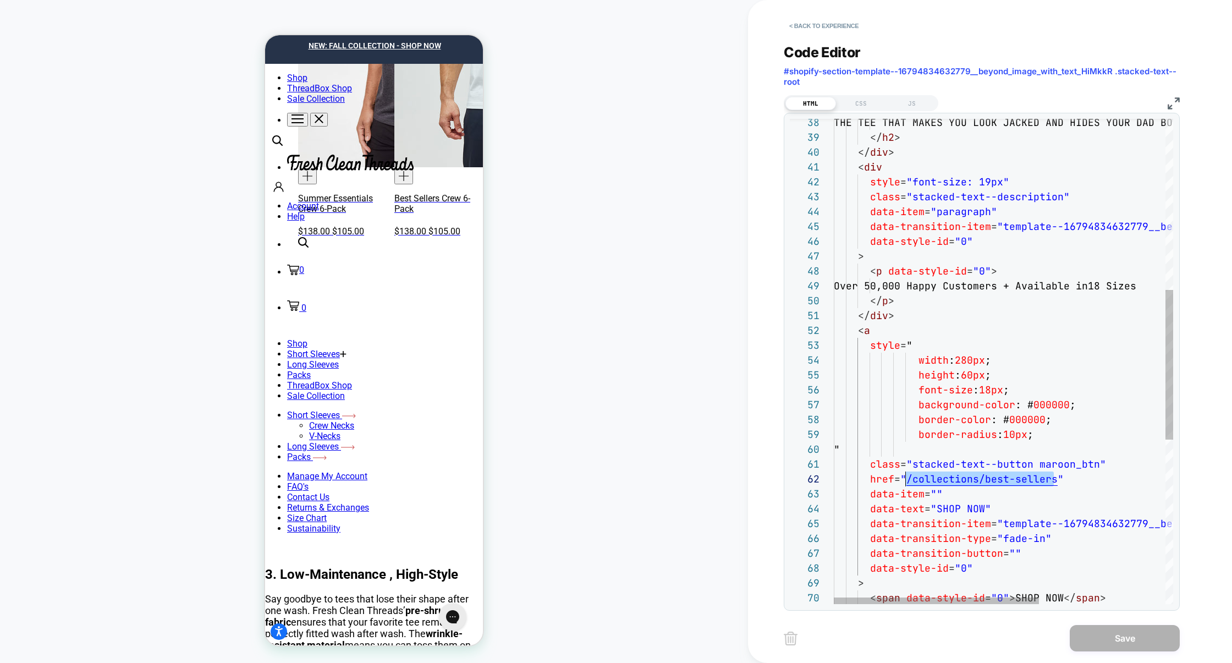
scroll to position [14, 71]
drag, startPoint x: 1055, startPoint y: 480, endPoint x: 904, endPoint y: 478, distance: 150.1
click at [904, 478] on div "< a style = " width : 280px ; height : 60px ; font-size : 18px ; background-col…" at bounding box center [1108, 350] width 548 height 1569
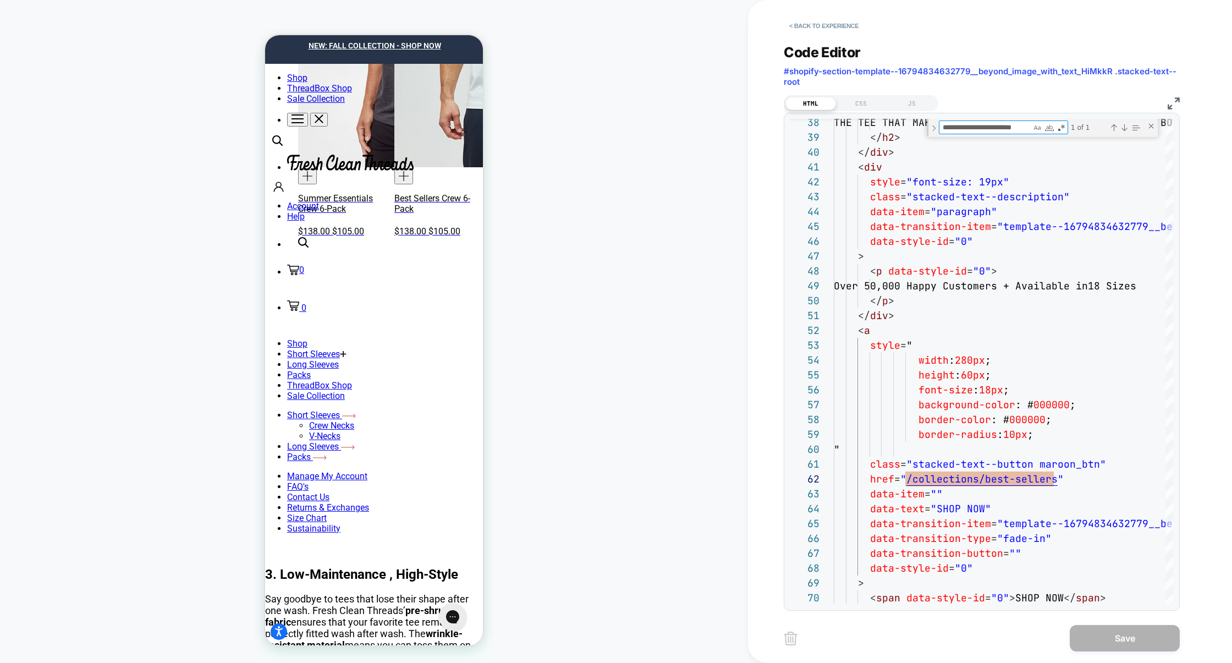
click at [834, 13] on div "< Back to experience" at bounding box center [1026, 16] width 484 height 33
click at [834, 23] on button "< Back to experience" at bounding box center [824, 26] width 80 height 18
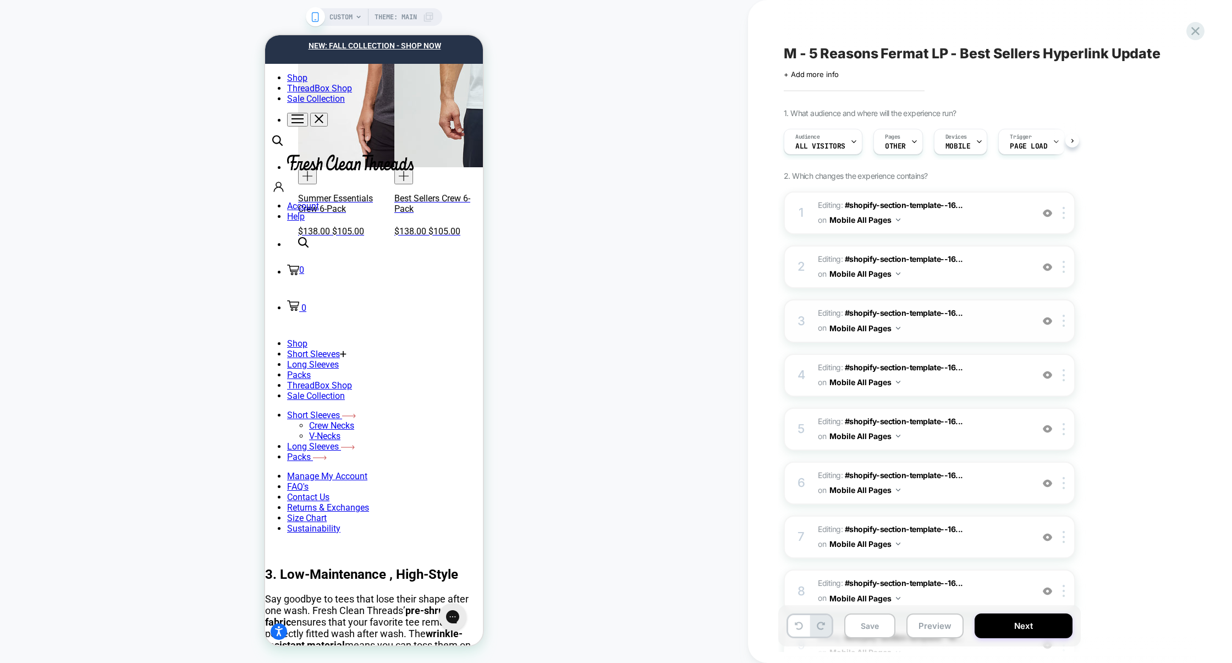
scroll to position [0, 1]
click at [992, 337] on div "3 Editing : #shopify-section-template--16... #shopify-section-template--1679483…" at bounding box center [929, 320] width 291 height 43
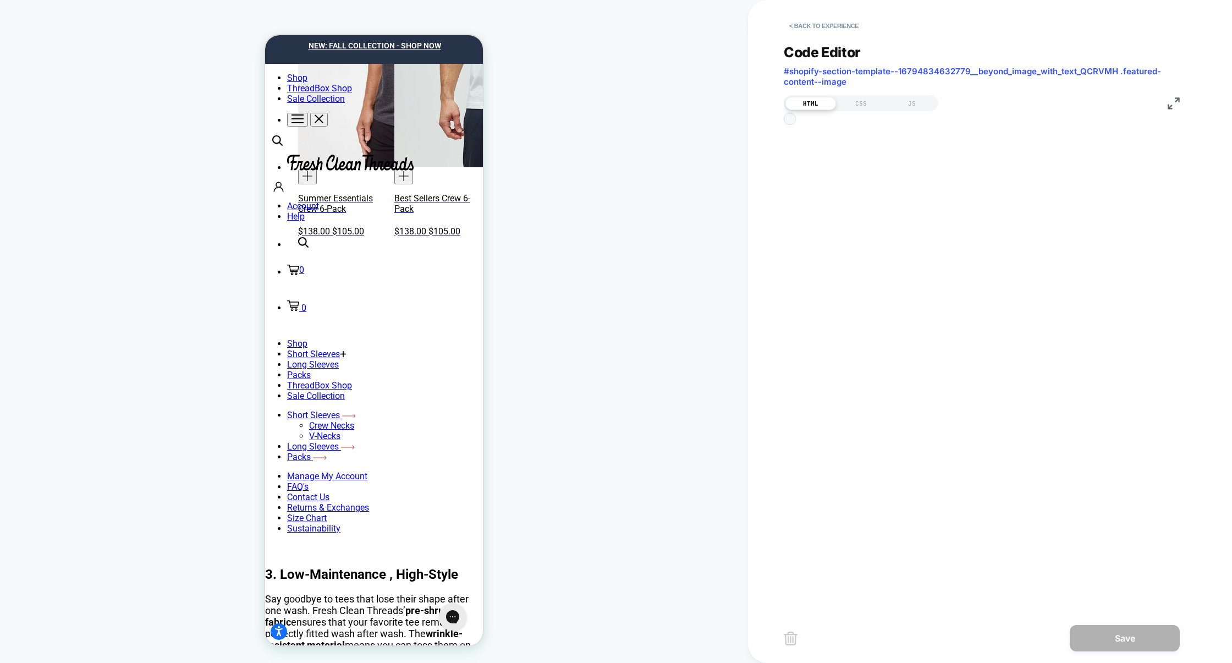
scroll to position [148, 0]
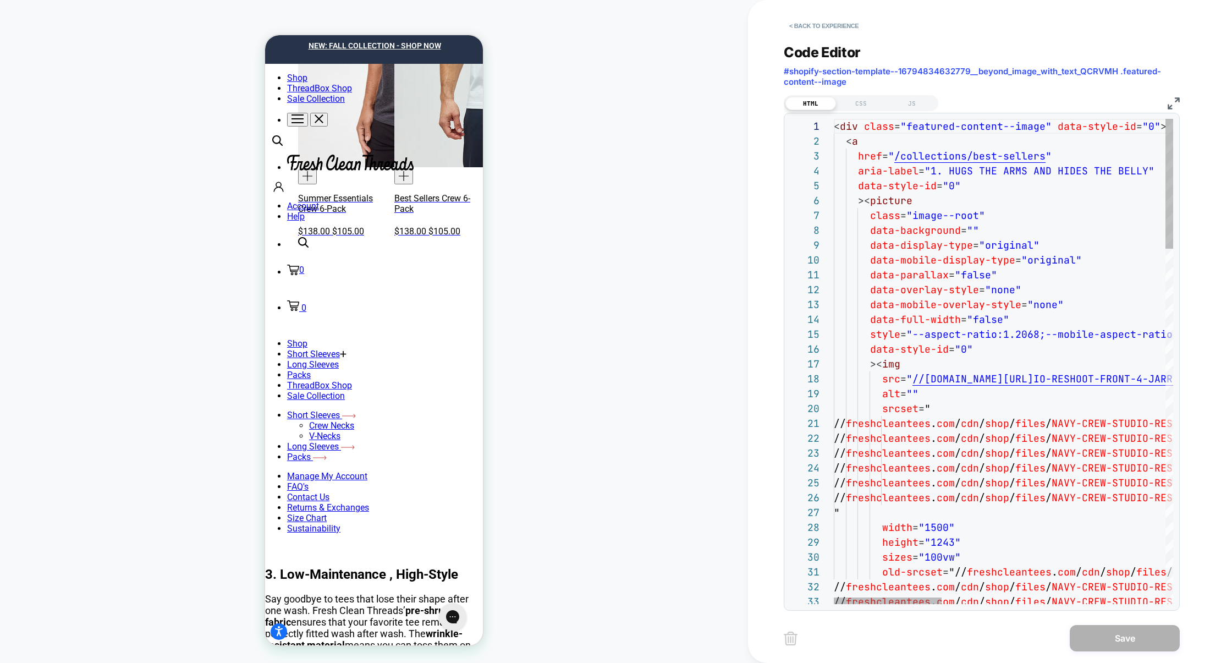
type textarea "**********"
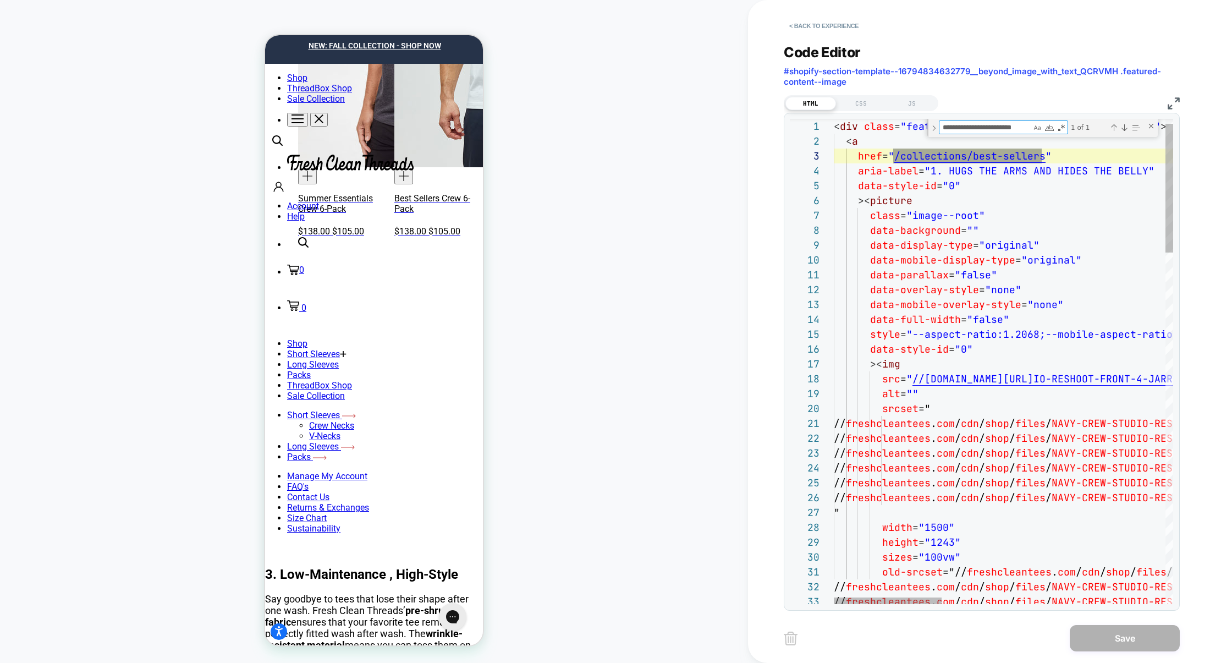
scroll to position [148, 208]
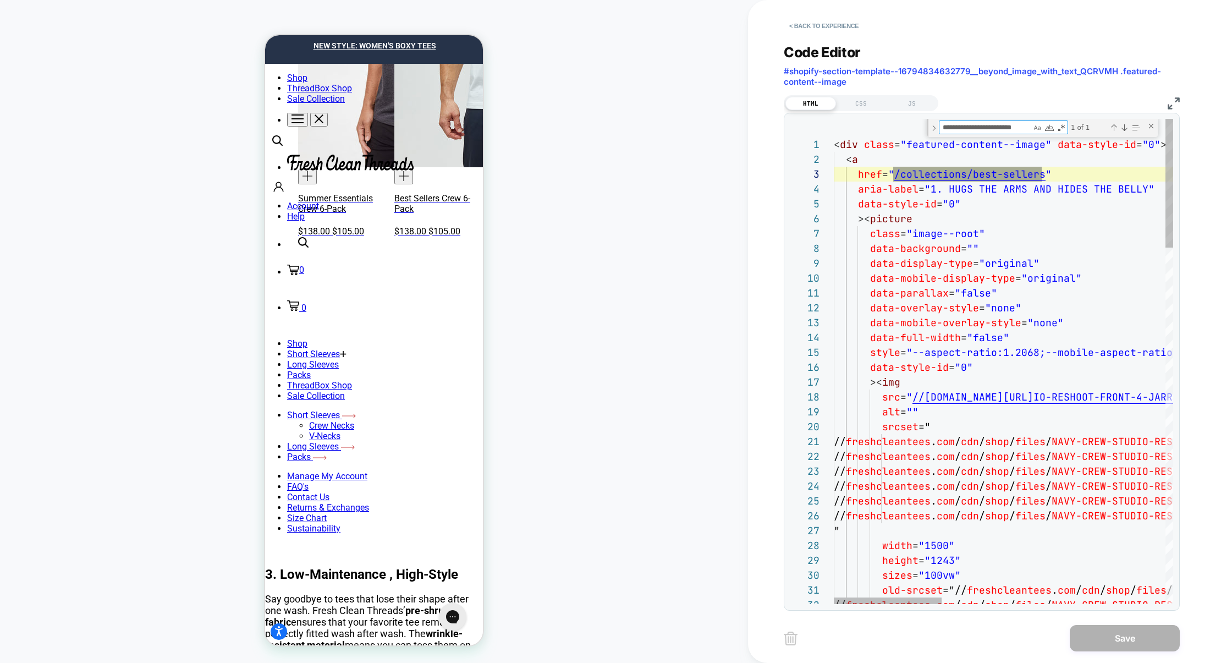
type textarea "**********"
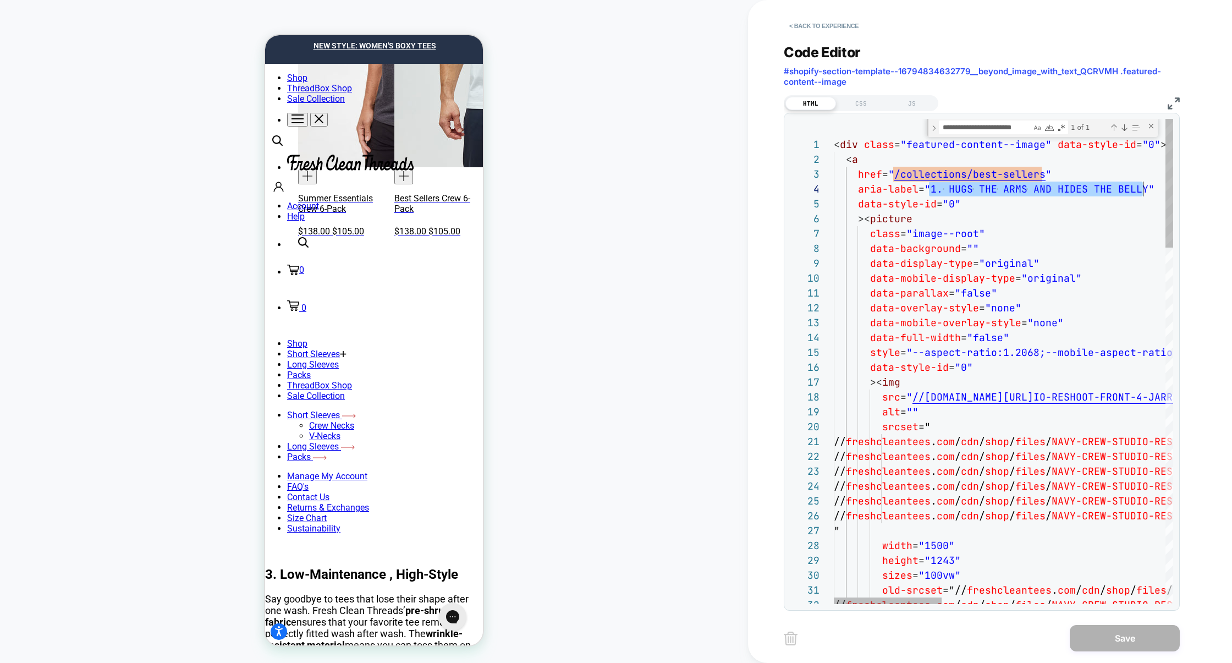
scroll to position [45, 309]
drag, startPoint x: 929, startPoint y: 190, endPoint x: 1142, endPoint y: 188, distance: 213.4
click at [1141, 188] on span ""1. HUGS THE ARMS AND HIDES THE BELLY"" at bounding box center [1039, 189] width 230 height 13
click at [858, 25] on button "< Back to experience" at bounding box center [824, 26] width 80 height 18
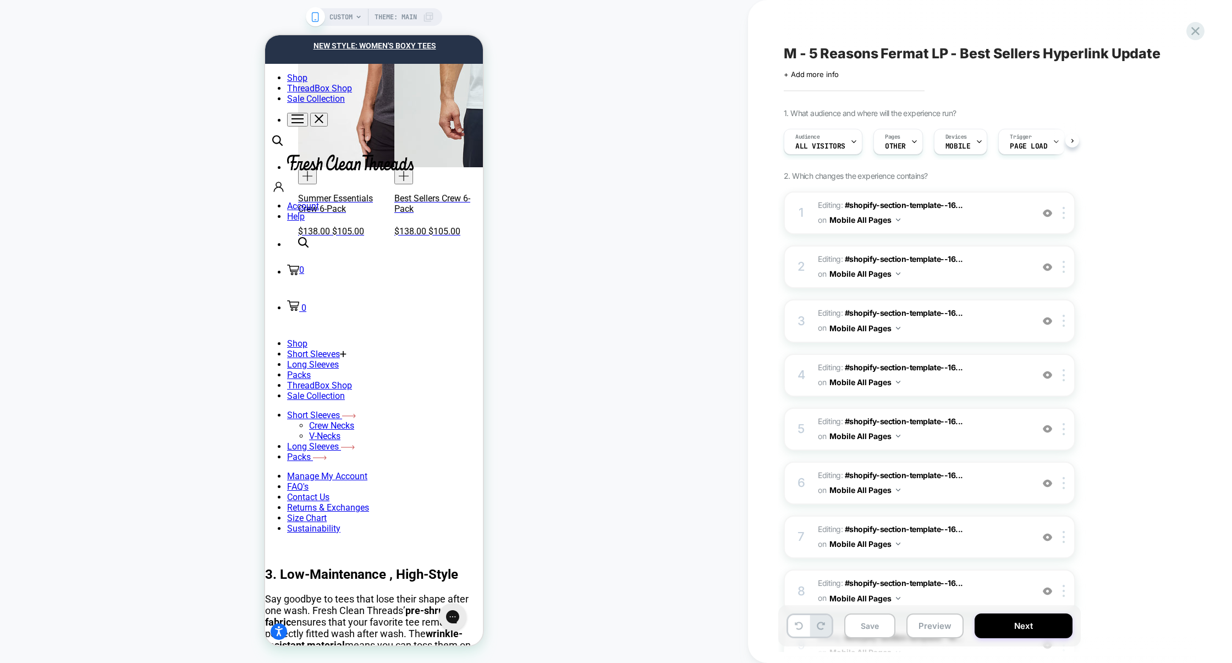
scroll to position [0, 1]
click at [994, 369] on span "Editing : #shopify-section-template--16... #shopify-section-template--167948346…" at bounding box center [922, 375] width 209 height 30
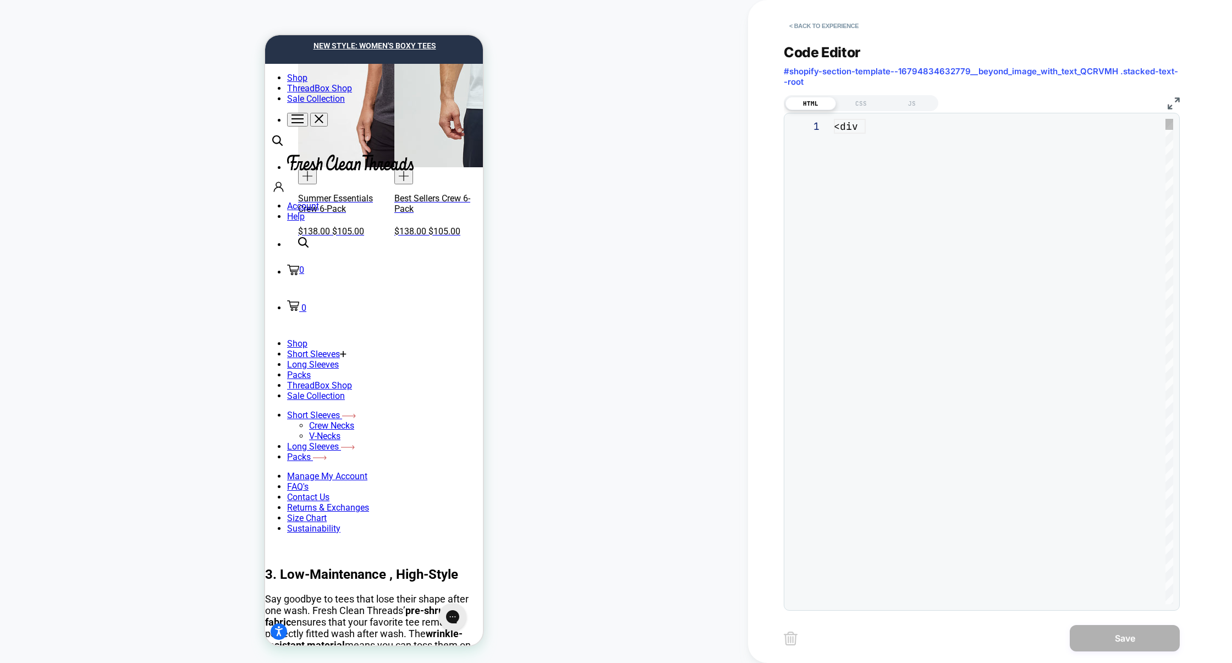
scroll to position [148, 0]
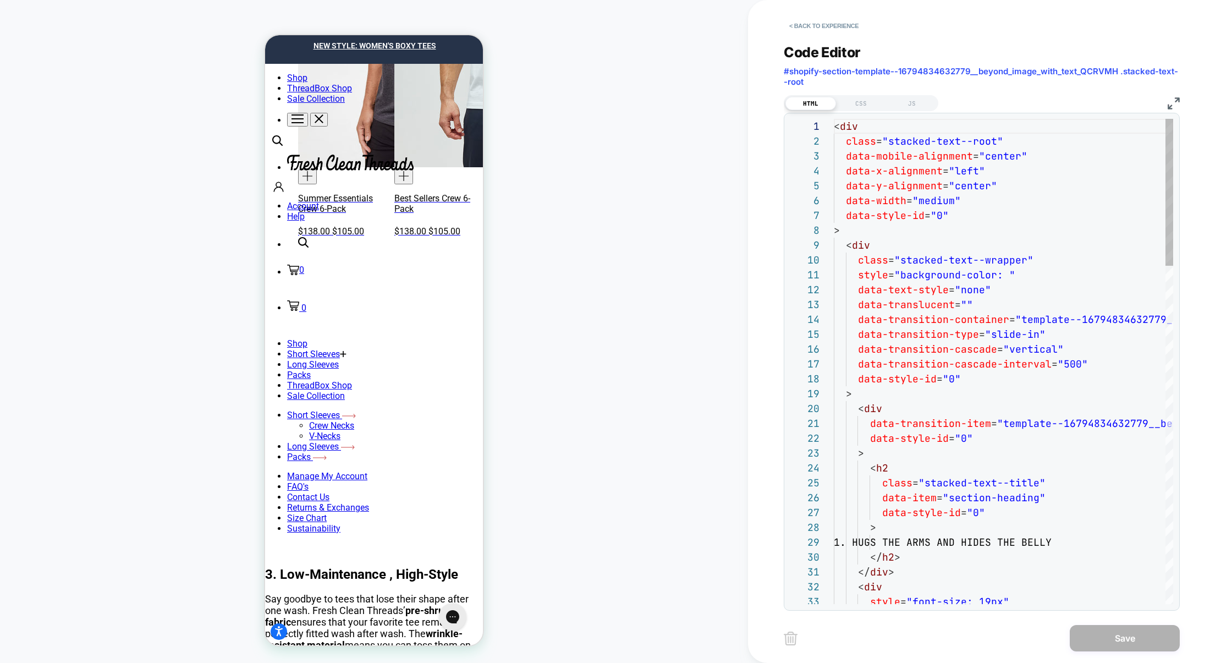
type textarea "**********"
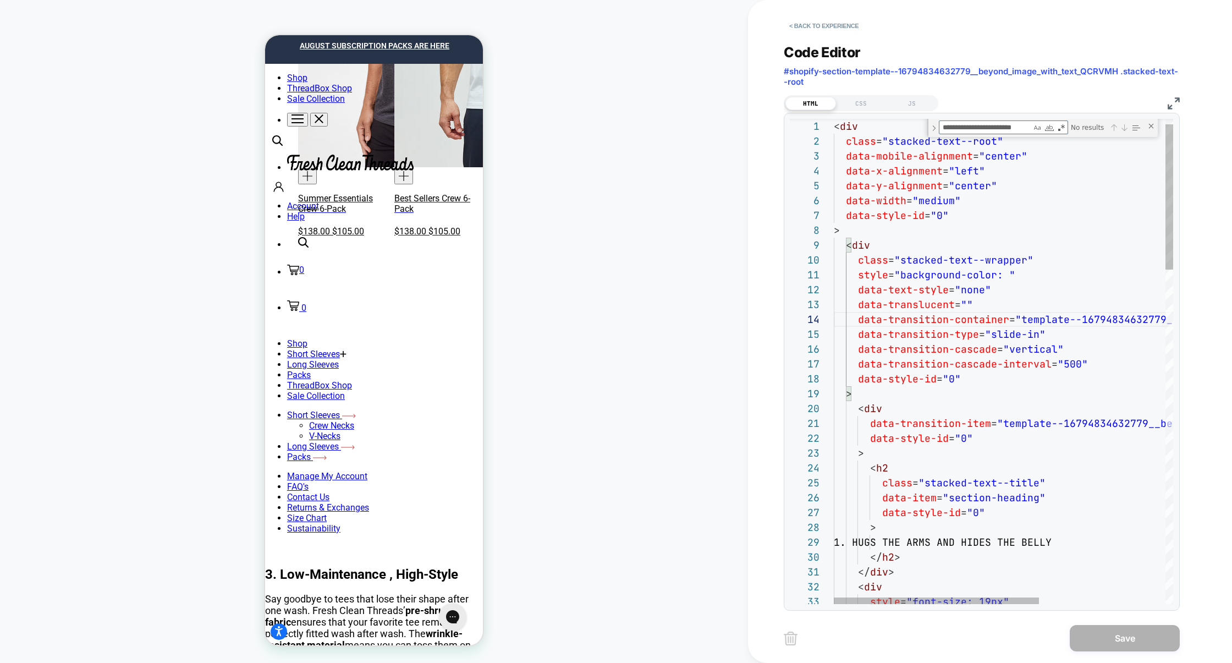
scroll to position [148, 220]
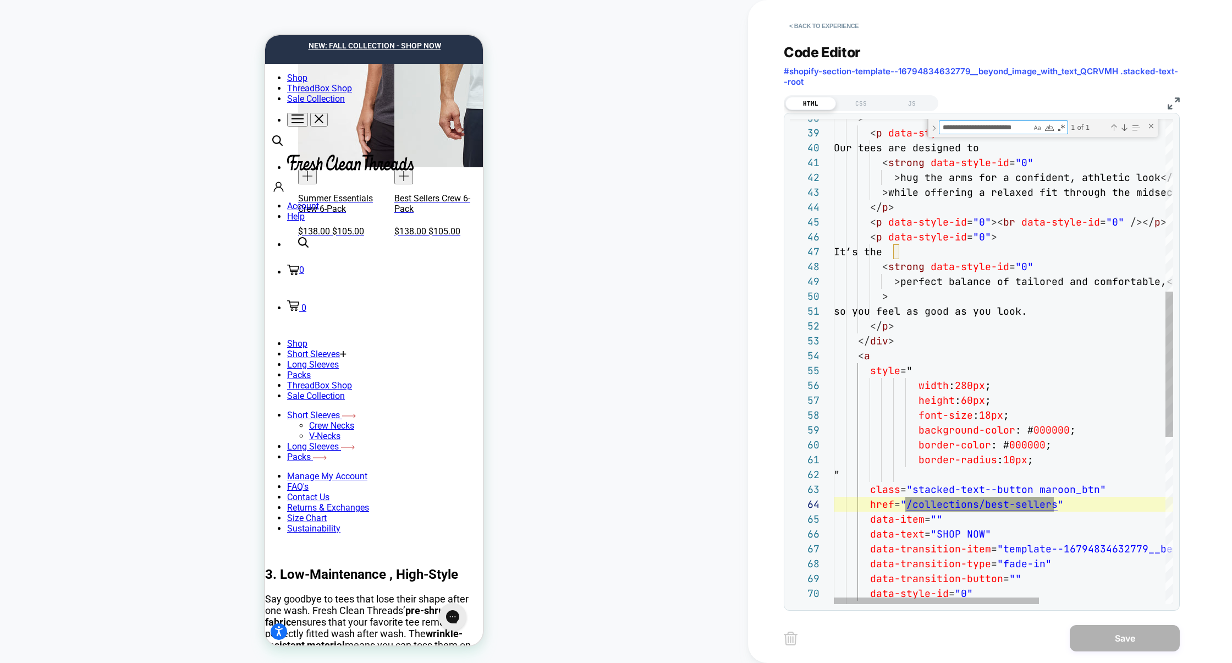
type textarea "**********"
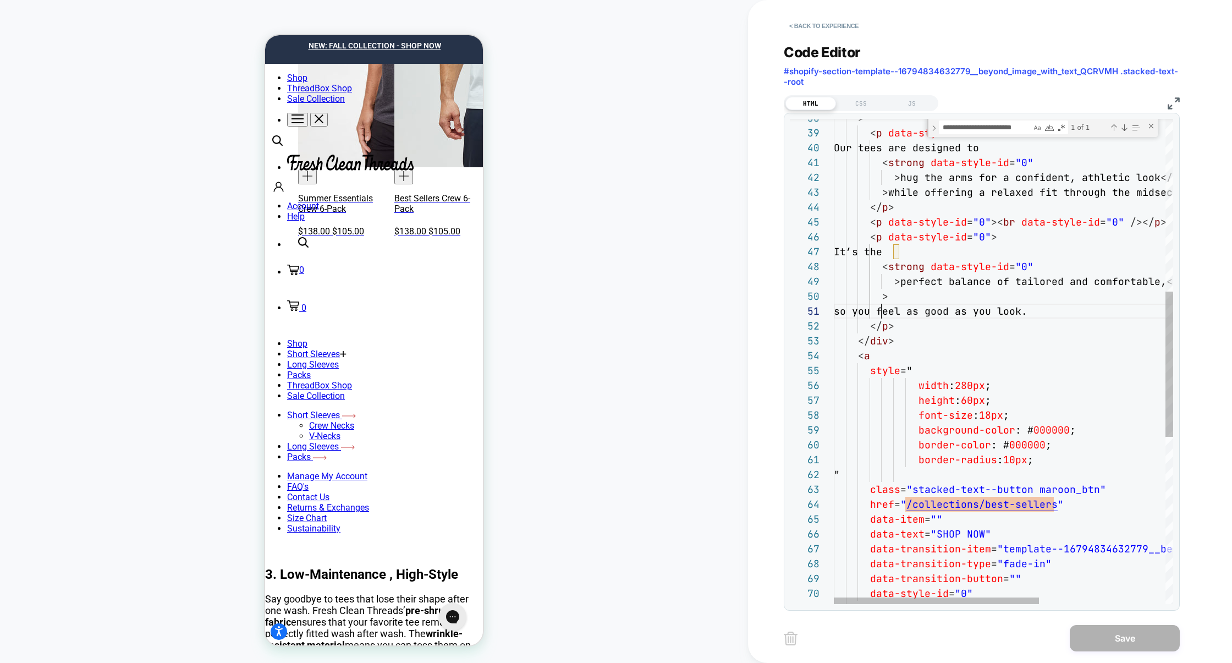
scroll to position [0, 236]
drag, startPoint x: 882, startPoint y: 312, endPoint x: 1097, endPoint y: 310, distance: 215.5
click at [1097, 310] on div "data-transition-item = "template--16794834632779__beyond_image_with_text_ QCRVM…" at bounding box center [1108, 351] width 548 height 1617
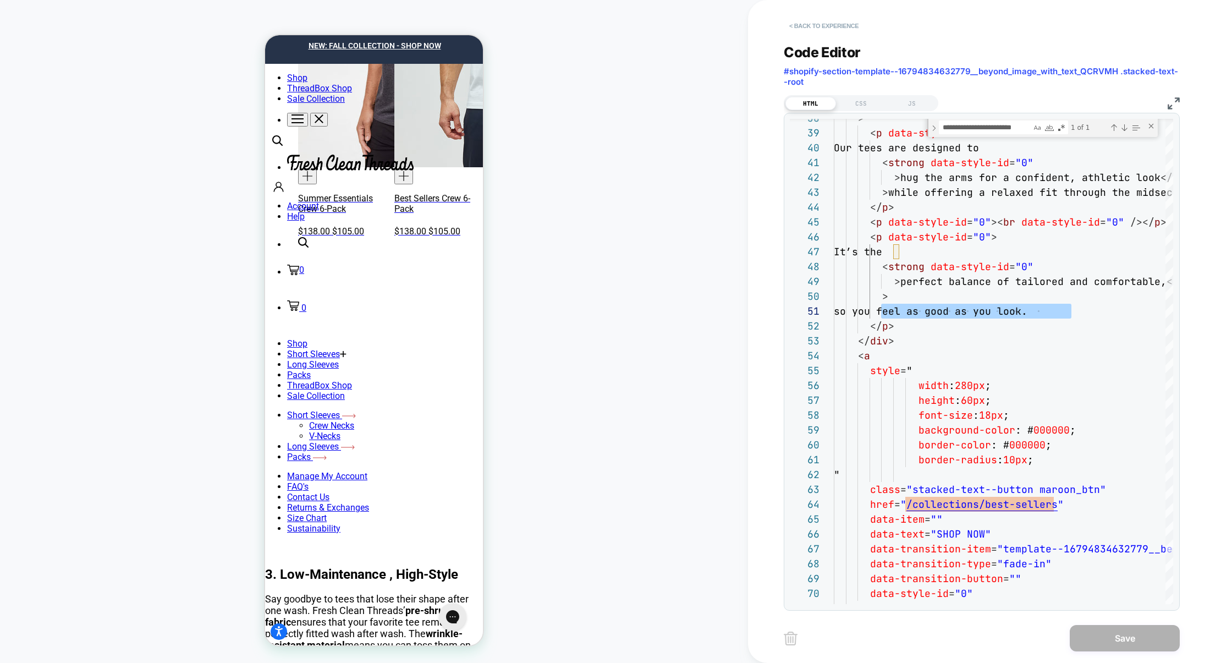
click at [846, 26] on button "< Back to experience" at bounding box center [824, 26] width 80 height 18
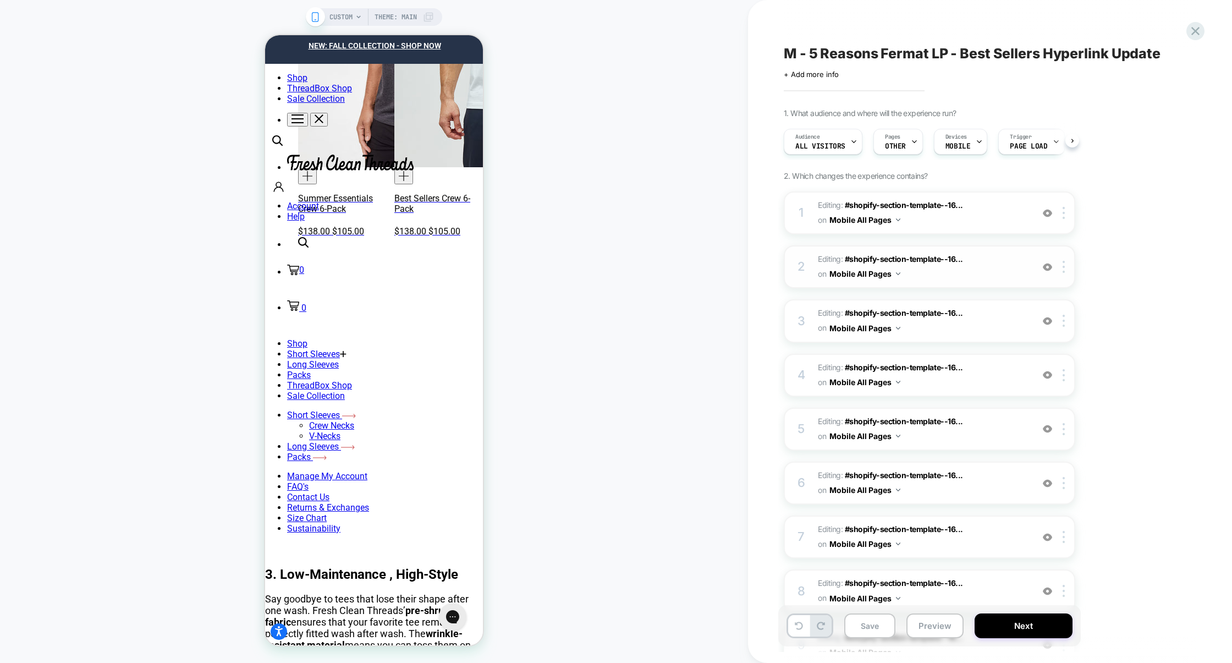
scroll to position [0, 1]
click at [984, 427] on span "Editing : #shopify-section-template--16... #shopify-section-template--167948346…" at bounding box center [922, 429] width 209 height 30
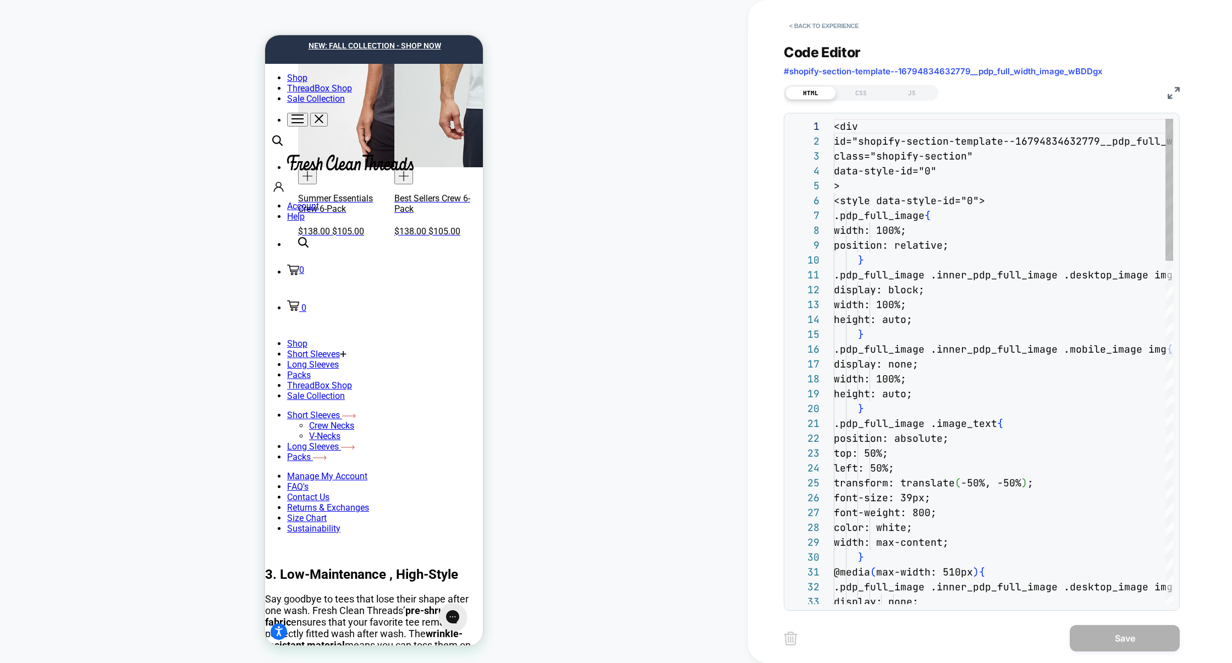
scroll to position [148, 0]
type textarea "**********"
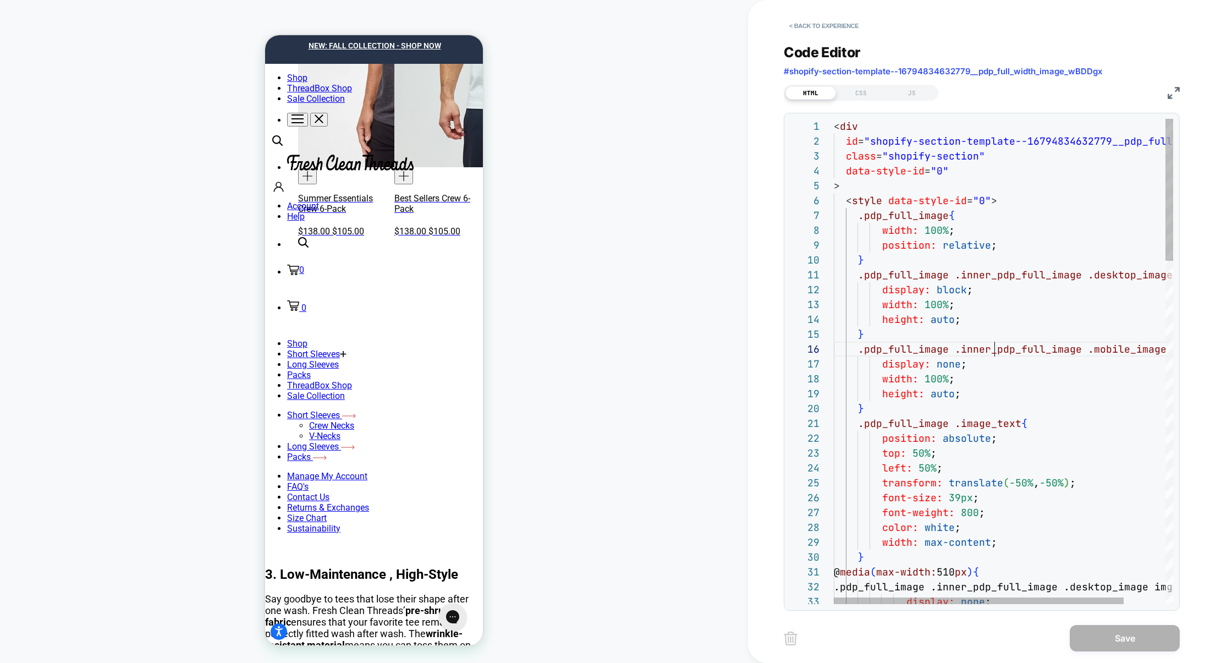
scroll to position [74, 161]
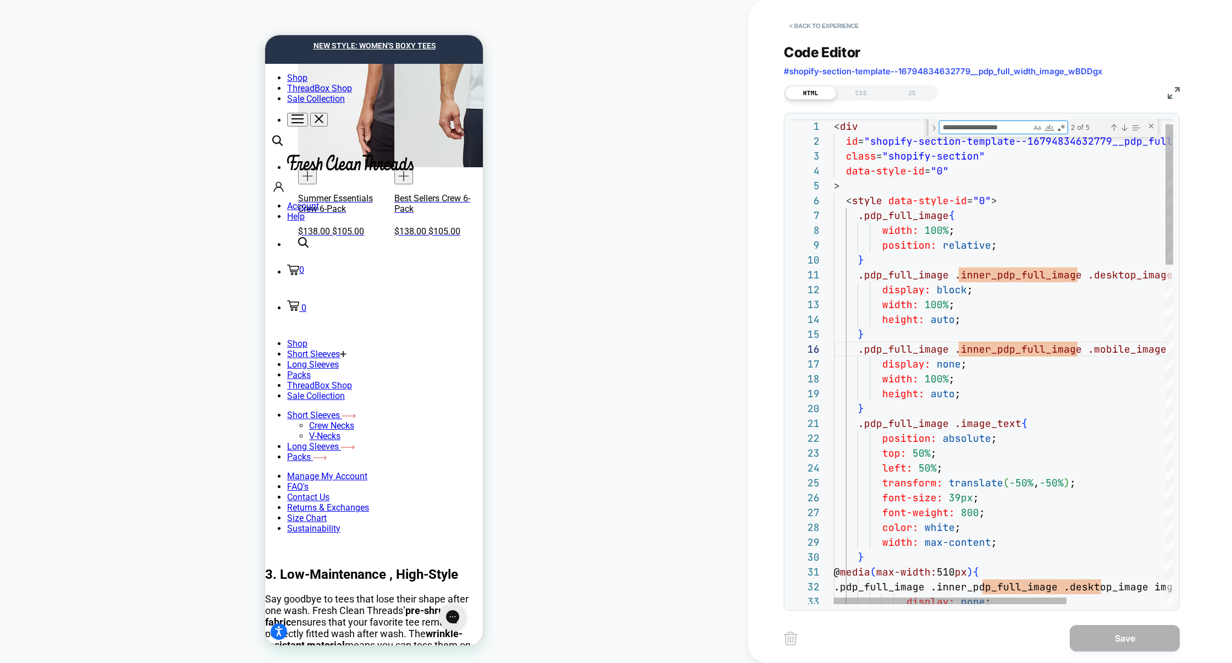
type textarea "**********"
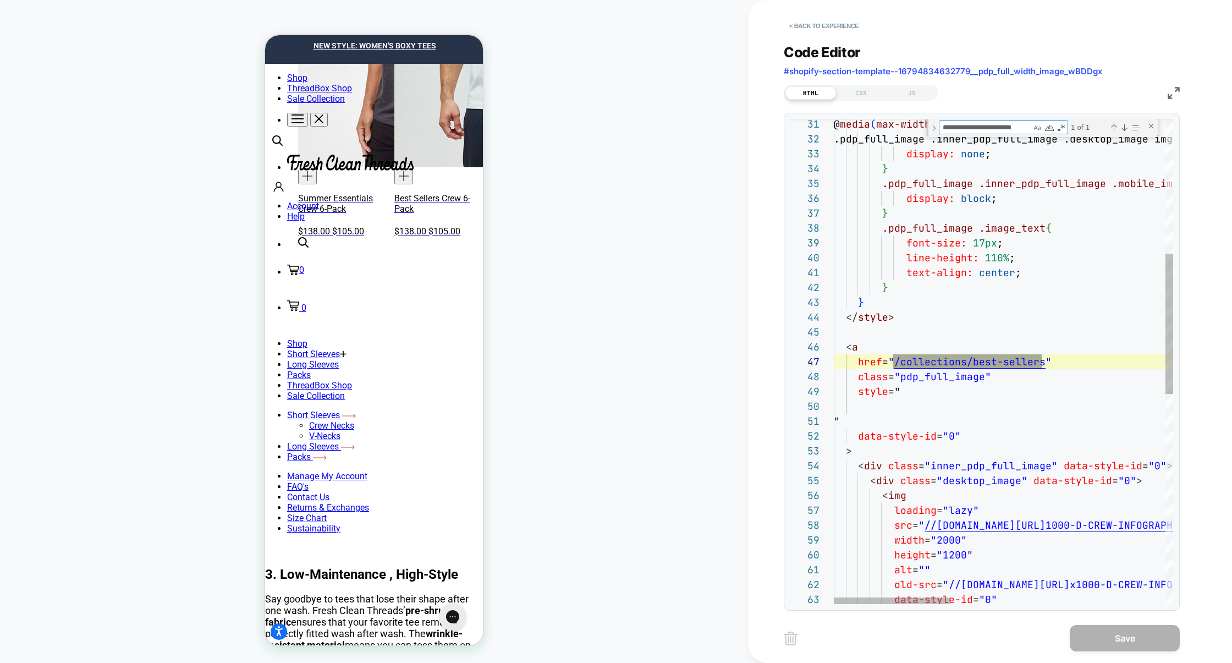
scroll to position [148, 208]
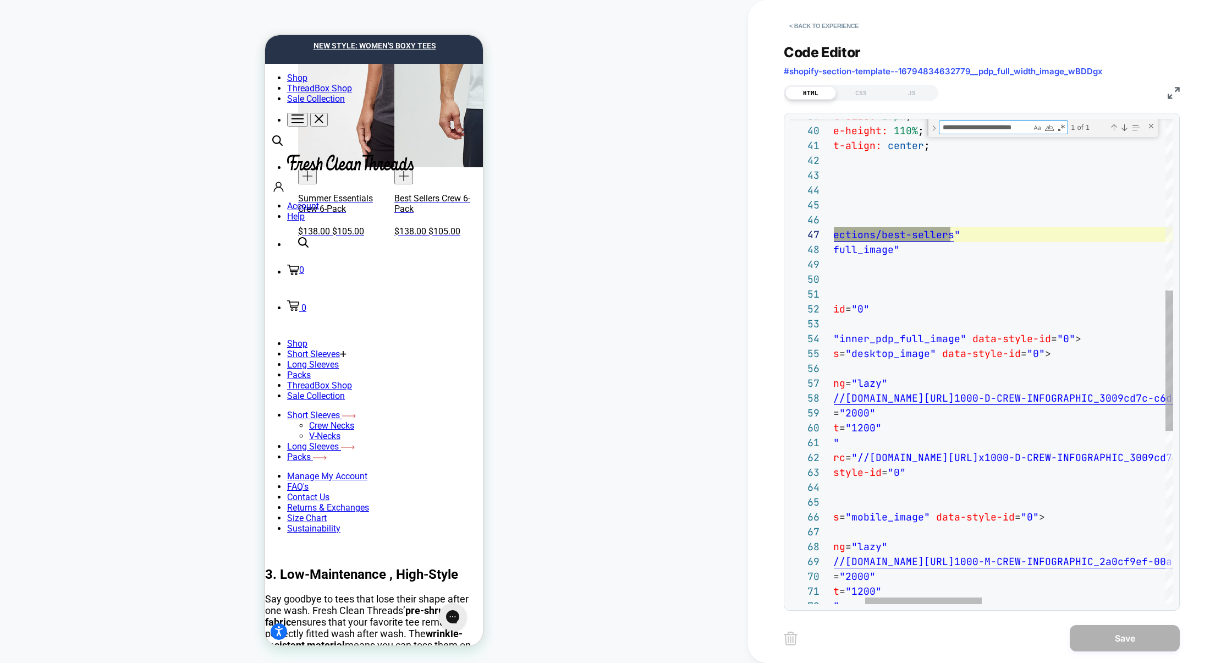
type textarea "**********"
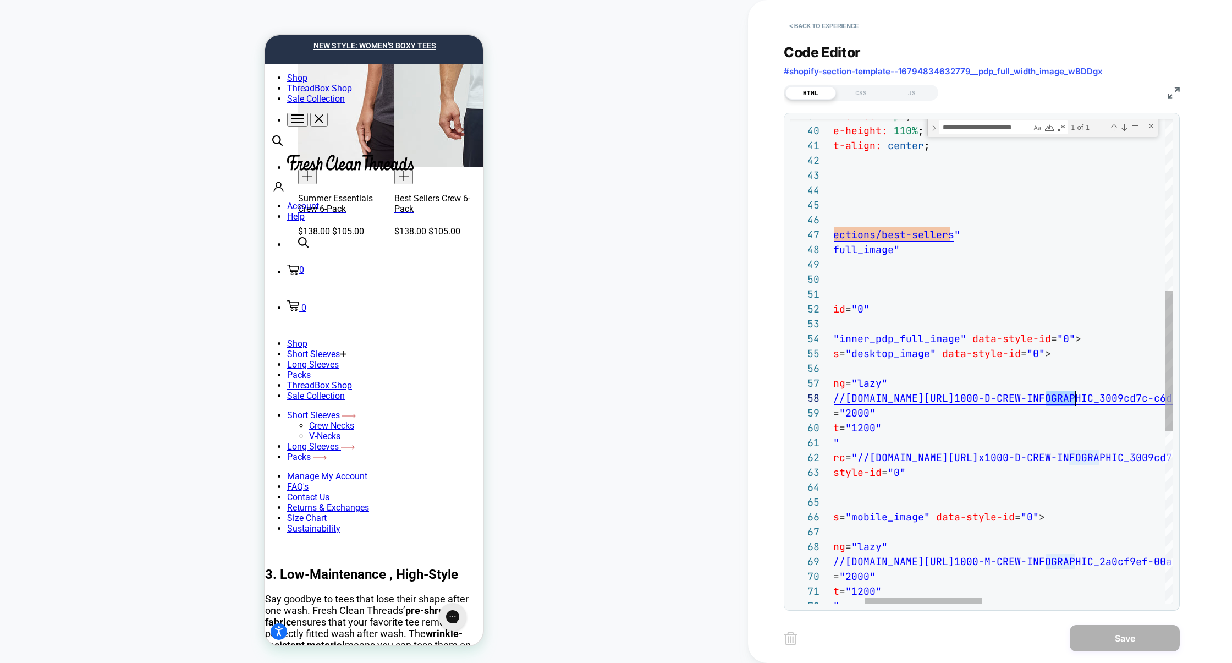
drag, startPoint x: 1046, startPoint y: 399, endPoint x: 1080, endPoint y: 399, distance: 34.6
click at [954, 399] on span "//[DOMAIN_NAME][URL]" at bounding box center [893, 397] width 121 height 13
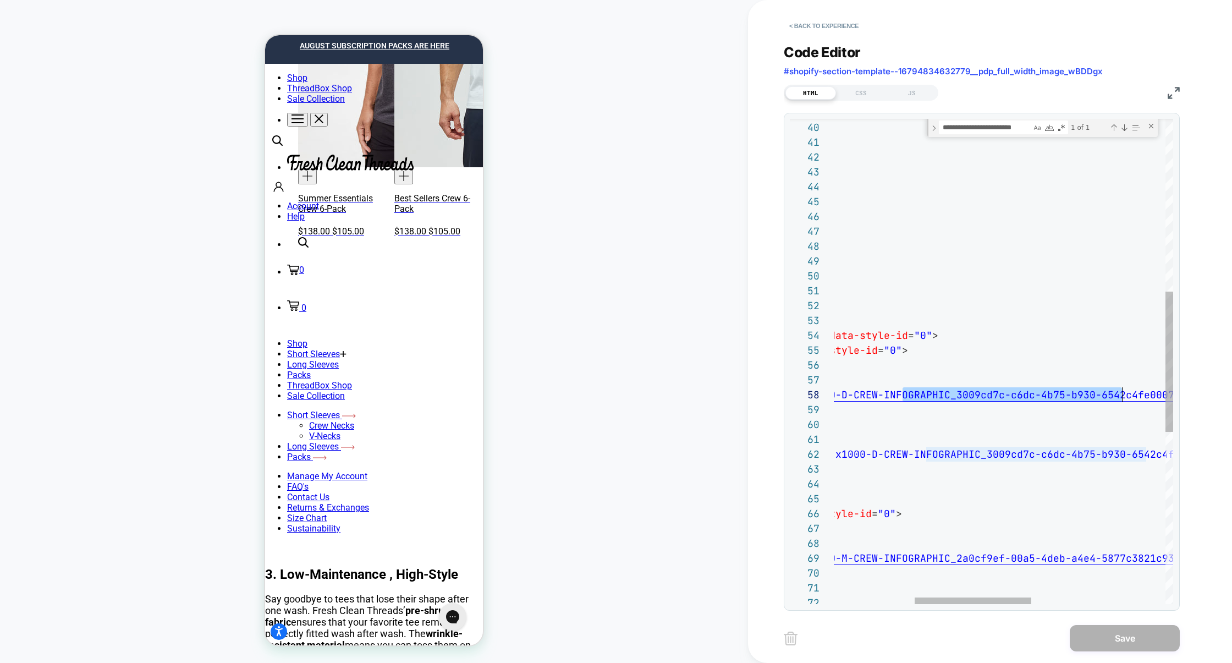
click at [1122, 391] on div "data-style-id = "0" " style = " class = "pdp_full_image" href = " /collections/…" at bounding box center [1081, 361] width 964 height 1676
click at [819, 23] on button "< Back to experience" at bounding box center [824, 26] width 80 height 18
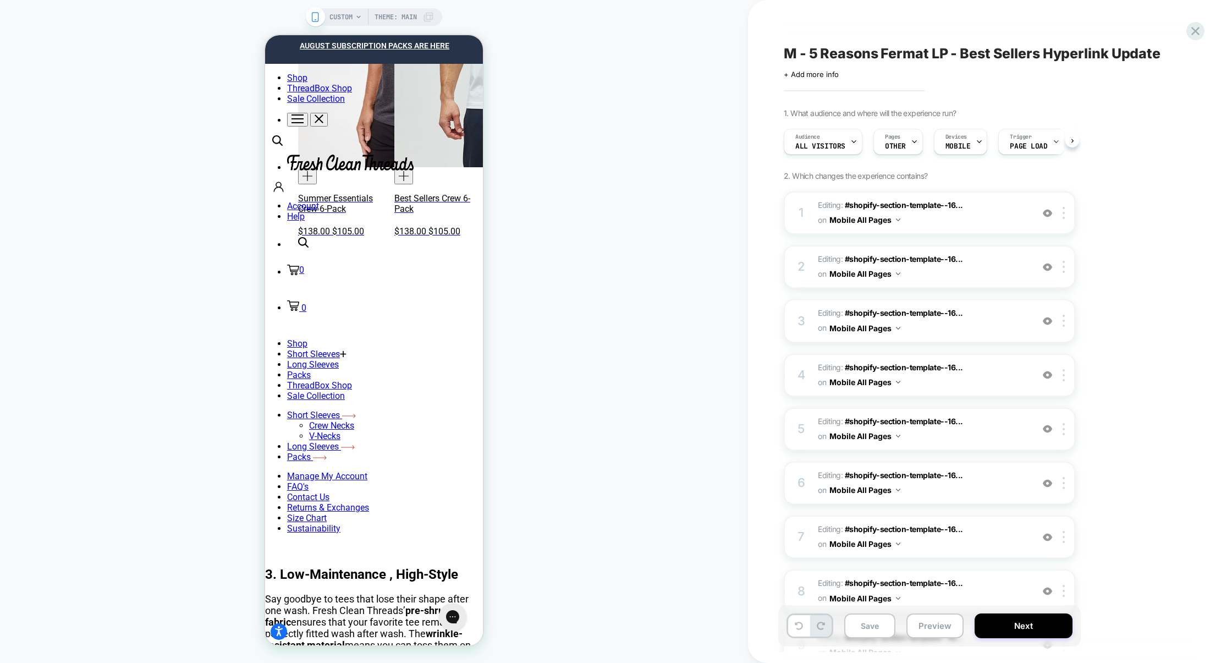
scroll to position [0, 1]
click at [980, 481] on span "Editing : #shopify-section-template--16... #shopify-section-template--167948346…" at bounding box center [922, 483] width 209 height 30
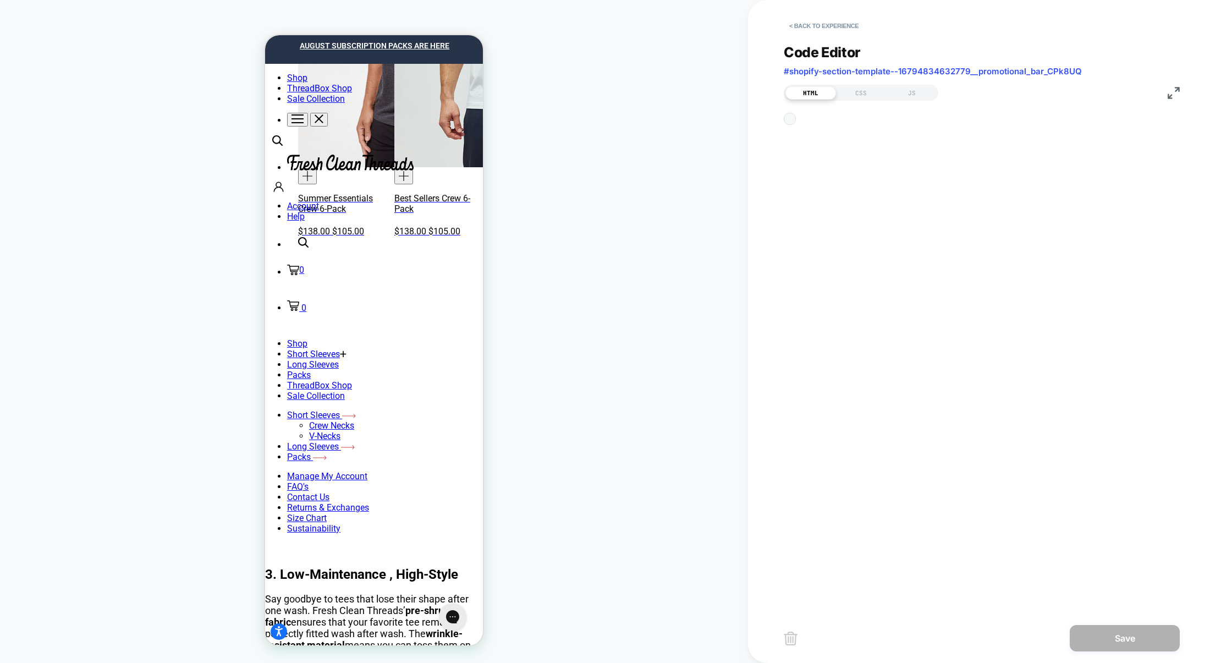
scroll to position [148, 0]
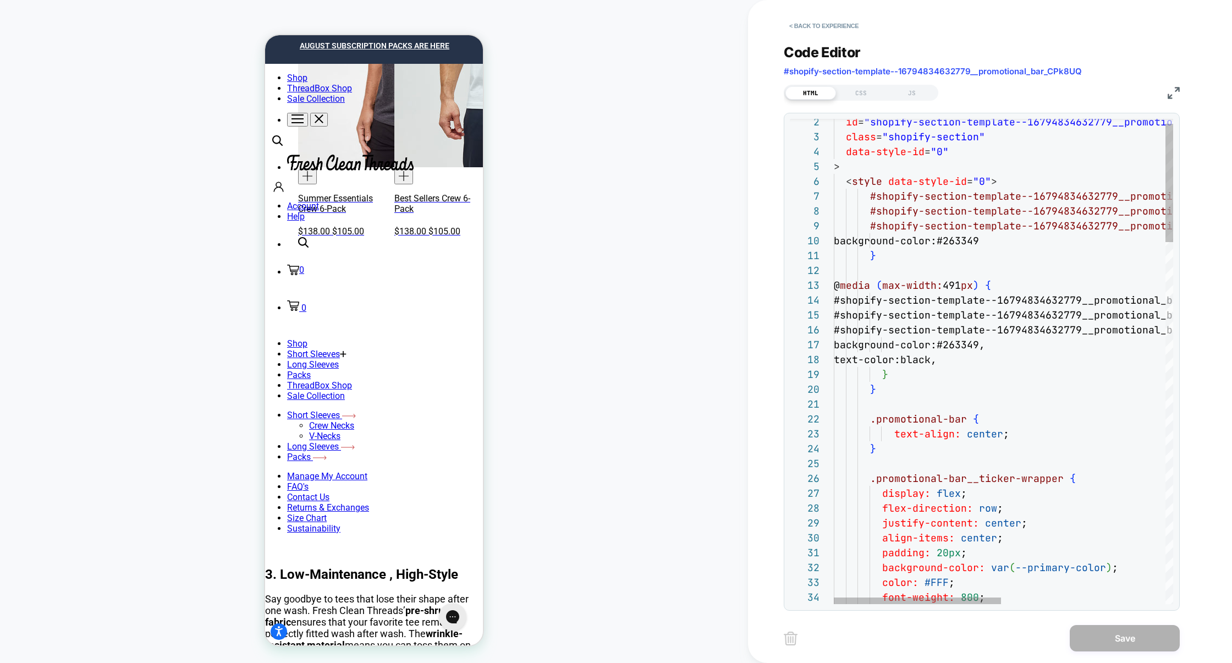
type textarea "**********"
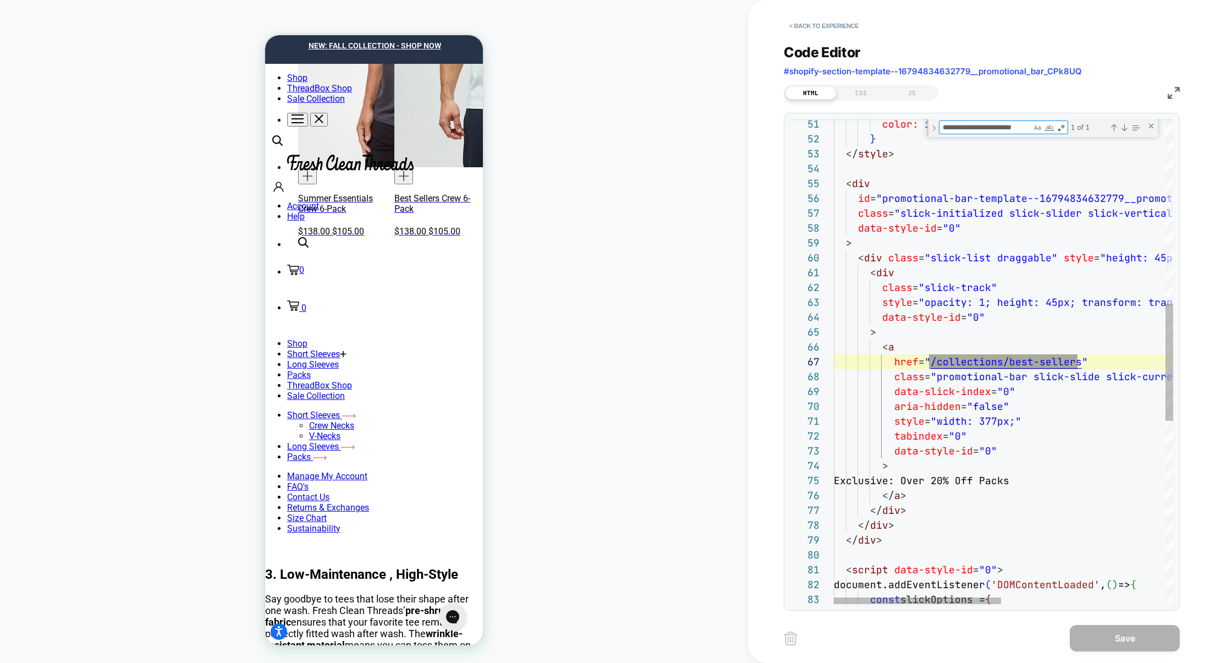
scroll to position [148, 243]
type textarea "**********"
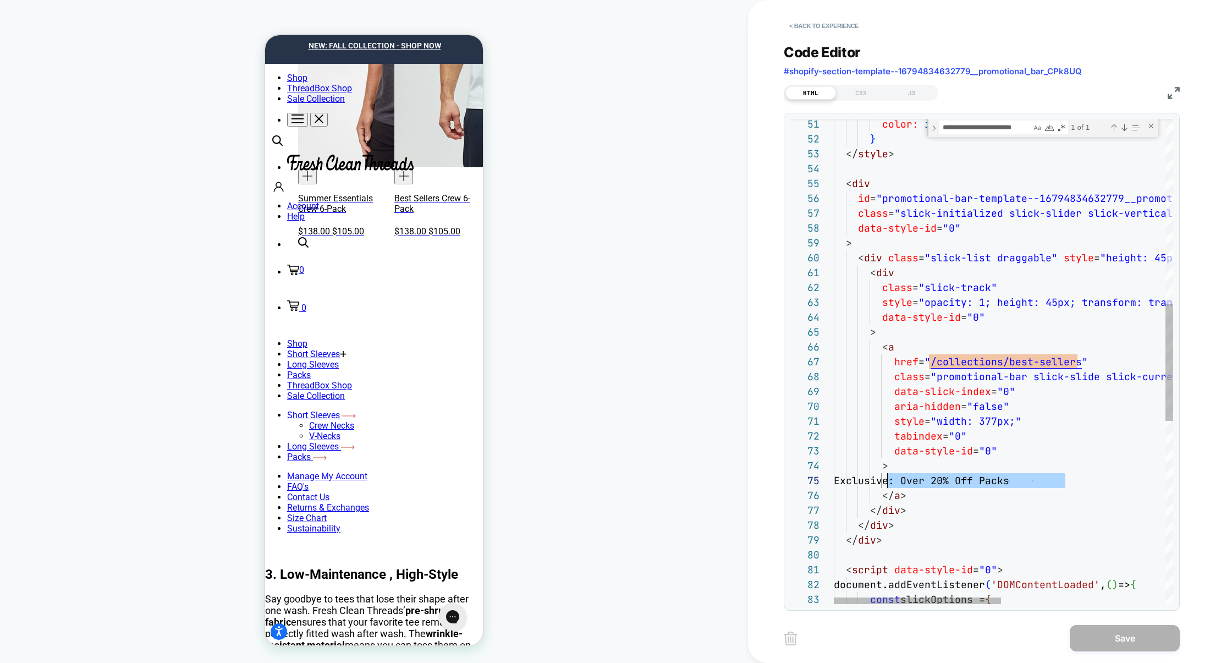
scroll to position [59, 59]
drag, startPoint x: 1081, startPoint y: 479, endPoint x: 893, endPoint y: 481, distance: 187.5
click at [893, 481] on div "color: inherit ; } </ style > < div id = "promotional-bar-template--16794834632…" at bounding box center [1170, 357] width 672 height 2003
click at [824, 30] on button "< Back to experience" at bounding box center [824, 26] width 80 height 18
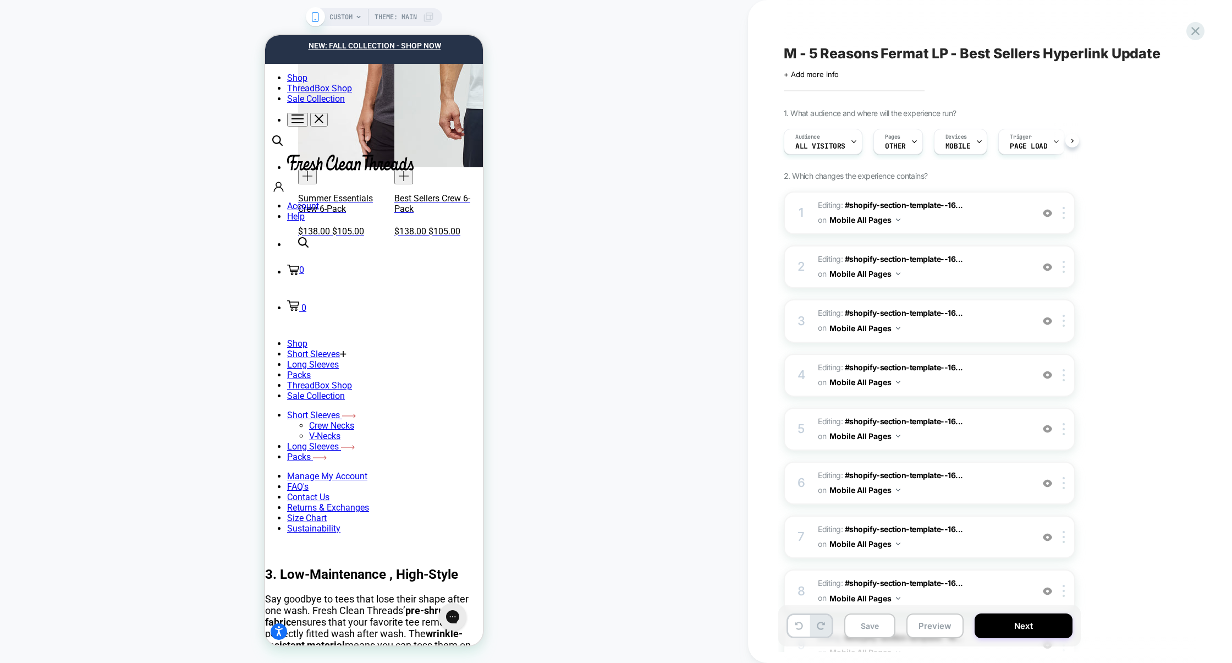
scroll to position [0, 1]
click at [996, 523] on span "Editing : #shopify-section-template--16... #shopify-section-template--167948346…" at bounding box center [922, 537] width 209 height 30
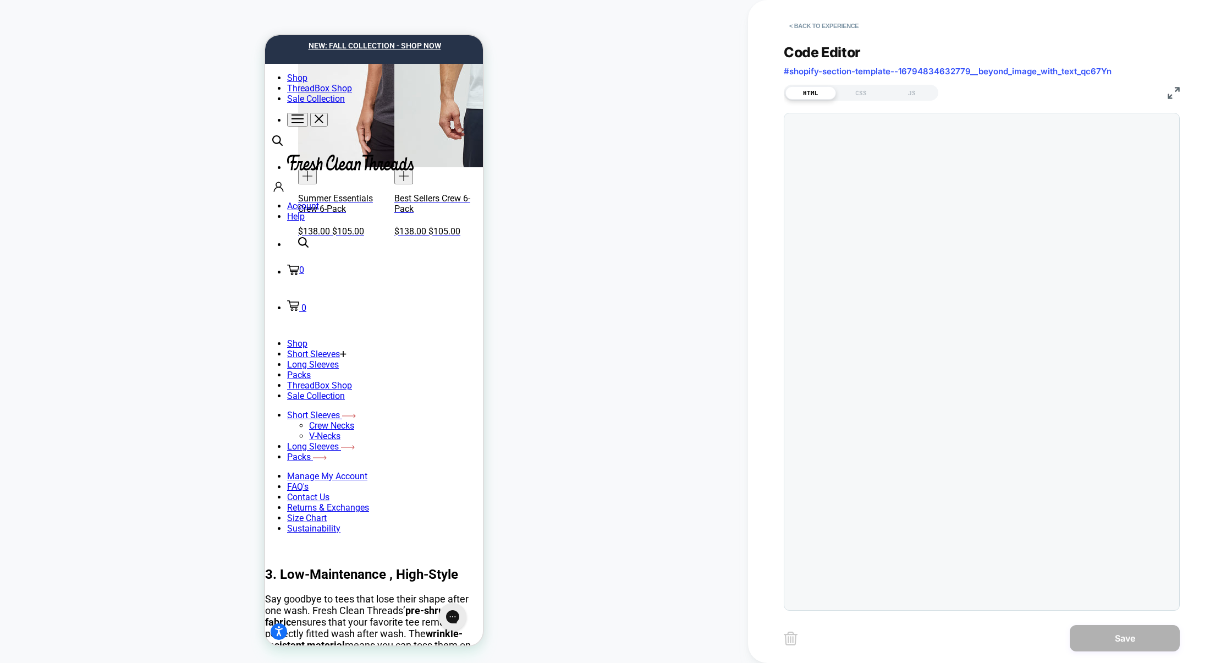
scroll to position [148, 0]
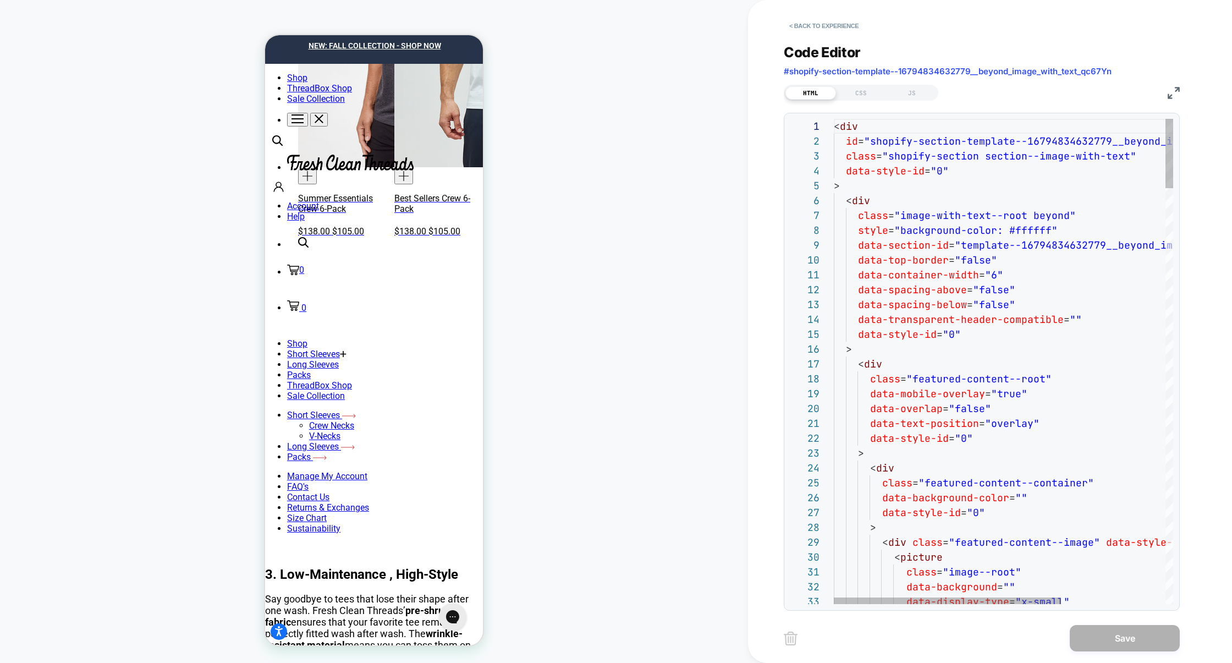
type textarea "**********"
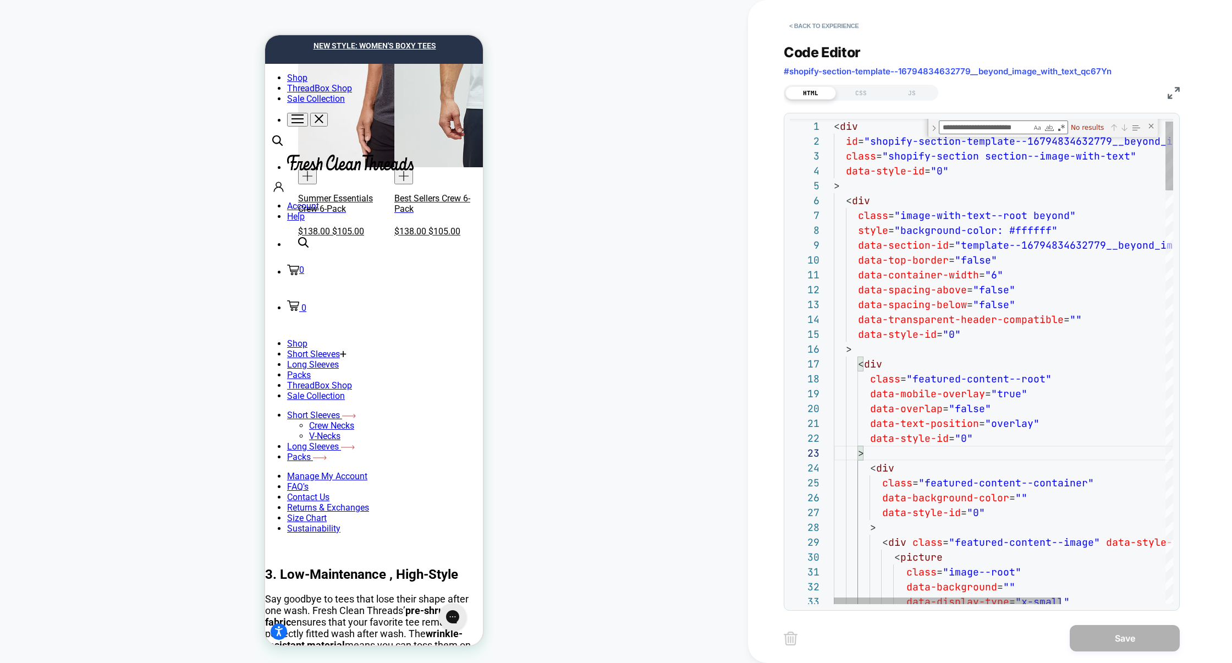
type textarea "**********"
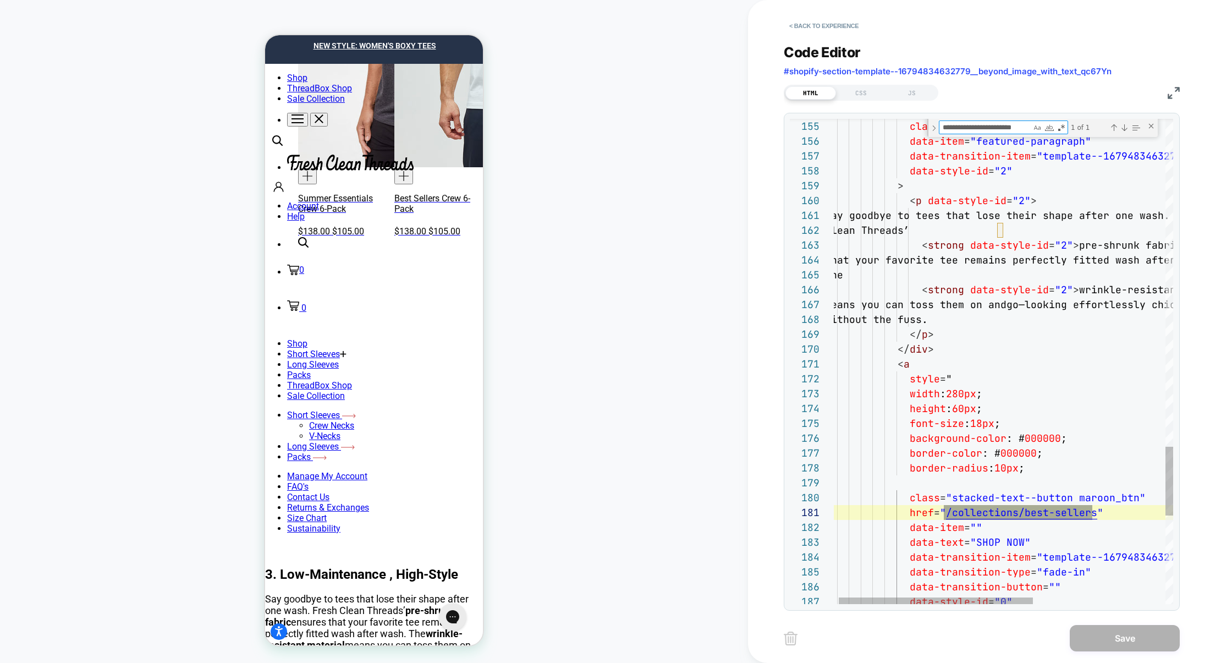
type textarea "**********"
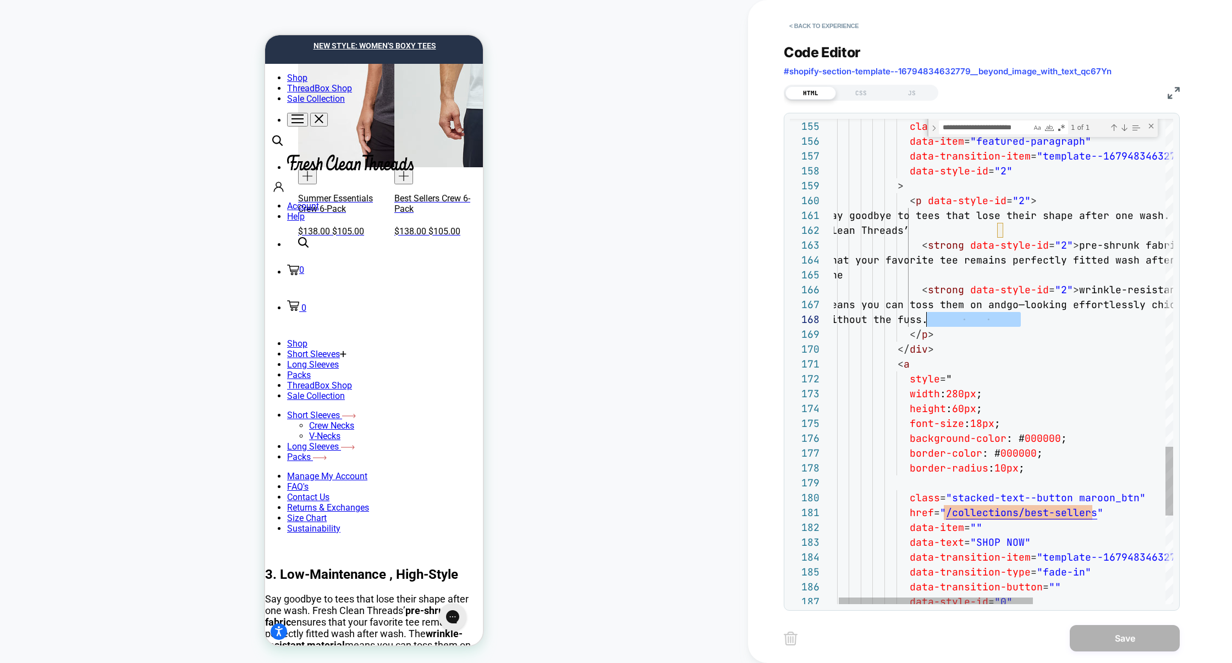
scroll to position [104, 95]
drag, startPoint x: 1025, startPoint y: 318, endPoint x: 919, endPoint y: 319, distance: 106.1
click at [919, 319] on div "without the fuss." at bounding box center [1114, 319] width 578 height 15
click at [808, 29] on button "< Back to experience" at bounding box center [824, 26] width 80 height 18
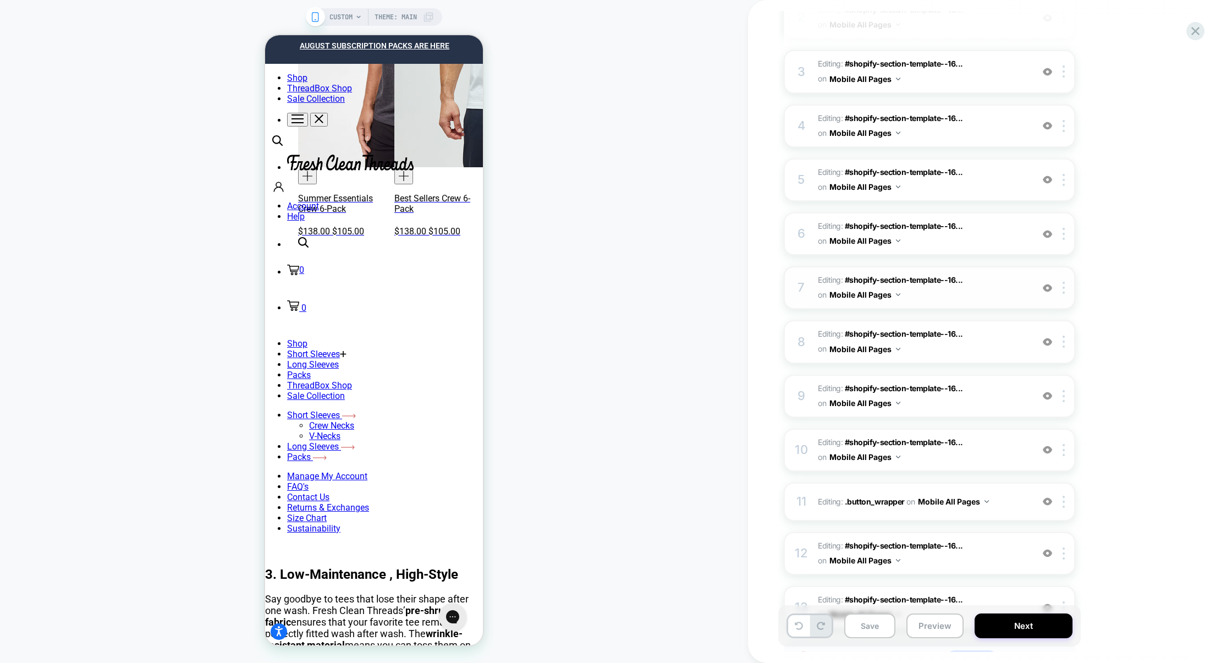
scroll to position [341, 0]
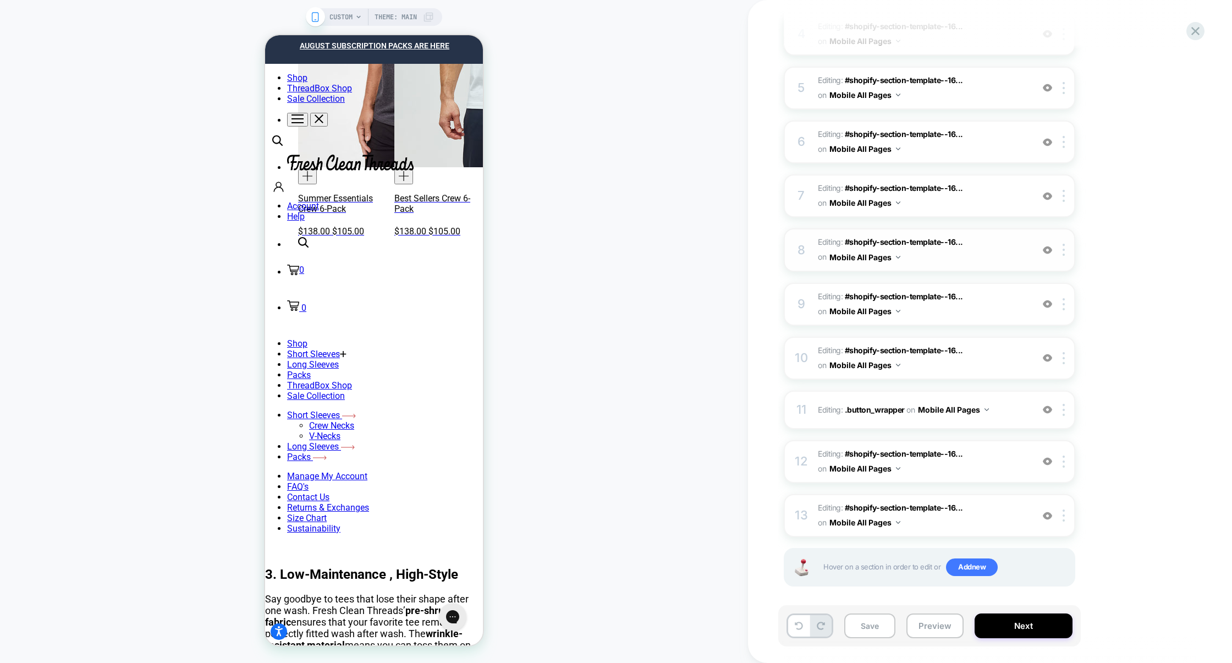
click at [981, 240] on span "Editing : #shopify-section-template--16... #shopify-section-template--167948346…" at bounding box center [922, 250] width 209 height 30
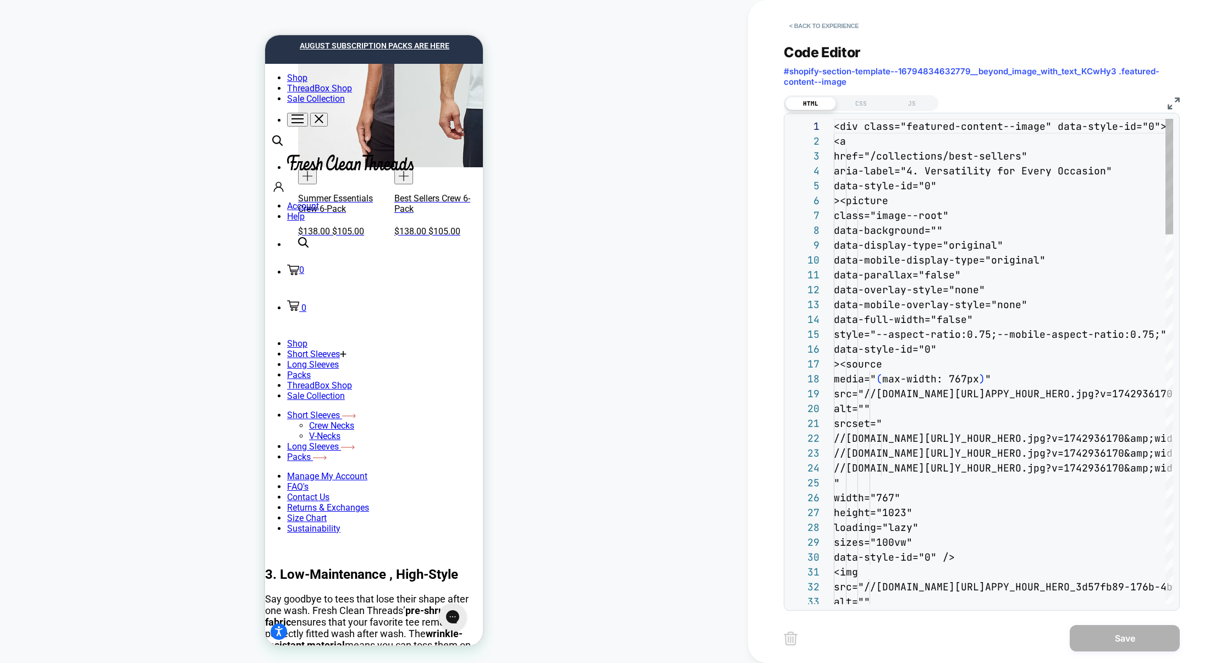
scroll to position [148, 0]
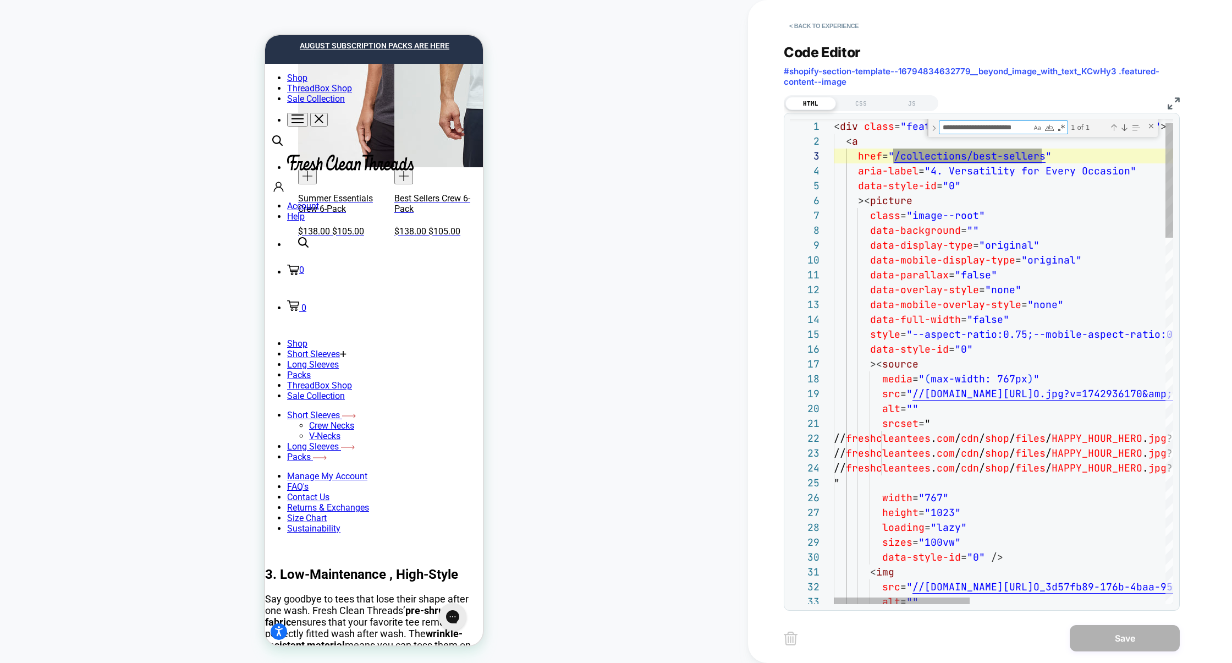
scroll to position [133, 208]
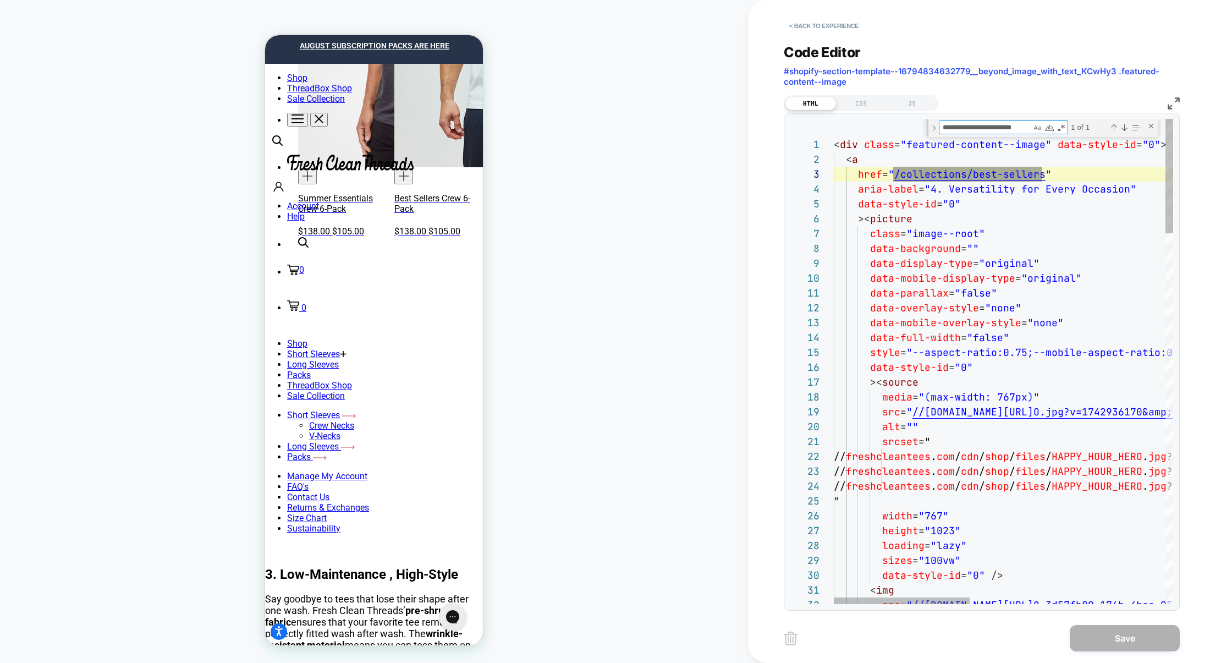
type textarea "**********"
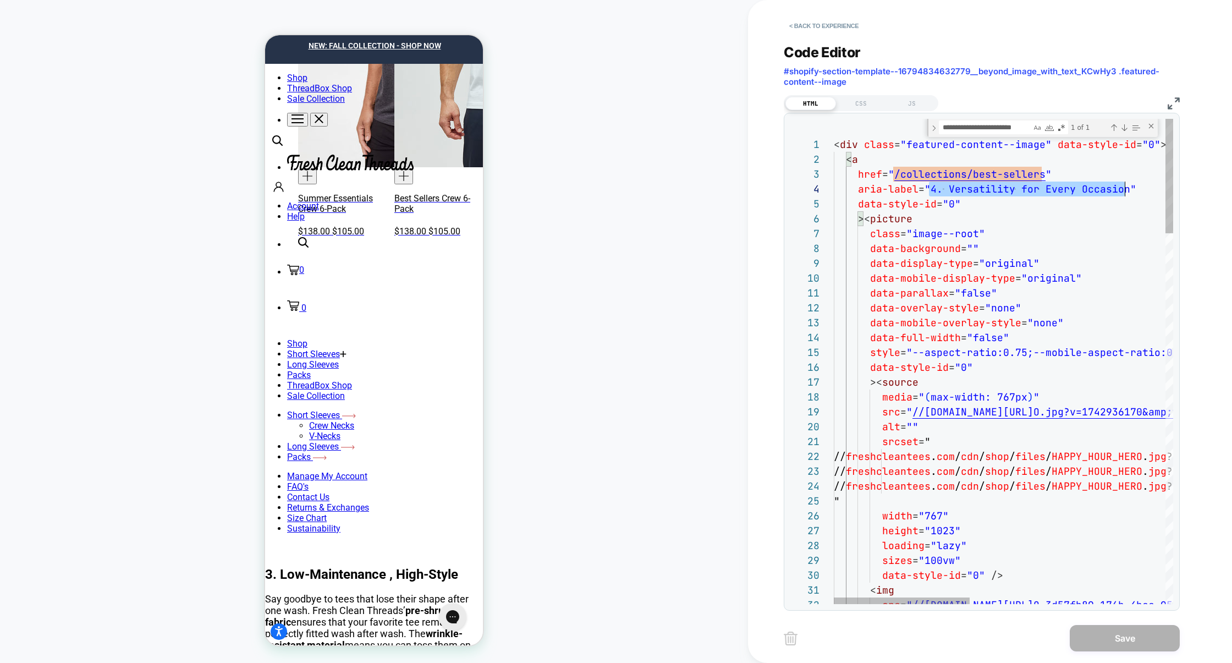
scroll to position [45, 291]
drag, startPoint x: 927, startPoint y: 190, endPoint x: 1124, endPoint y: 186, distance: 197.4
click at [842, 25] on button "< Back to experience" at bounding box center [824, 26] width 80 height 18
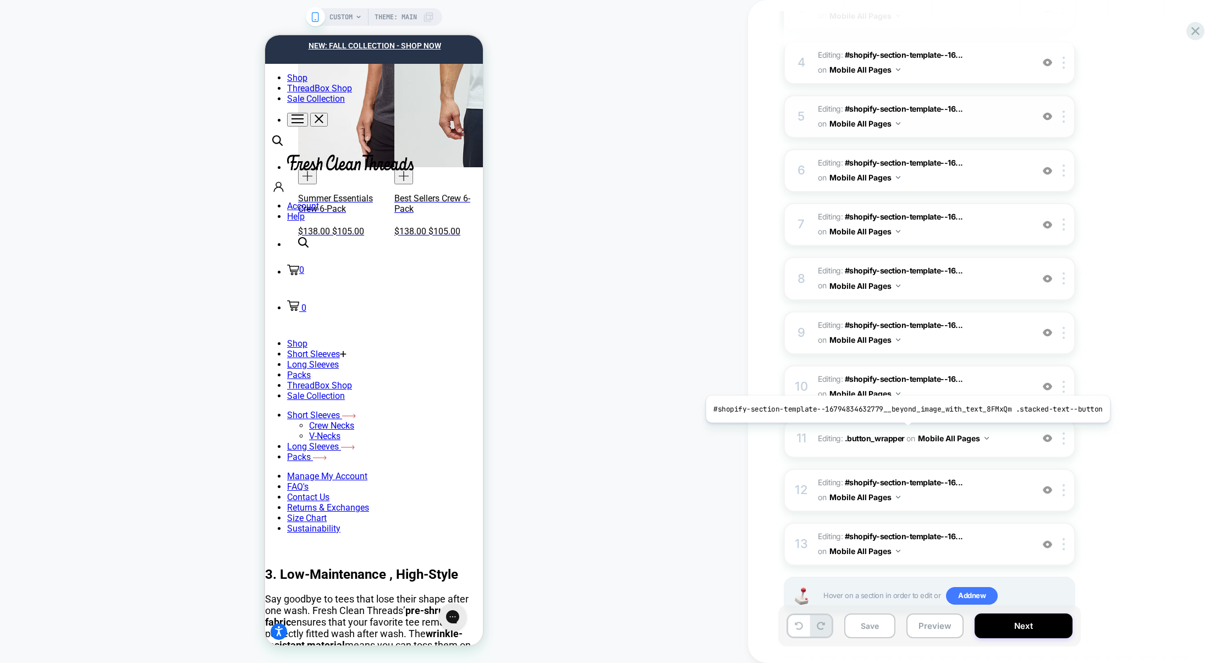
scroll to position [332, 0]
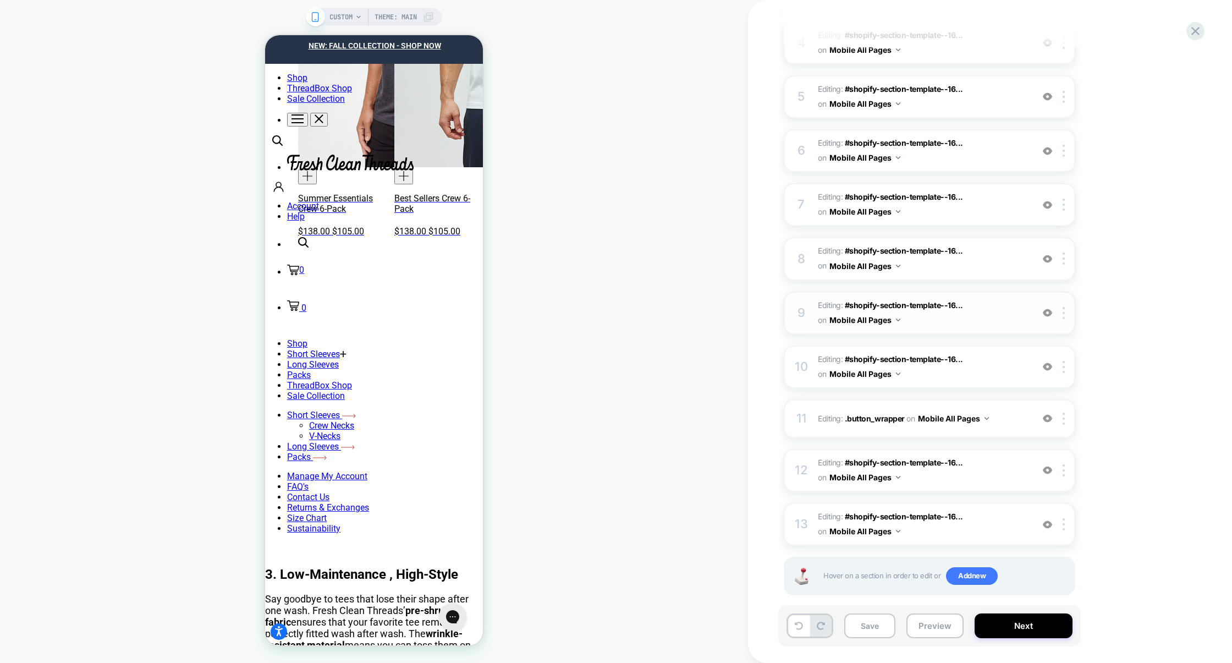
click at [974, 324] on div "9 Editing : #shopify-section-template--16... #shopify-section-template--1679483…" at bounding box center [929, 312] width 291 height 43
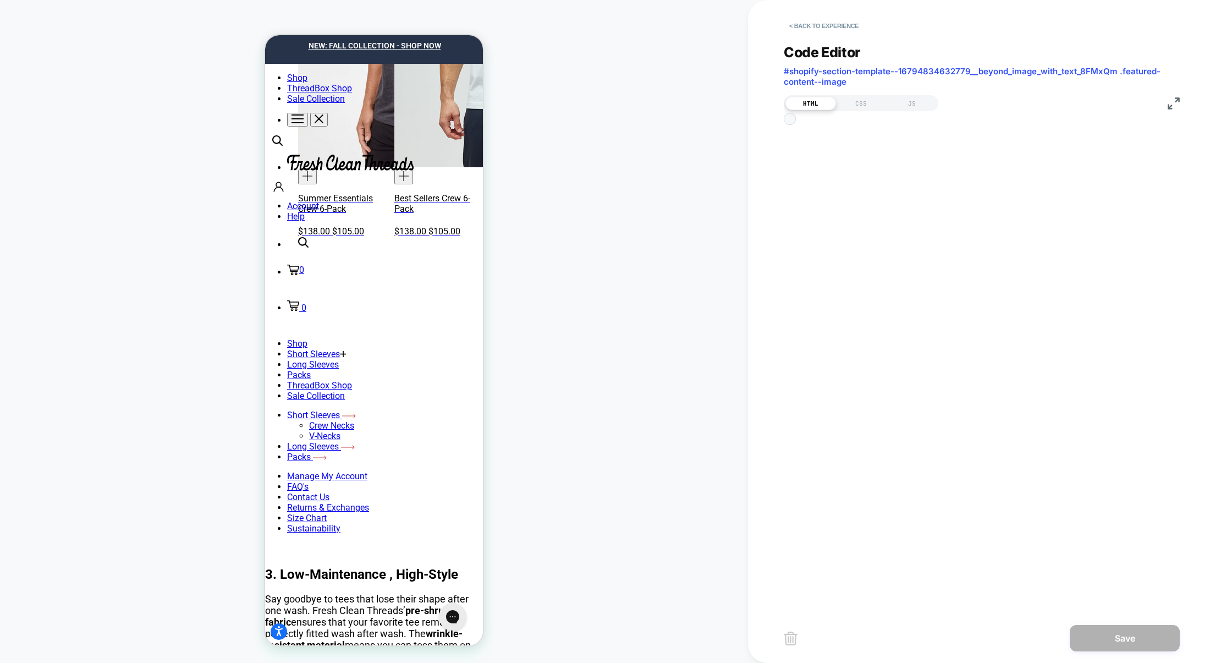
scroll to position [148, 0]
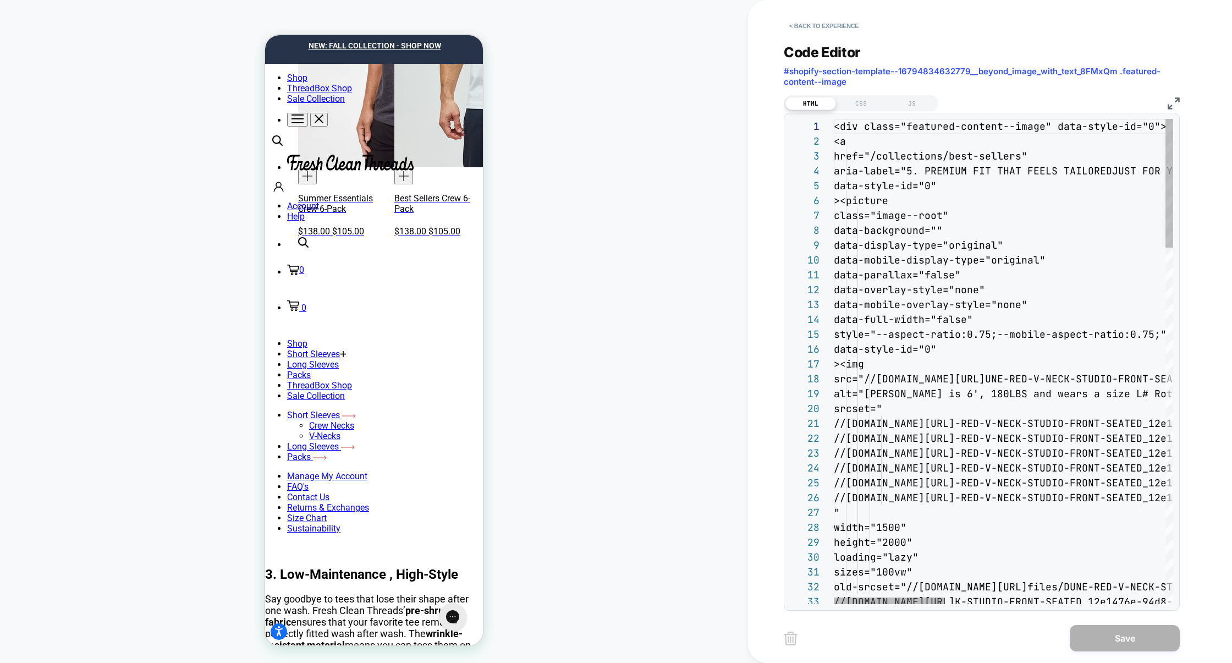
type textarea "**********"
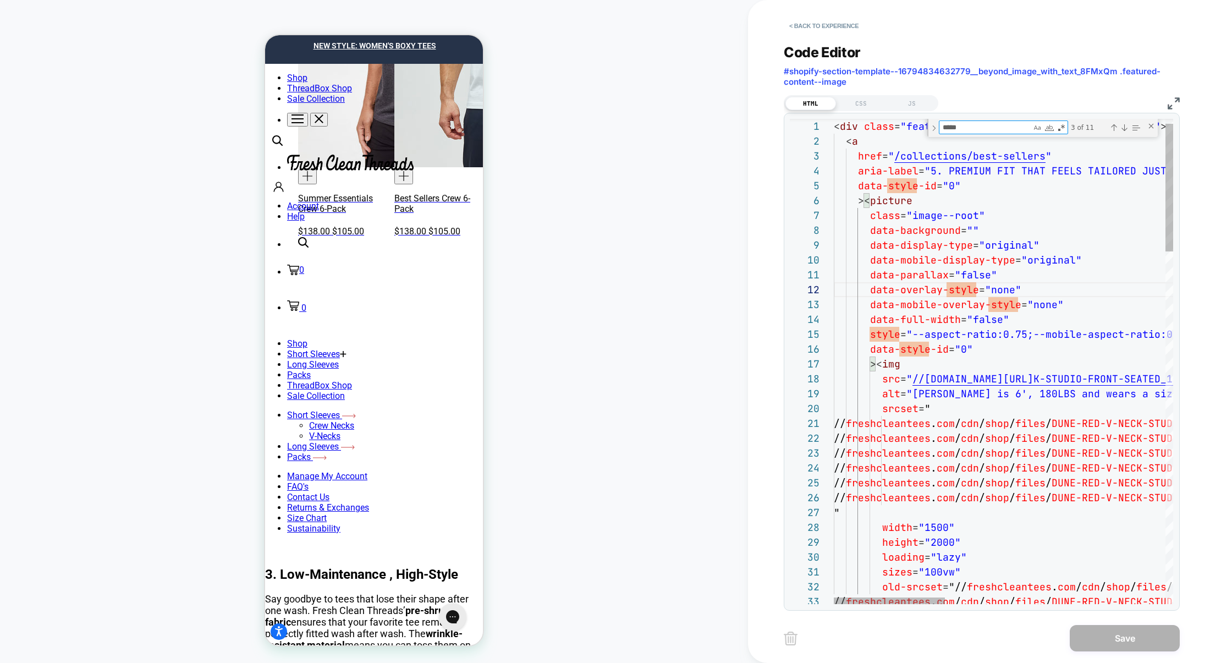
type textarea "**********"
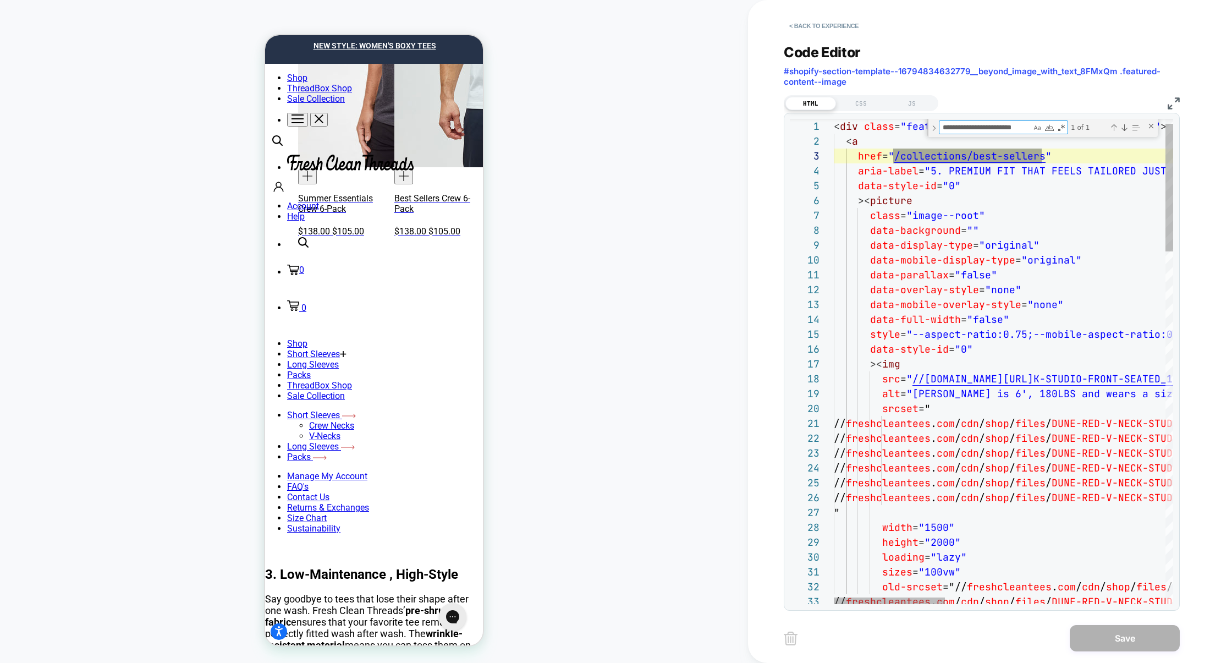
scroll to position [148, 208]
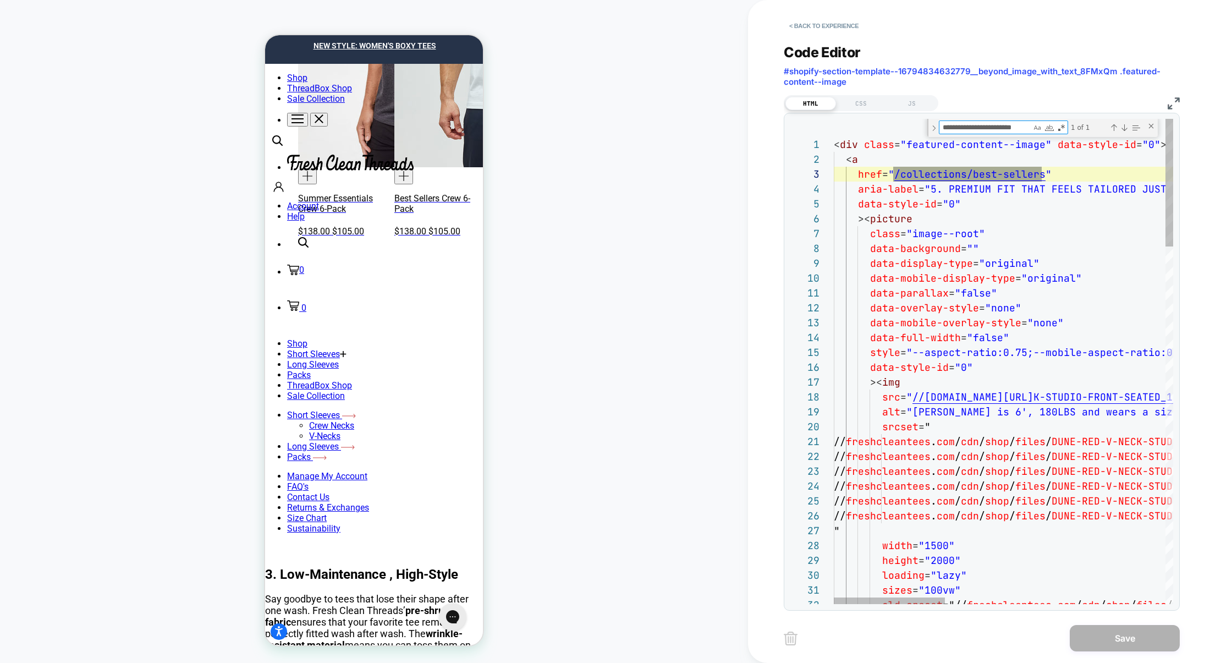
type textarea "**********"
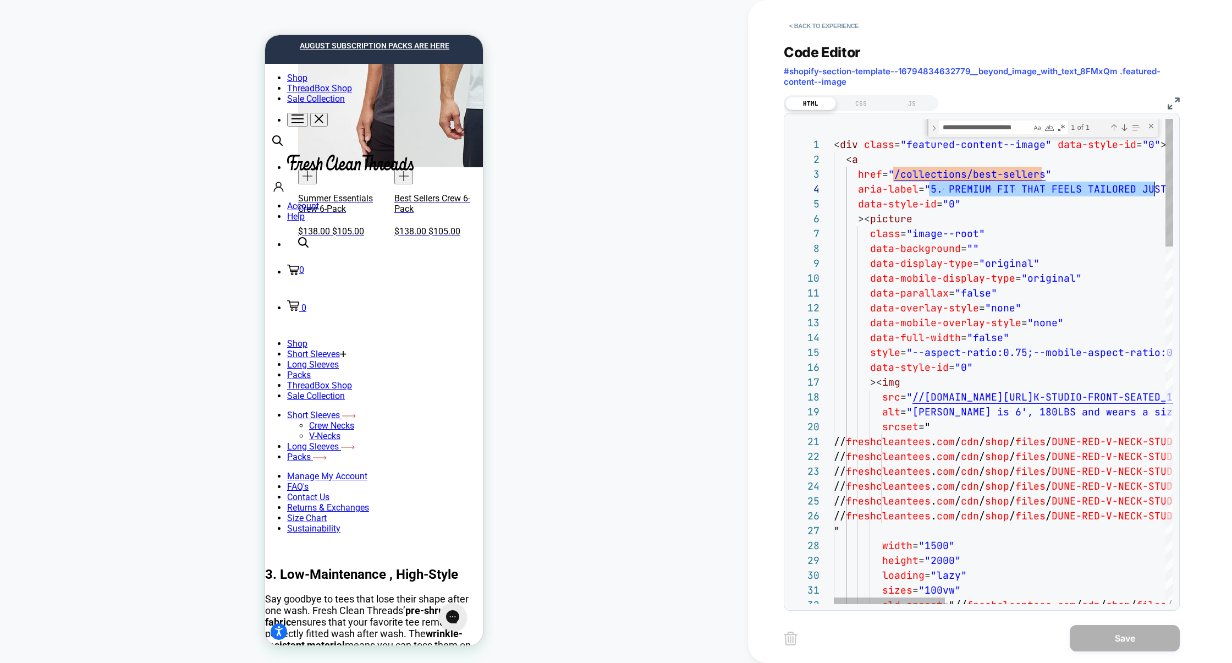
scroll to position [45, 327]
drag, startPoint x: 929, startPoint y: 190, endPoint x: 1159, endPoint y: 185, distance: 229.9
click at [824, 29] on button "< Back to experience" at bounding box center [824, 26] width 80 height 18
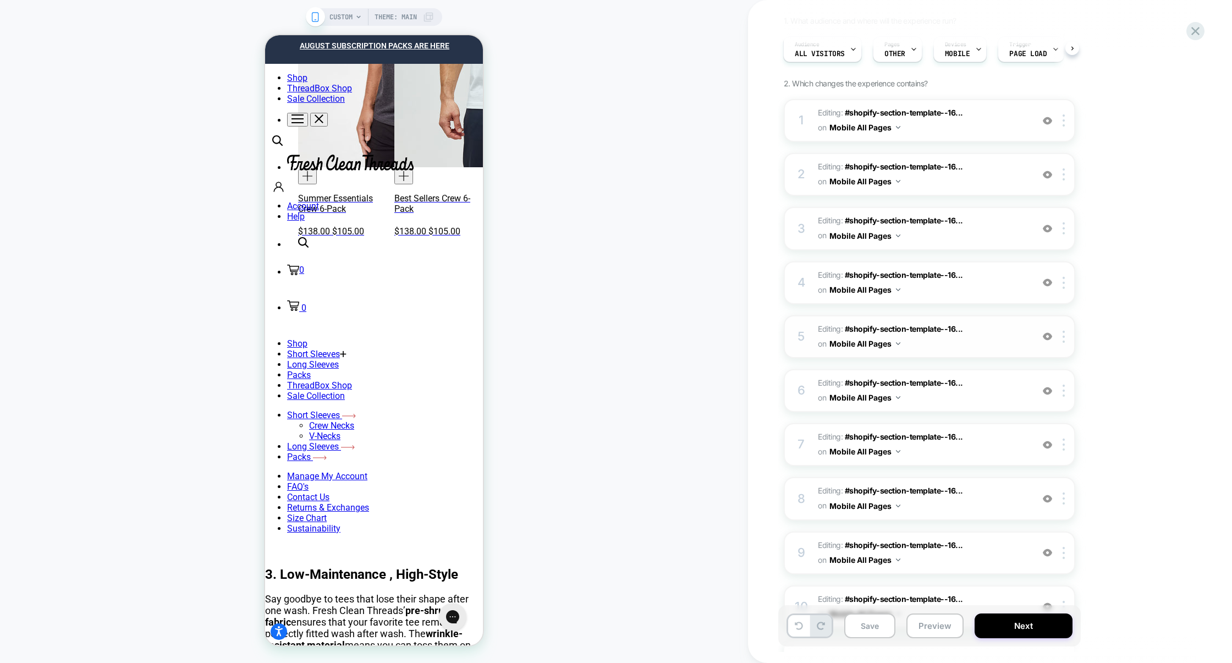
scroll to position [341, 0]
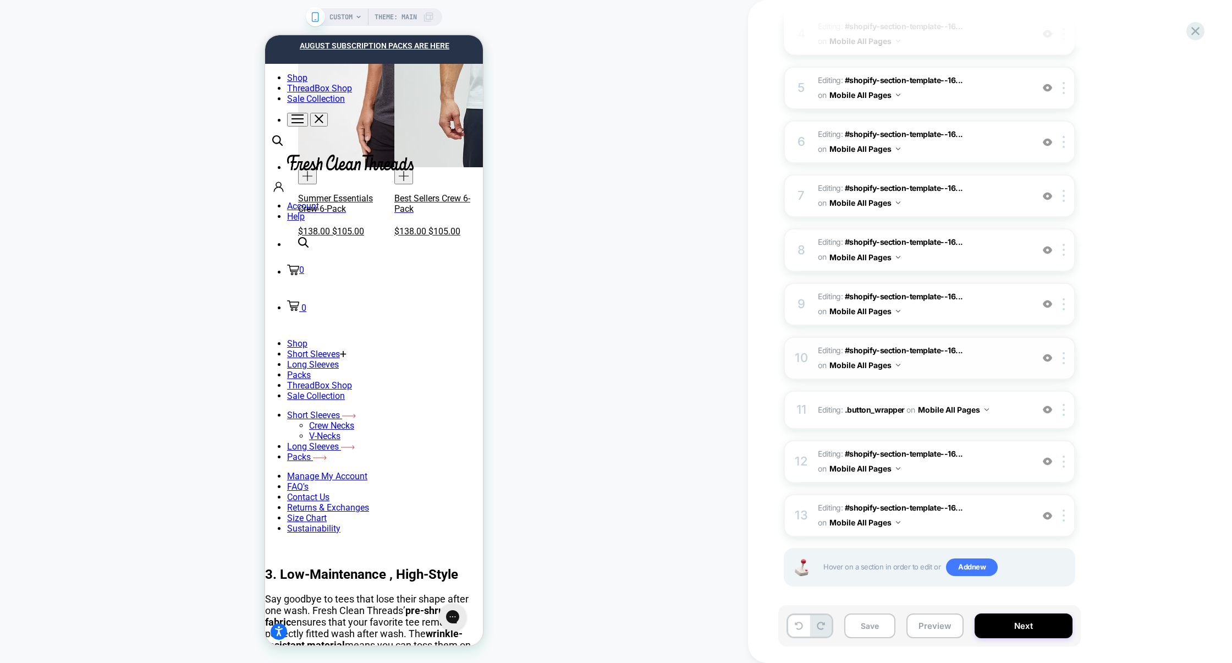
click at [1005, 369] on div "10 Editing : #shopify-section-template--16... #shopify-section-template--167948…" at bounding box center [929, 358] width 291 height 43
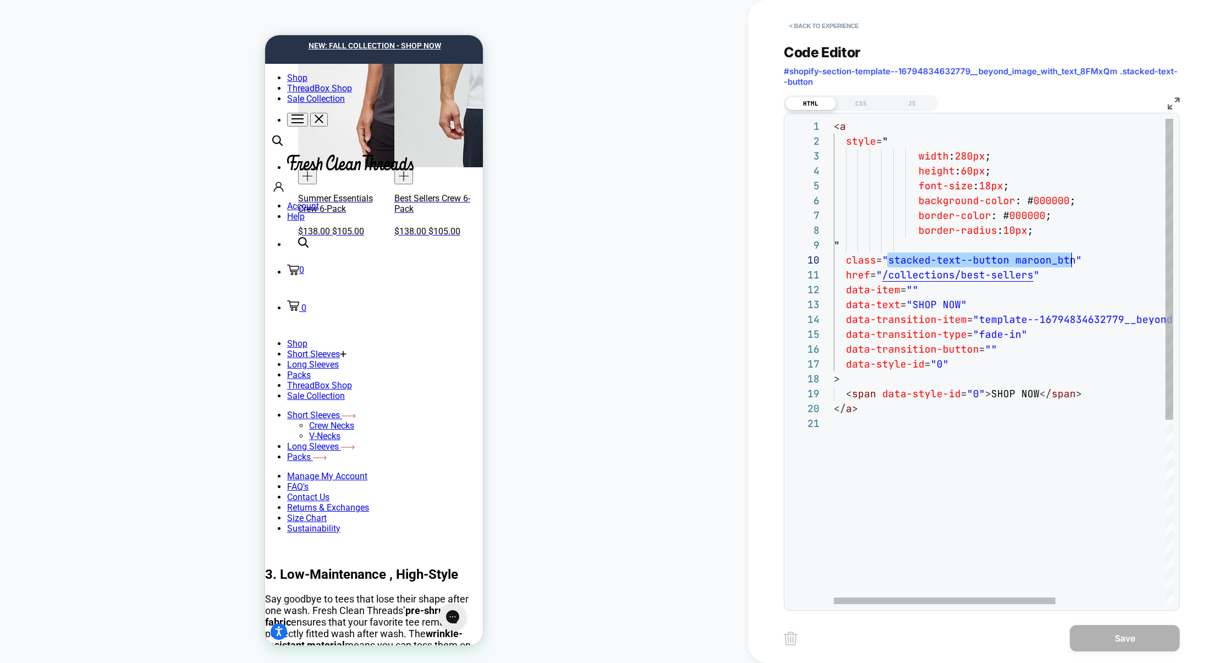
scroll to position [133, 238]
drag, startPoint x: 886, startPoint y: 260, endPoint x: 1069, endPoint y: 264, distance: 182.6
click at [1069, 264] on span ""stacked-text--button maroon_btn"" at bounding box center [982, 259] width 200 height 13
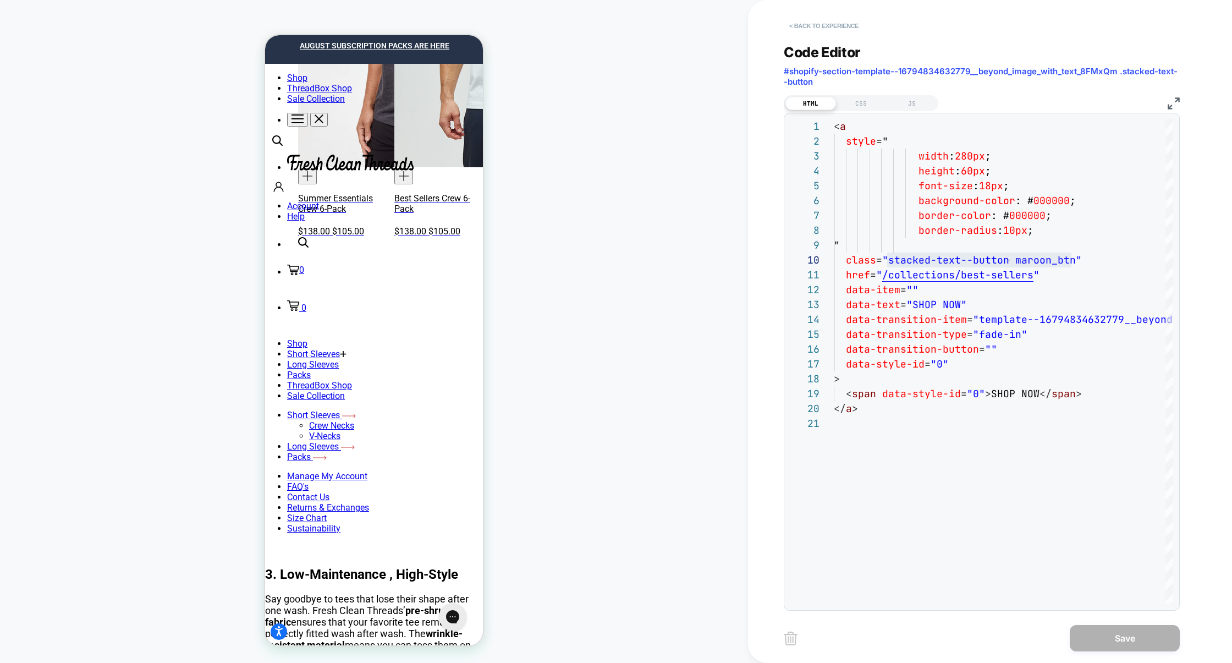
click at [841, 19] on button "< Back to experience" at bounding box center [824, 26] width 80 height 18
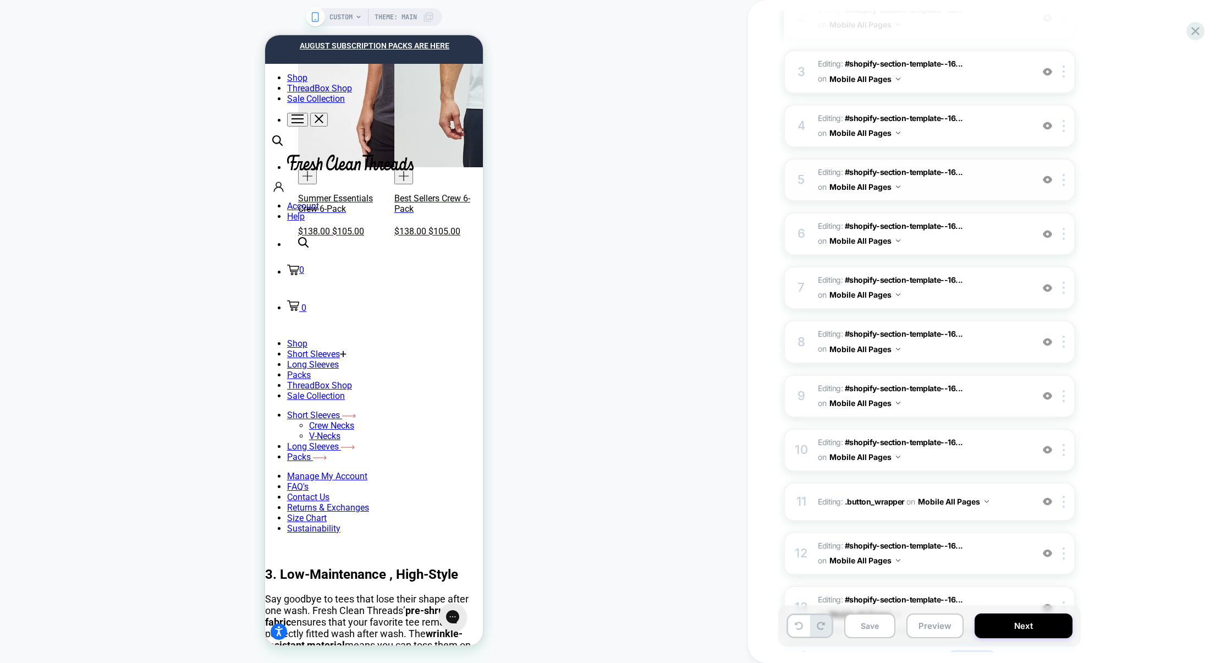
scroll to position [341, 0]
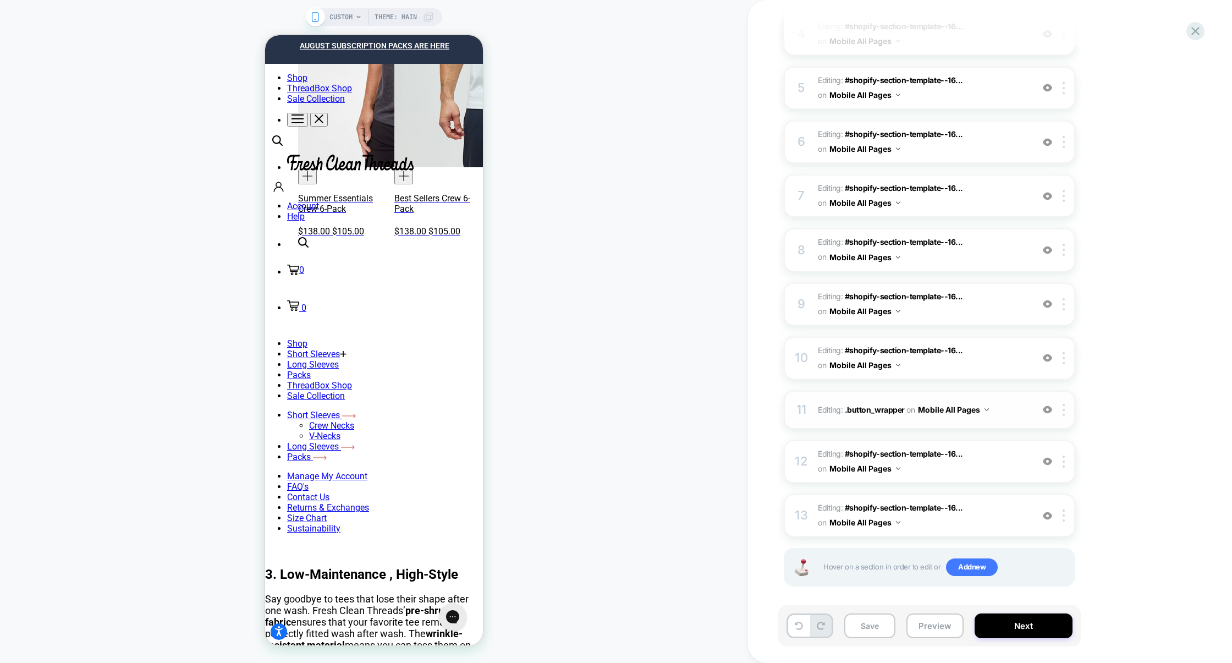
click at [1016, 417] on div "11 Editing : .button_wrapper .button_wrapper on Mobile All Pages Add Before Add…" at bounding box center [929, 409] width 291 height 38
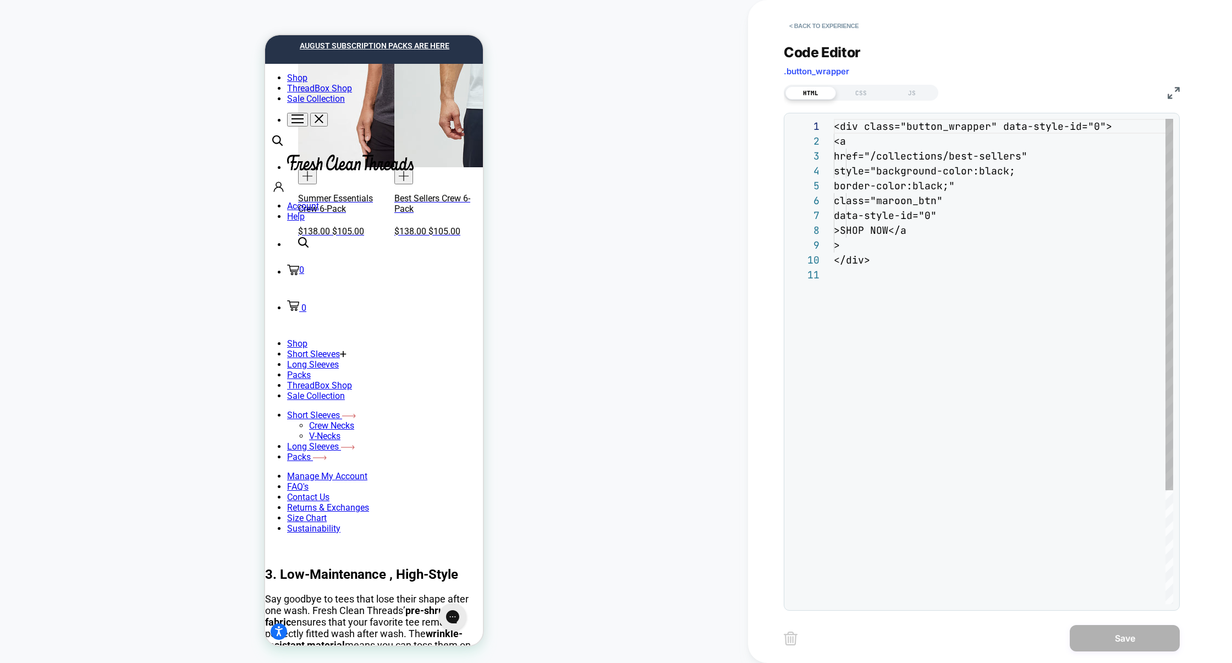
scroll to position [148, 0]
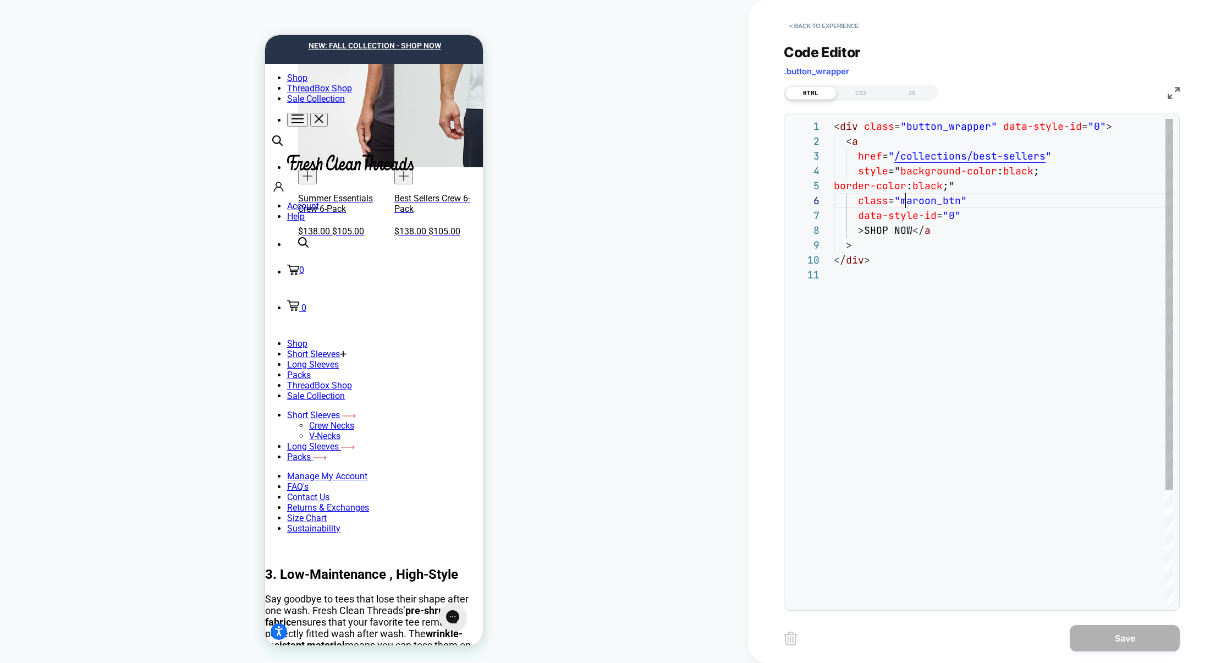
click at [906, 199] on div "< div class = "button_wrapper" data-style-id = "0" > < a href = " /collections/…" at bounding box center [1003, 435] width 339 height 633
click at [932, 120] on div "< div class = "button_wrapper" data-style-id = "0" > < a href = " /collections/…" at bounding box center [1003, 435] width 339 height 633
click at [931, 121] on div "< div class = "button_wrapper" data-style-id = "0" > < a href = " /collections/…" at bounding box center [1003, 435] width 339 height 633
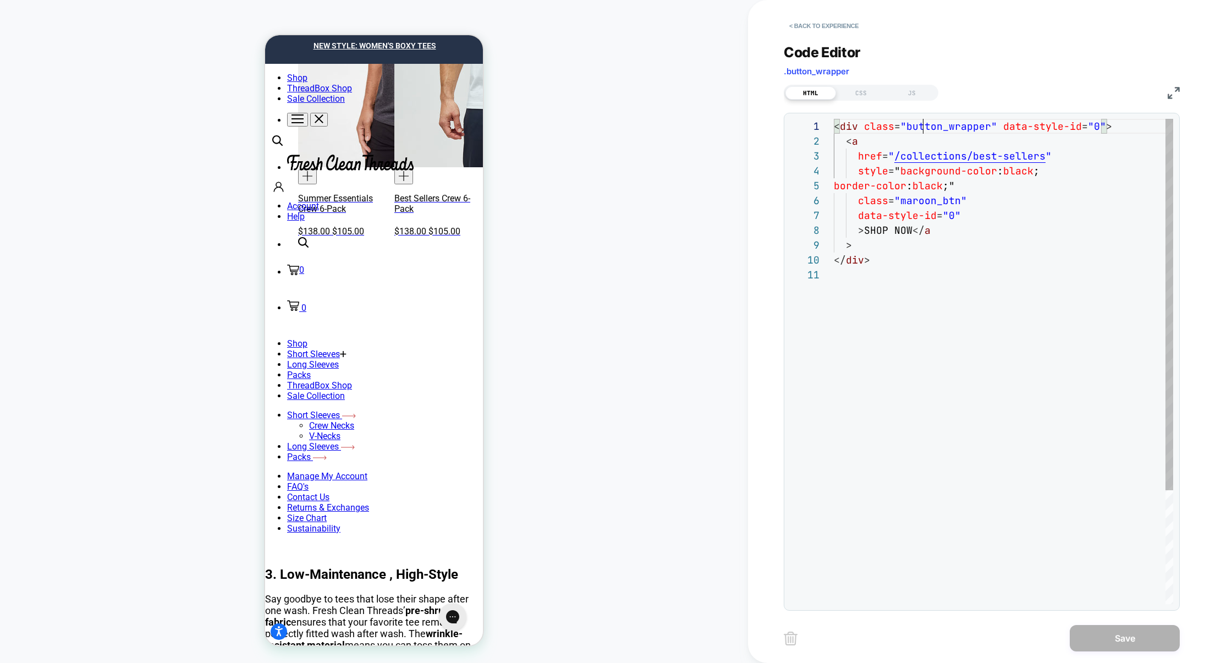
click at [922, 123] on div "< div class = "button_wrapper" data-style-id = "0" > < a href = " /collections/…" at bounding box center [1003, 435] width 339 height 633
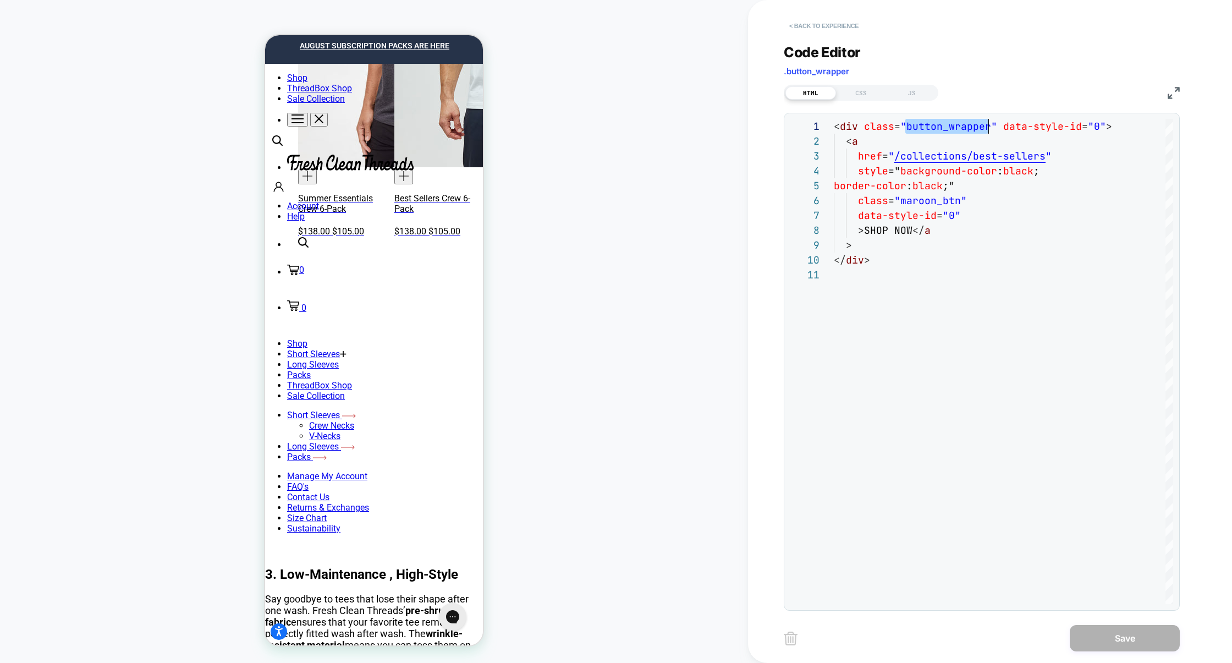
click at [830, 27] on button "< Back to experience" at bounding box center [824, 26] width 80 height 18
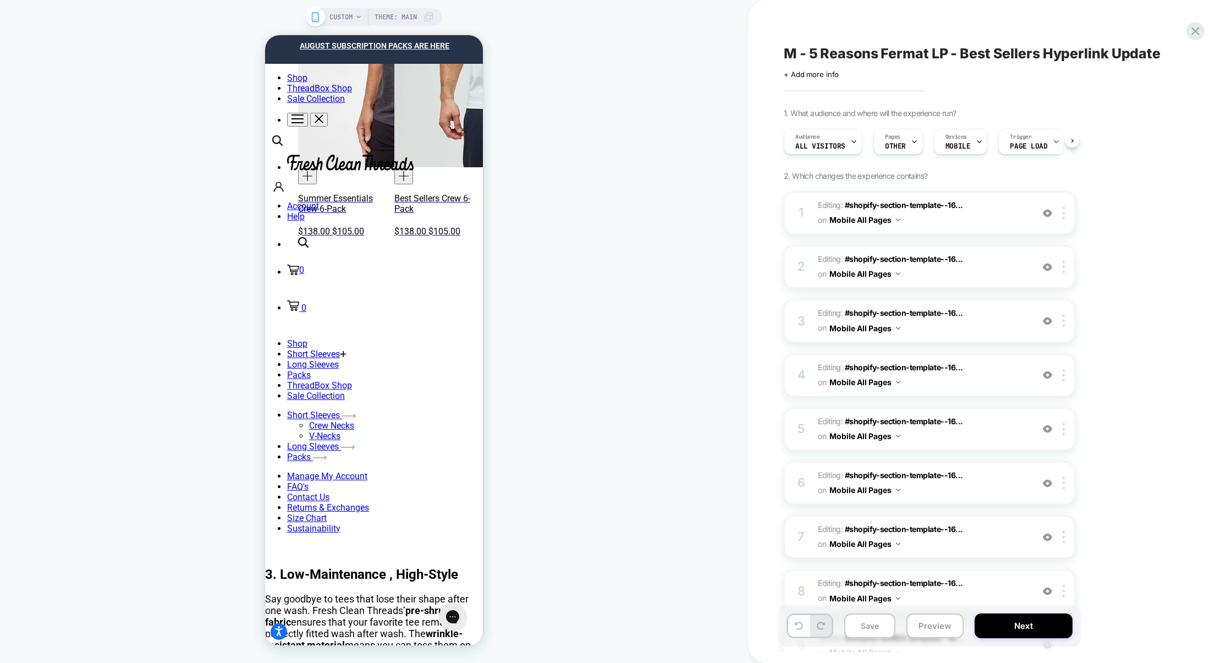
scroll to position [341, 0]
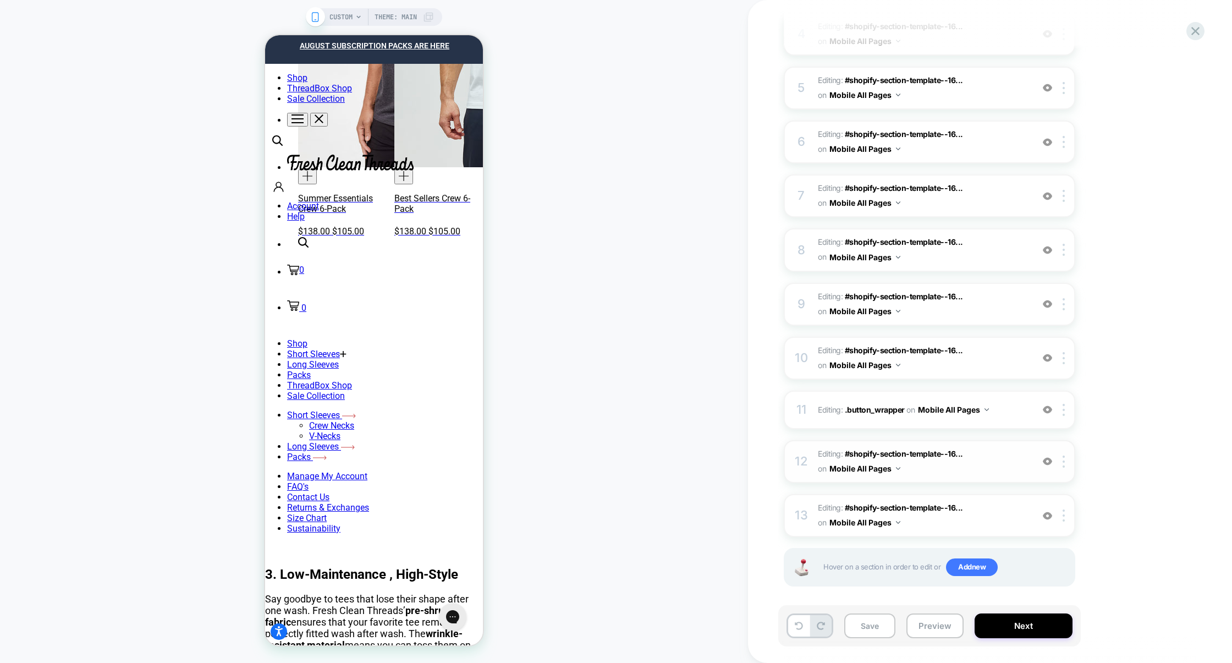
click at [991, 461] on span "Editing : #shopify-section-template--16... #shopify-section-template--167948346…" at bounding box center [922, 461] width 209 height 30
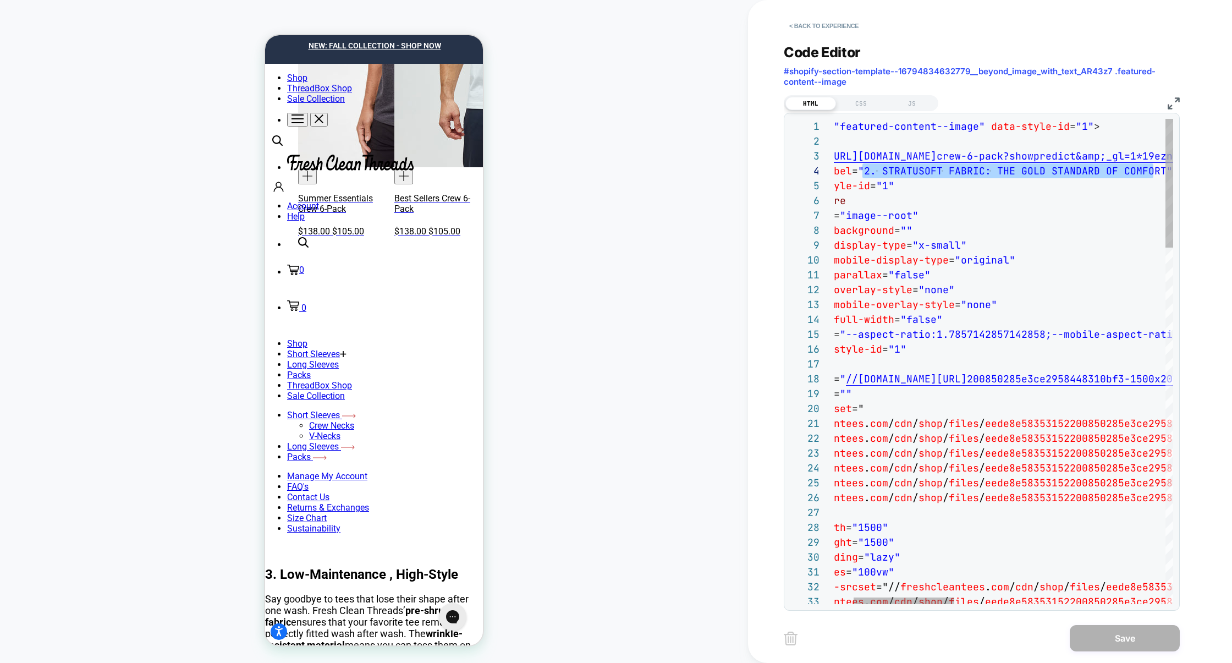
scroll to position [45, 392]
drag, startPoint x: 930, startPoint y: 169, endPoint x: 1156, endPoint y: 171, distance: 226.5
click at [1156, 171] on span "aria-label = "2. STRATUSOFT FABRIC: THE GOLD STANDARD OF COMFOR T"" at bounding box center [969, 170] width 405 height 13
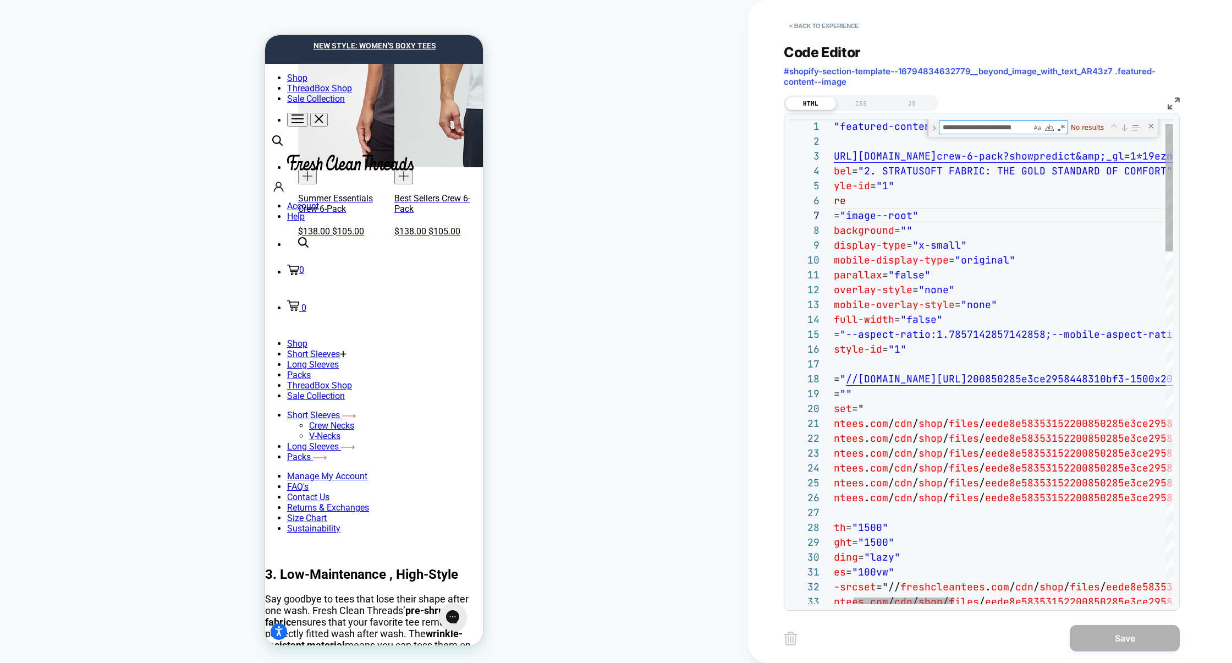
click at [1024, 130] on textarea "**********" at bounding box center [985, 127] width 92 height 13
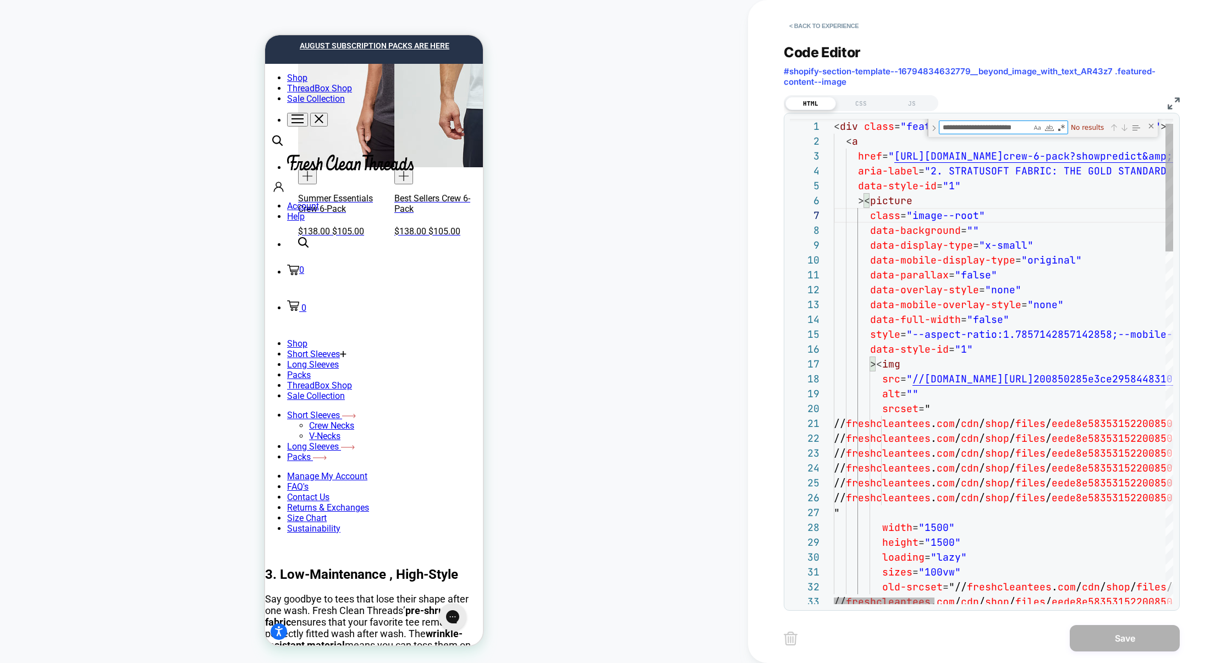
click at [977, 128] on textarea "**********" at bounding box center [985, 127] width 92 height 13
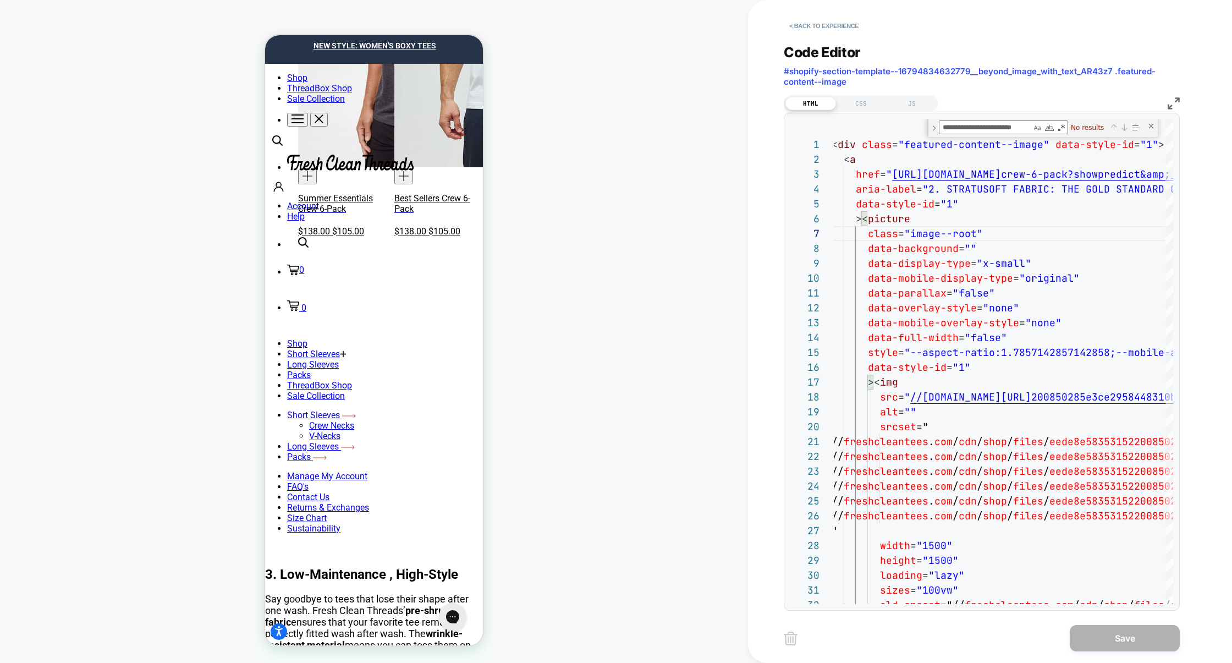
type textarea "**********"
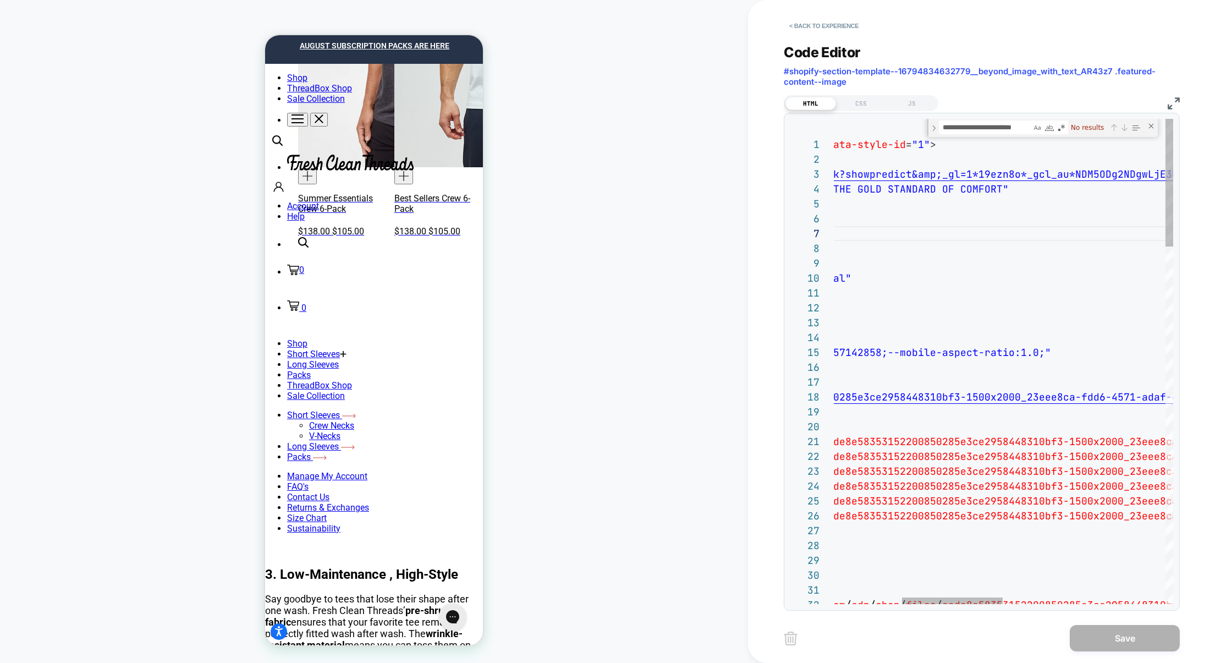
drag, startPoint x: 839, startPoint y: 29, endPoint x: 902, endPoint y: 230, distance: 210.6
click at [902, 231] on div "< Back to experience Code Editor #shopify-section-template--16794834632779__bey…" at bounding box center [990, 331] width 412 height 663
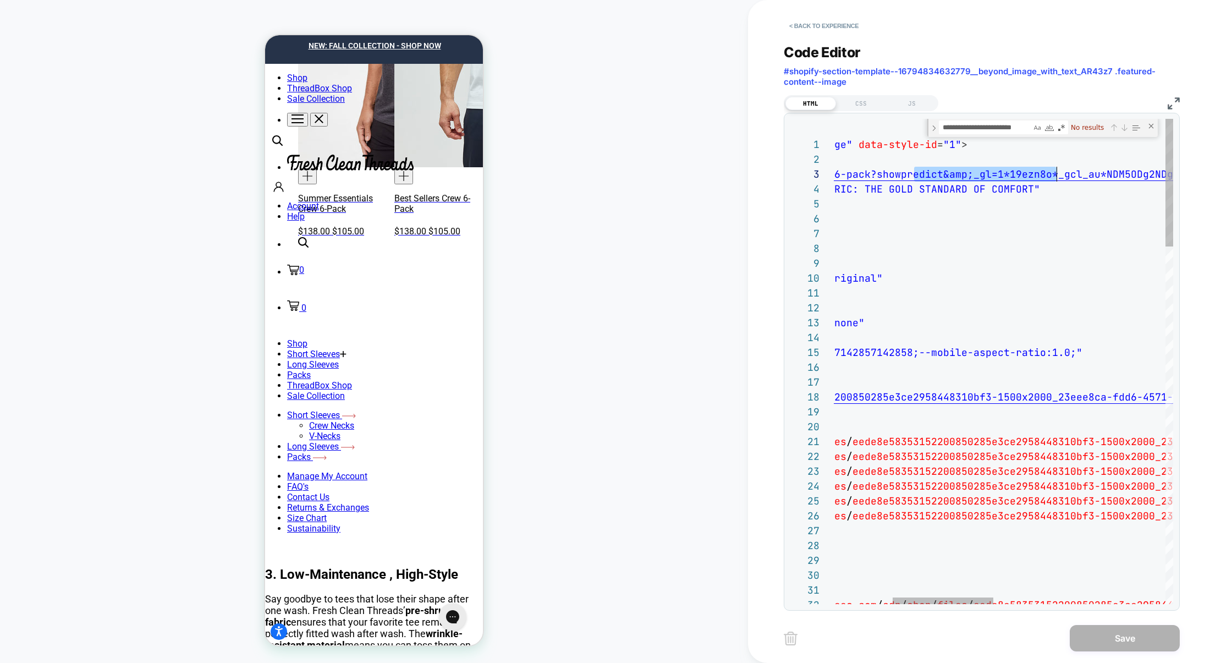
scroll to position [30, 421]
drag, startPoint x: 915, startPoint y: 170, endPoint x: 1058, endPoint y: 173, distance: 143.0
click at [1057, 173] on span "href = " [URL][DOMAIN_NAME] crew-6-pack?showpredict&amp;_gl=1*19ezn8o*_gcl_au* …" at bounding box center [1091, 174] width 913 height 13
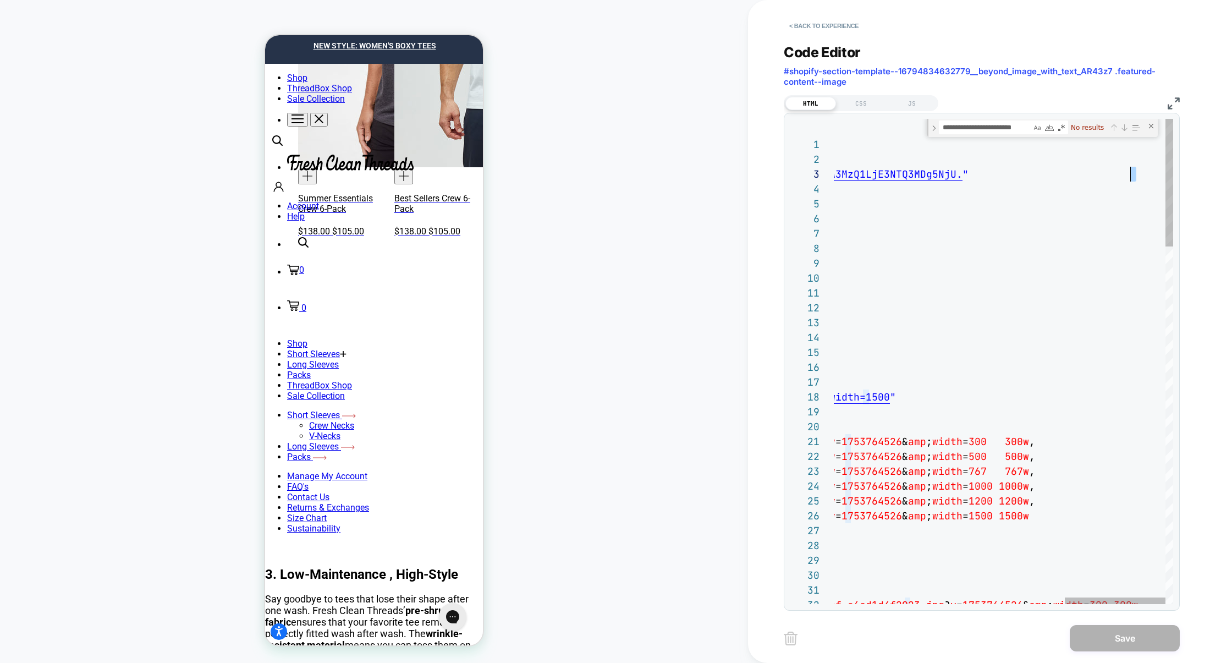
scroll to position [30, 968]
drag, startPoint x: 1134, startPoint y: 175, endPoint x: 1022, endPoint y: 175, distance: 112.7
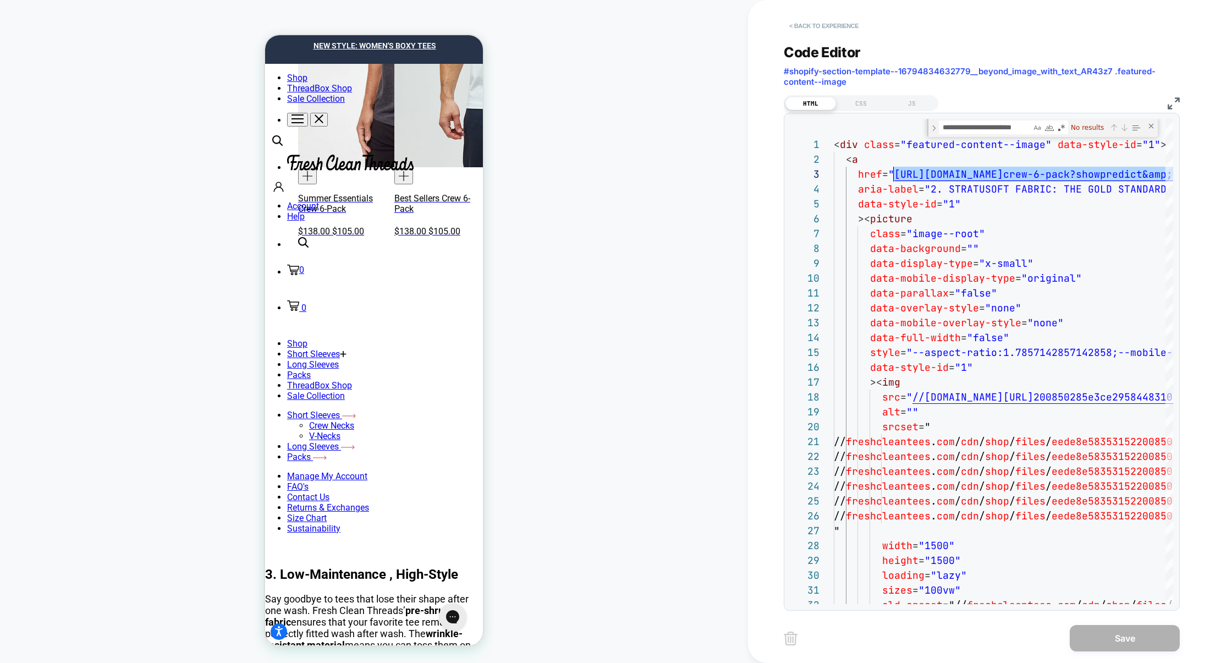
click at [832, 33] on button "< Back to experience" at bounding box center [824, 26] width 80 height 18
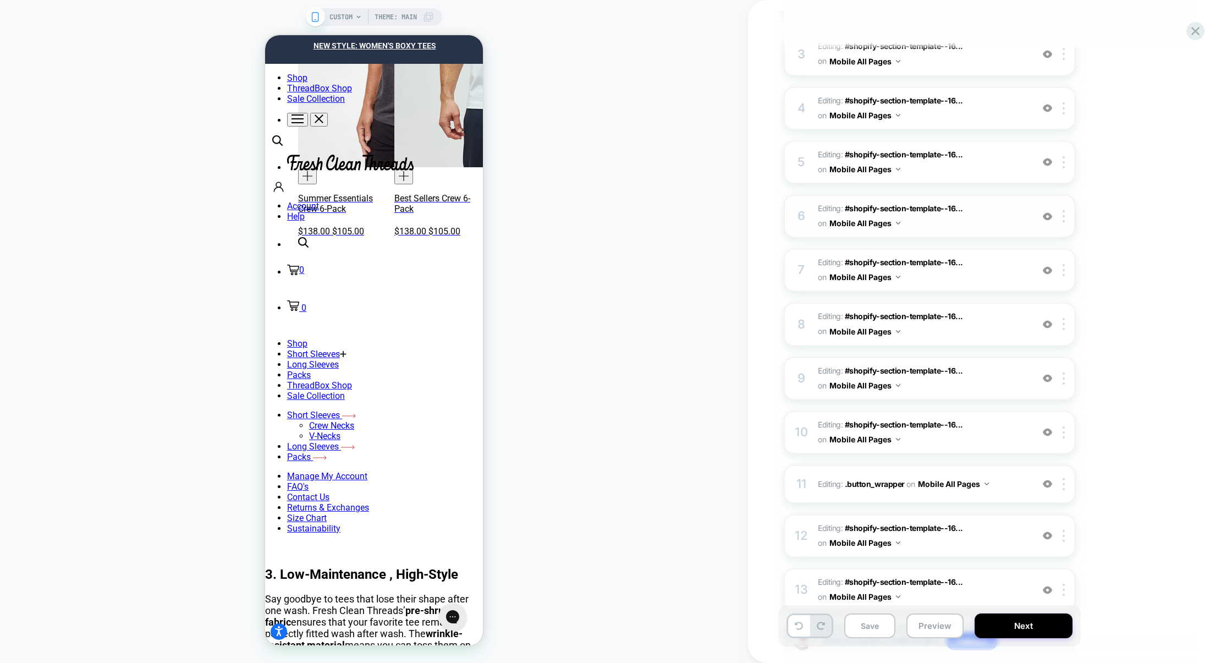
scroll to position [341, 0]
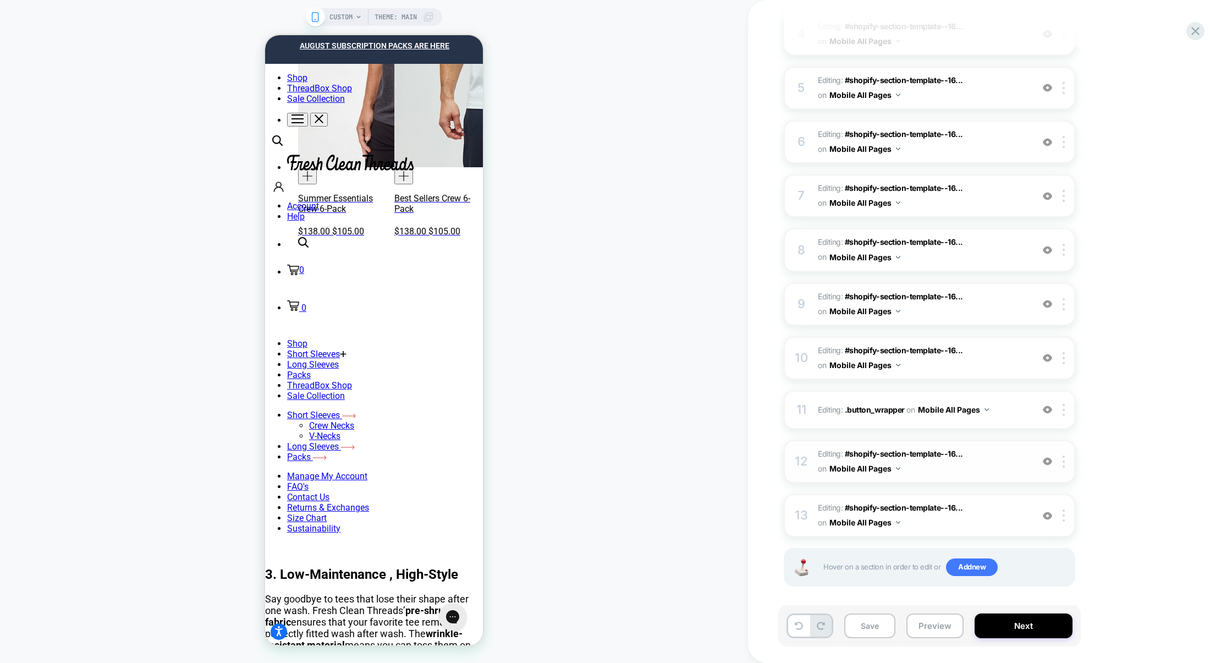
click at [998, 456] on span "Editing : #shopify-section-template--16... #shopify-section-template--167948346…" at bounding box center [922, 461] width 209 height 30
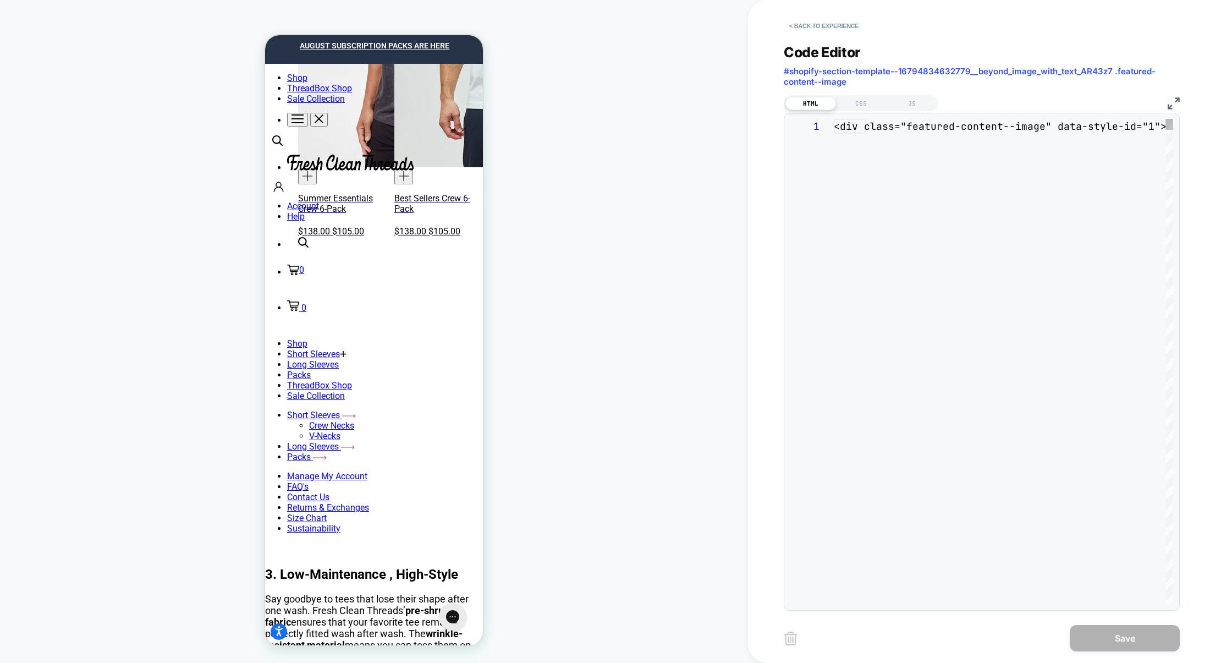
scroll to position [148, 0]
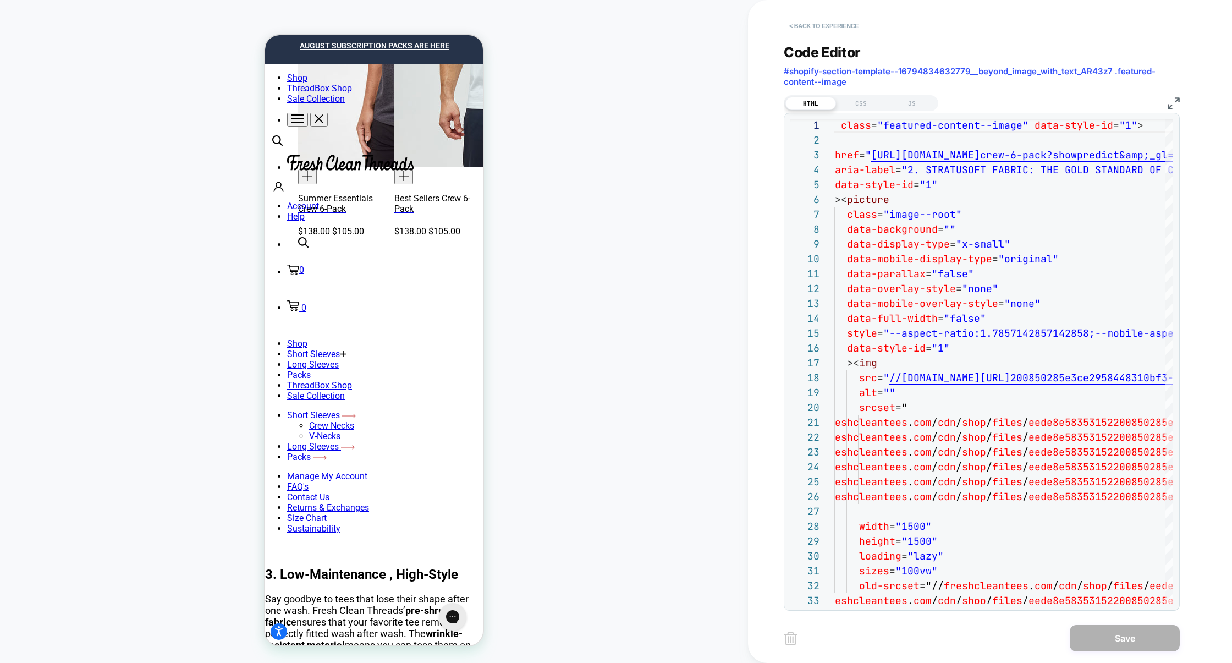
click at [840, 19] on button "< Back to experience" at bounding box center [824, 26] width 80 height 18
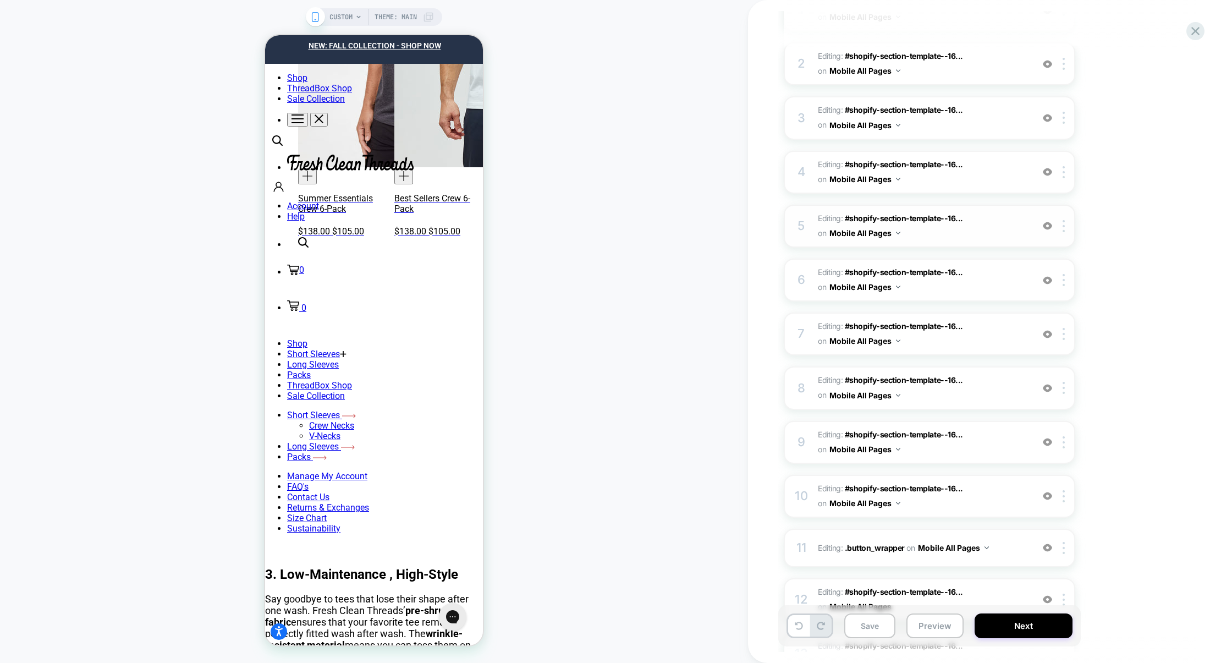
scroll to position [319, 0]
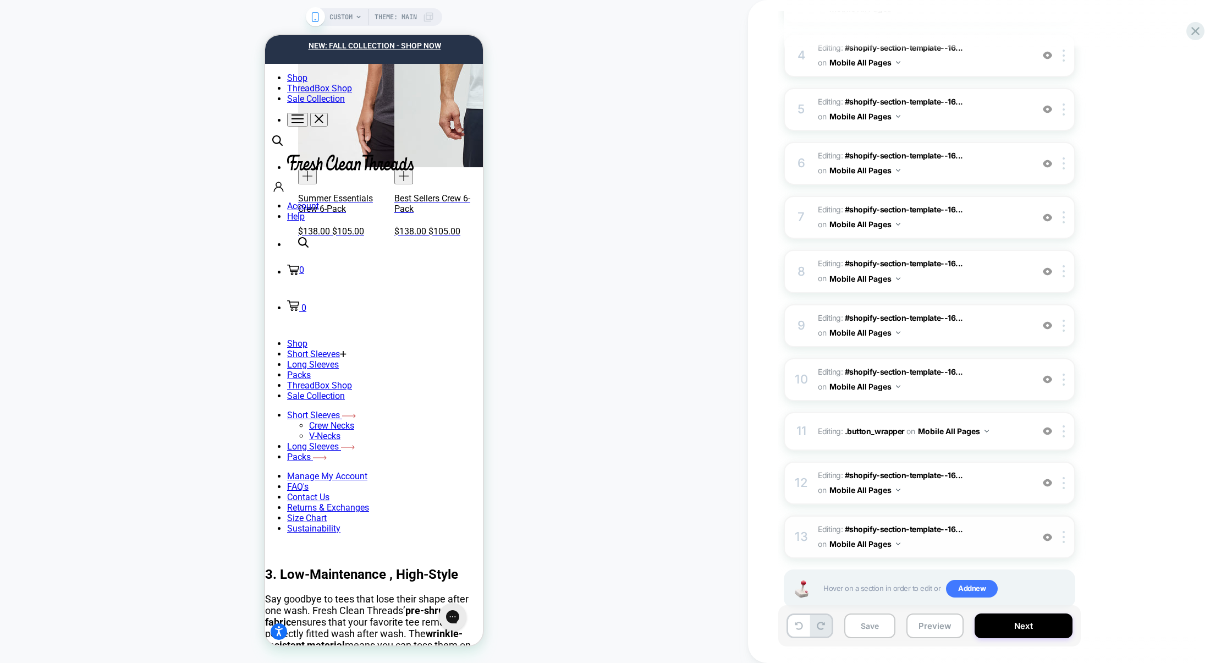
click at [993, 528] on span "Editing : #shopify-section-template--16... #shopify-section-template--167948346…" at bounding box center [922, 537] width 209 height 30
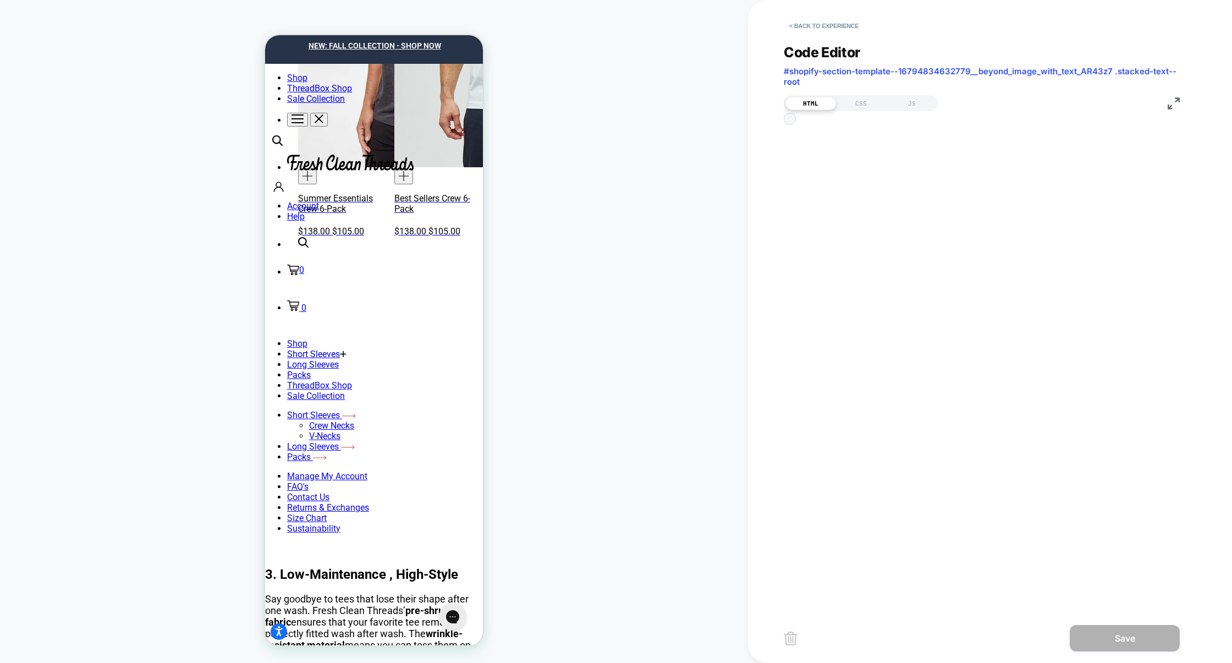
scroll to position [148, 0]
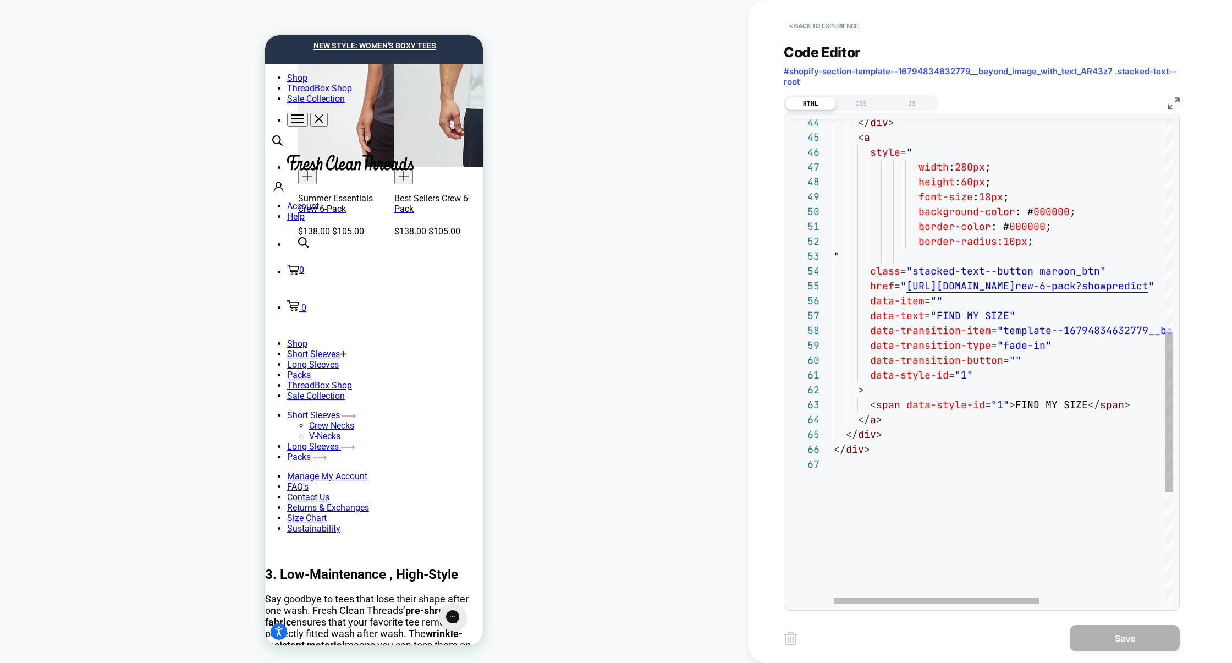
type textarea "**********"
drag, startPoint x: 904, startPoint y: 284, endPoint x: 983, endPoint y: 284, distance: 78.6
click at [982, 284] on div "</ div > < a style = " width : 280px ; height : 60px ; font-size : 18px ; backg…" at bounding box center [1108, 209] width 548 height 1465
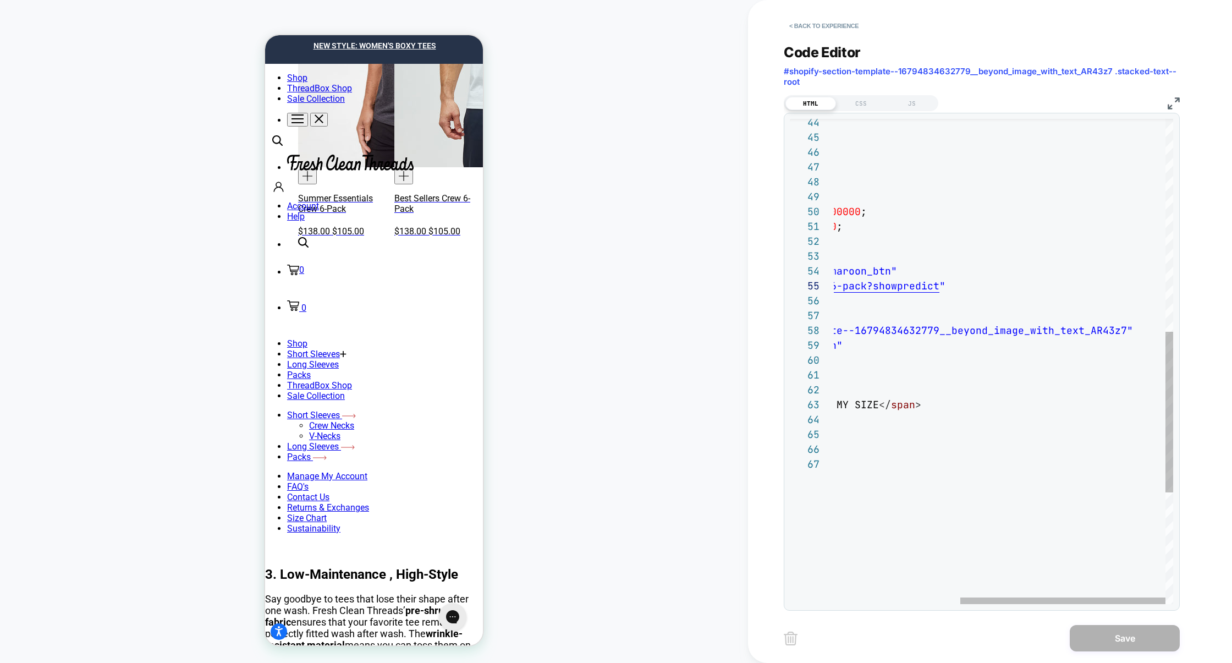
click at [1125, 289] on div "</ div > < a style = " width : 280px ; height : 60px ; font-size : 18px ; backg…" at bounding box center [899, 209] width 548 height 1465
